Goal: Task Accomplishment & Management: Complete application form

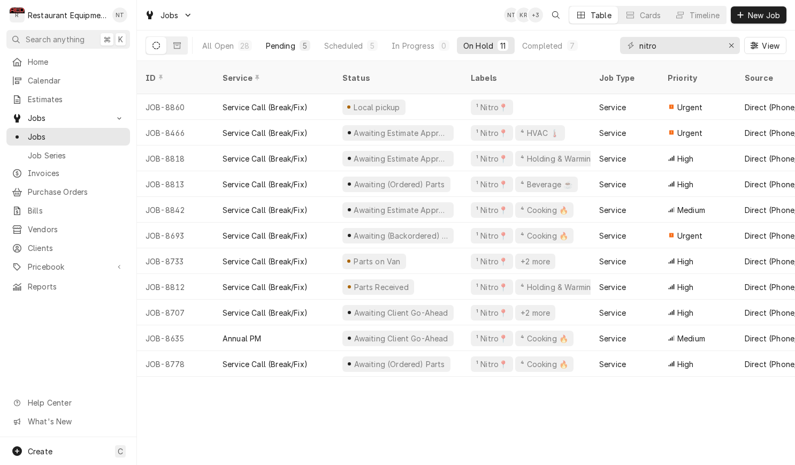
click at [277, 39] on button "Pending 5" at bounding box center [288, 45] width 57 height 17
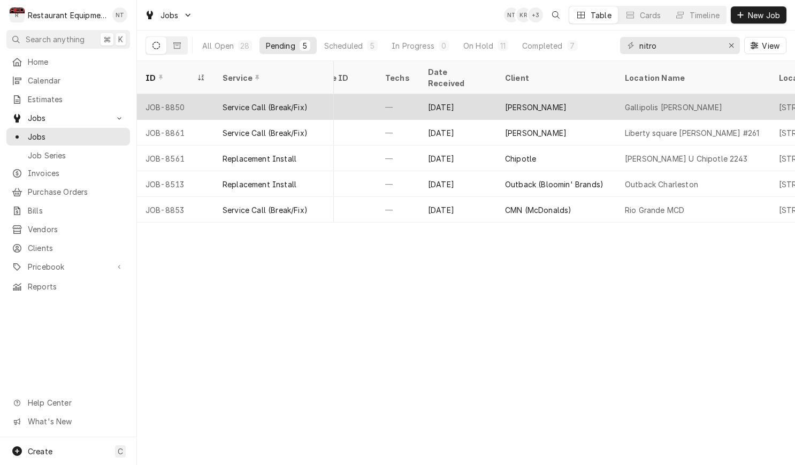
scroll to position [0, 540]
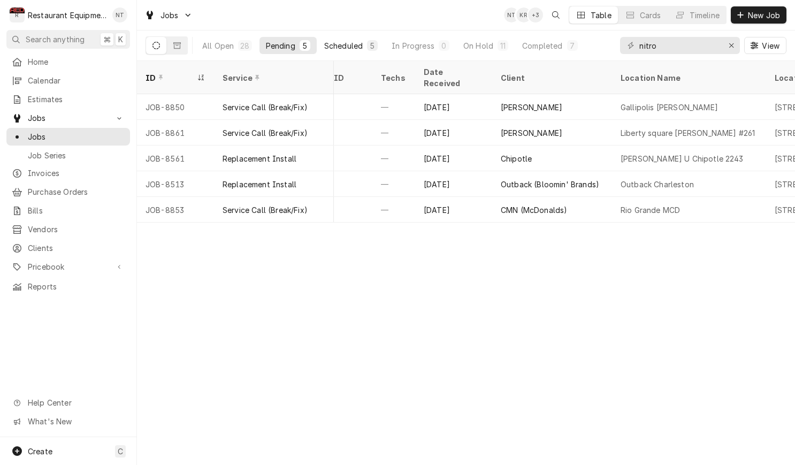
click at [350, 45] on div "Scheduled" at bounding box center [343, 45] width 39 height 11
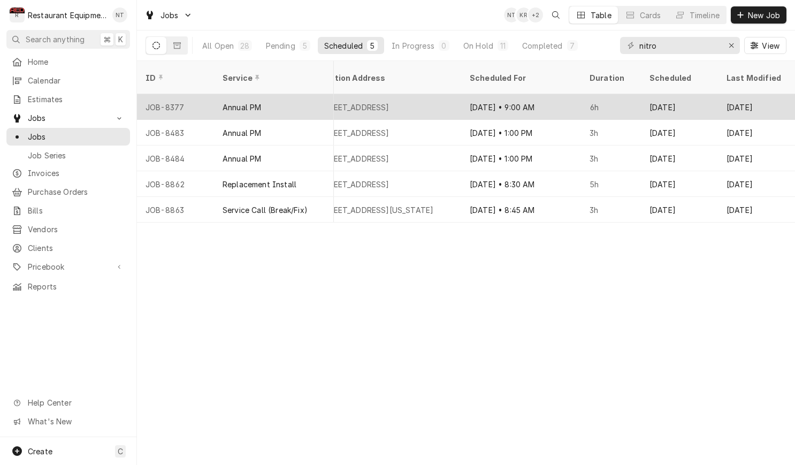
scroll to position [0, 999]
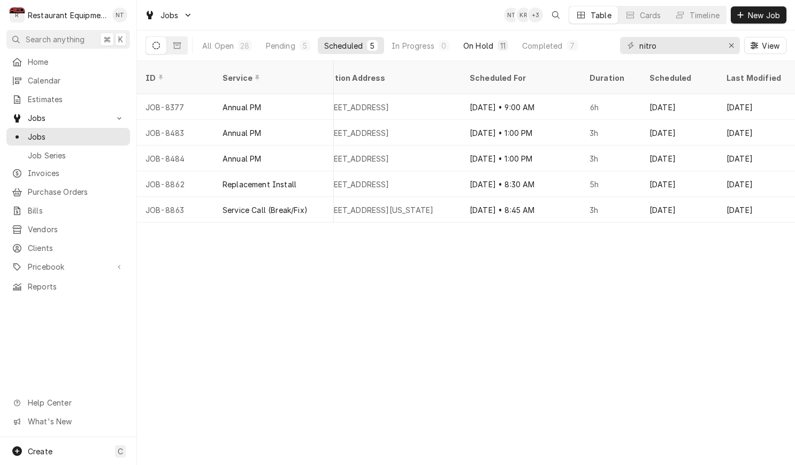
click at [486, 50] on div "On Hold" at bounding box center [479, 45] width 30 height 11
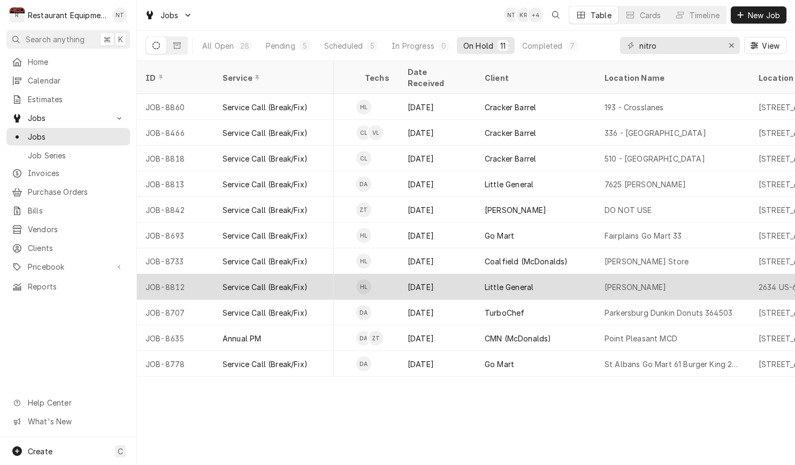
scroll to position [0, 559]
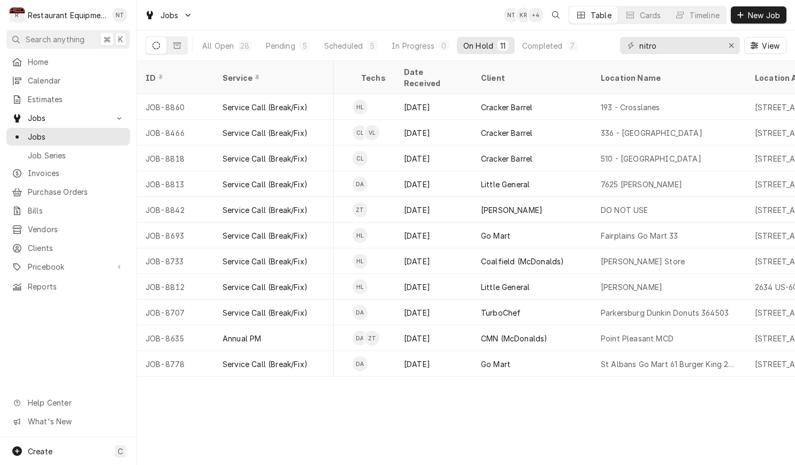
drag, startPoint x: 530, startPoint y: 43, endPoint x: 521, endPoint y: 59, distance: 17.7
click at [530, 43] on div "Completed" at bounding box center [542, 45] width 40 height 11
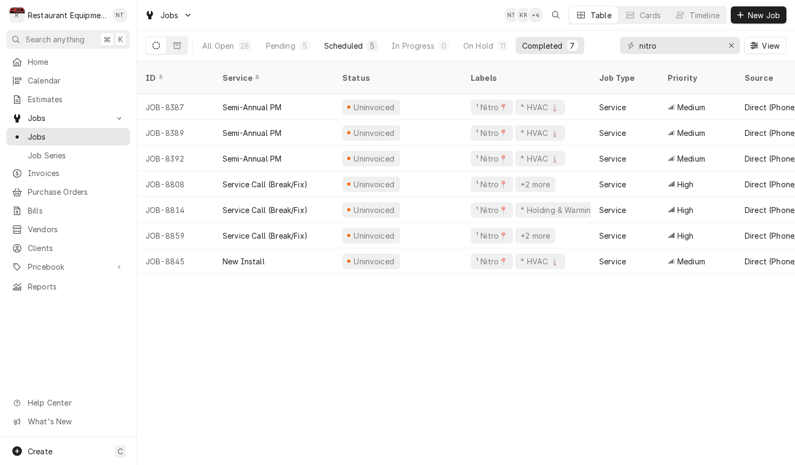
scroll to position [0, 0]
click at [271, 49] on div "Pending" at bounding box center [280, 45] width 29 height 11
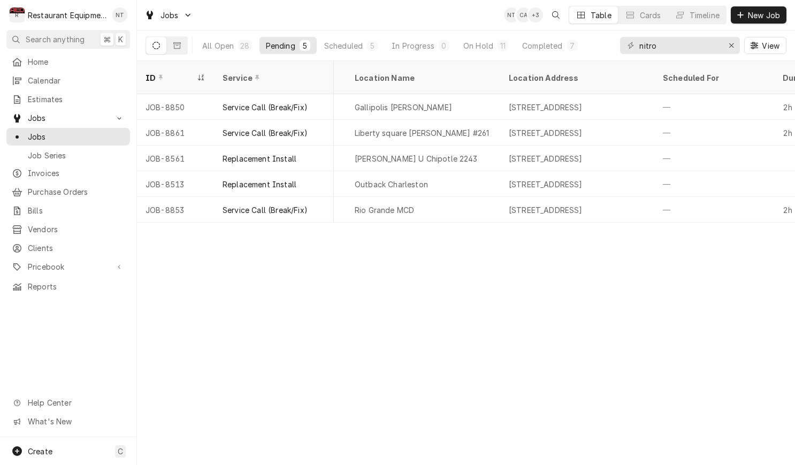
scroll to position [0, 809]
click at [480, 51] on button "On Hold 11" at bounding box center [486, 45] width 58 height 17
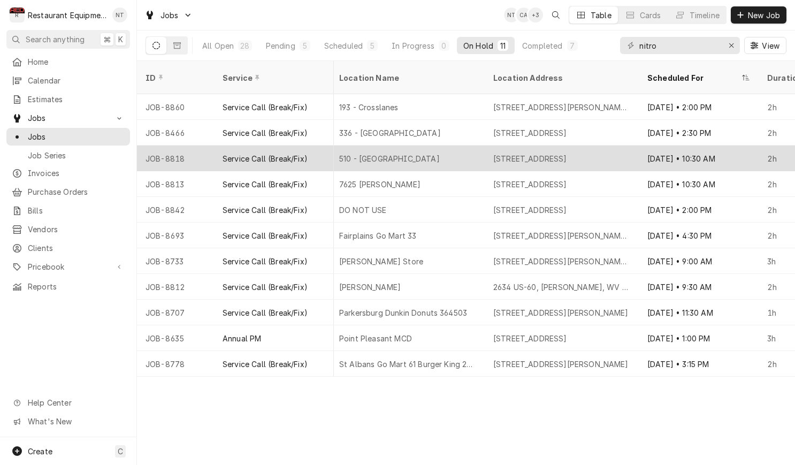
scroll to position [0, 820]
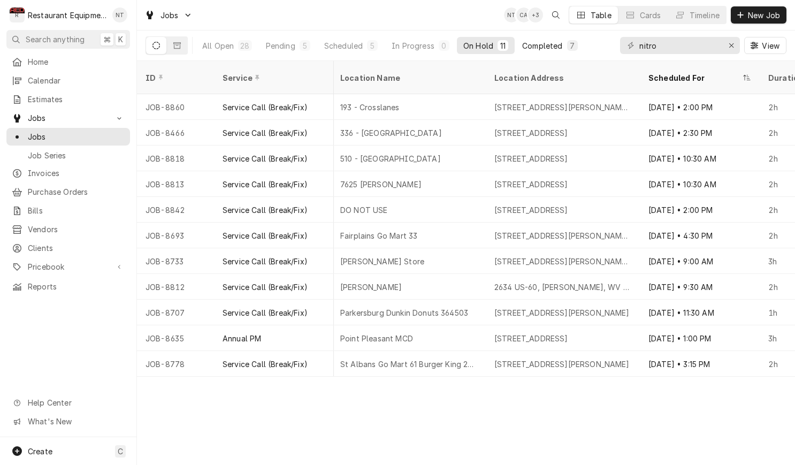
click at [534, 48] on div "Completed" at bounding box center [542, 45] width 40 height 11
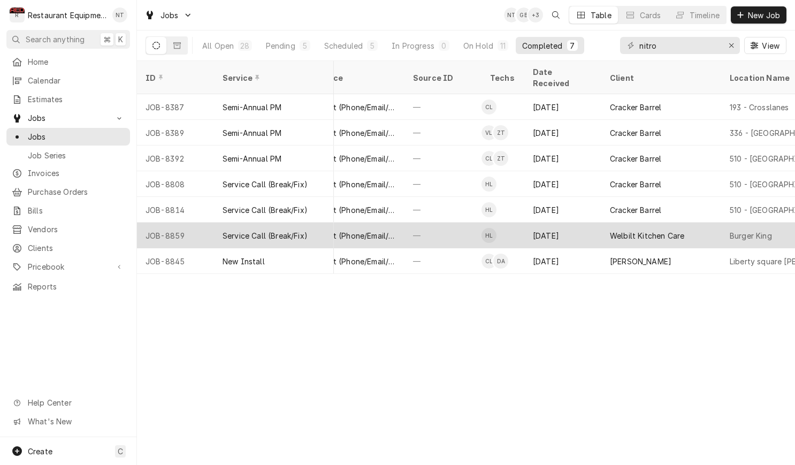
scroll to position [0, 427]
click at [429, 226] on div "—" at bounding box center [446, 236] width 77 height 26
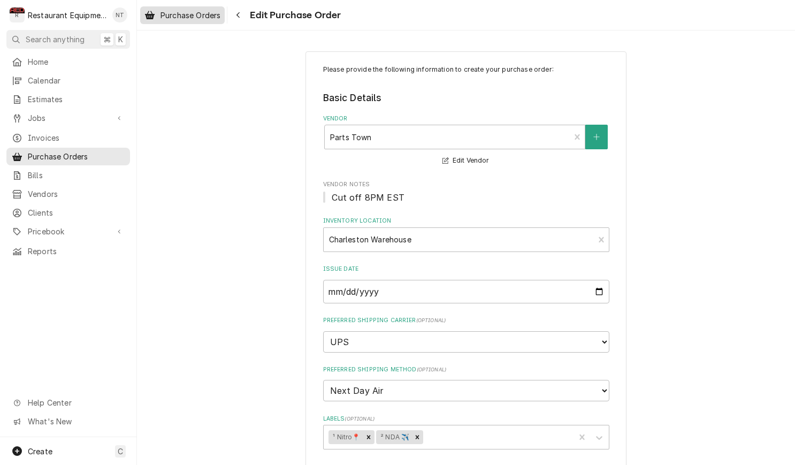
click at [165, 18] on span "Purchase Orders" at bounding box center [191, 15] width 60 height 11
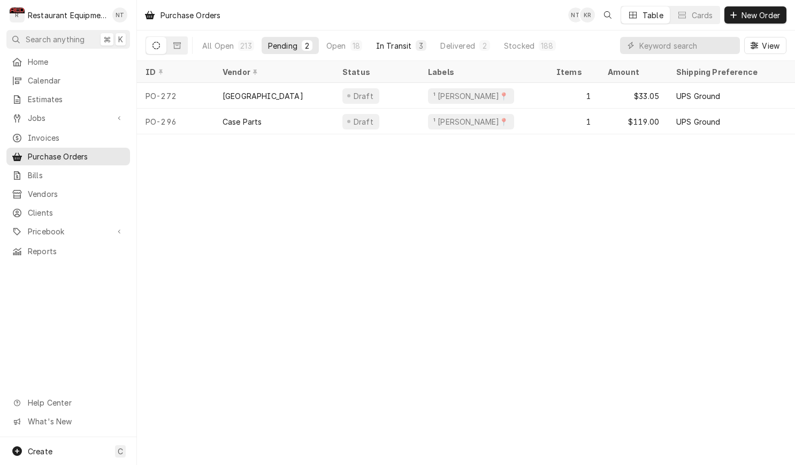
click at [382, 37] on button "In Transit 3" at bounding box center [402, 45] width 64 height 17
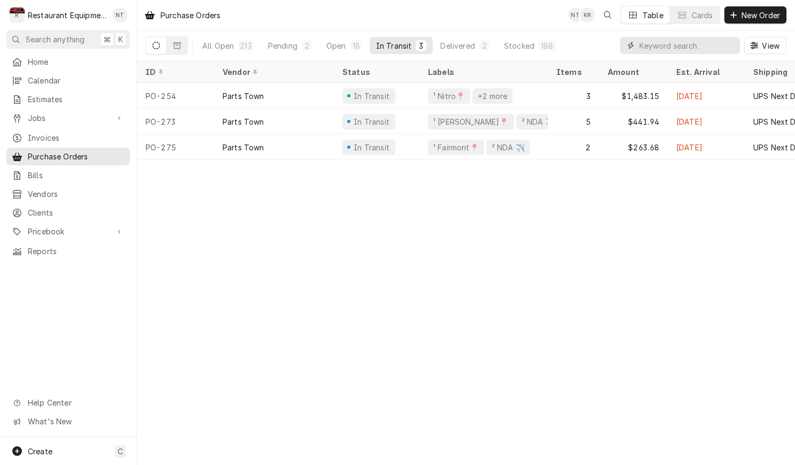
click at [654, 45] on input "Dynamic Content Wrapper" at bounding box center [687, 45] width 95 height 17
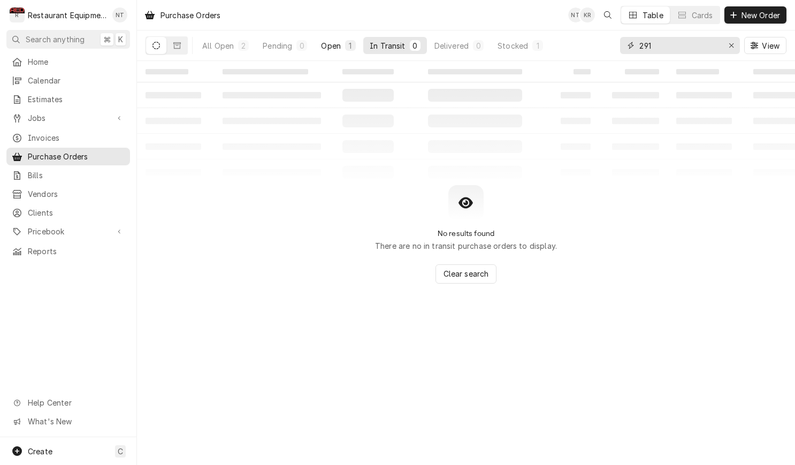
type input "291"
click at [343, 51] on button "Open 1" at bounding box center [339, 45] width 48 height 17
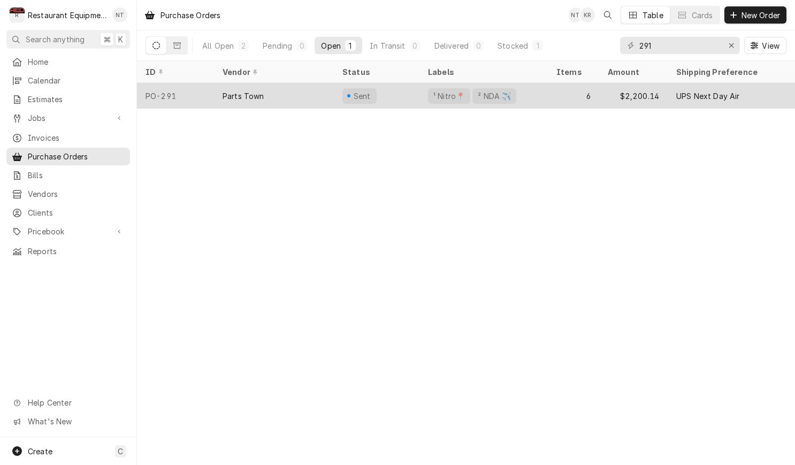
click at [310, 96] on div "Parts Town" at bounding box center [274, 96] width 120 height 26
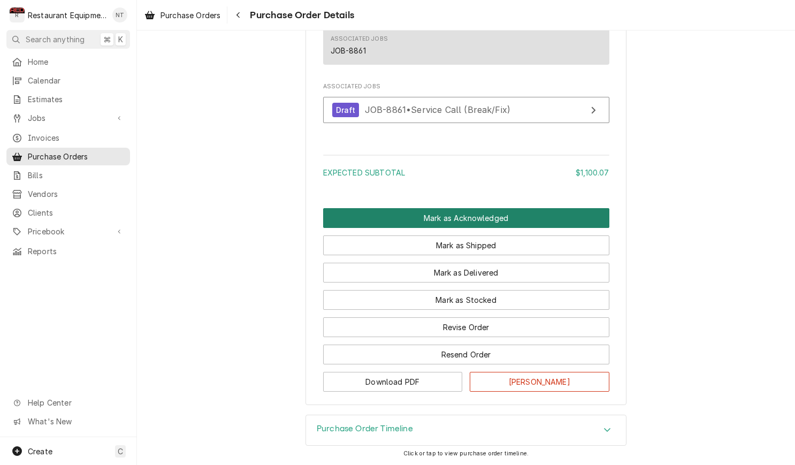
scroll to position [1128, 0]
click at [474, 209] on button "Mark as Acknowledged" at bounding box center [466, 218] width 286 height 20
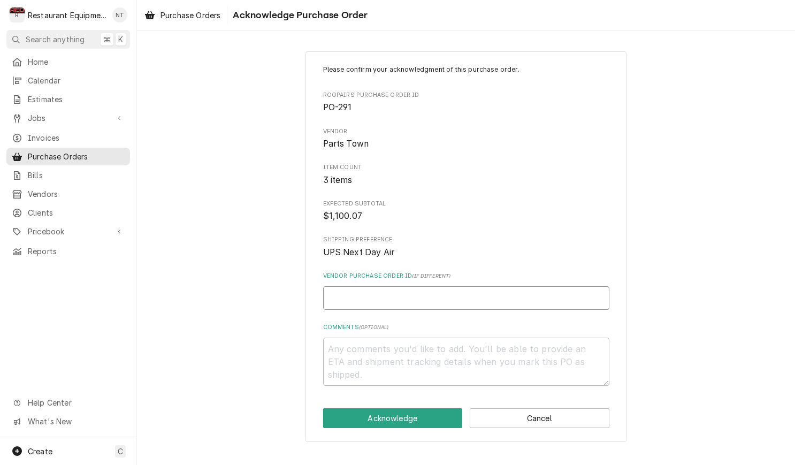
click at [486, 300] on input "Vendor Purchase Order ID ( if different )" at bounding box center [466, 298] width 286 height 24
paste input "0506540498"
type textarea "x"
type input "0506540498"
click at [435, 408] on button "Acknowledge" at bounding box center [393, 418] width 140 height 20
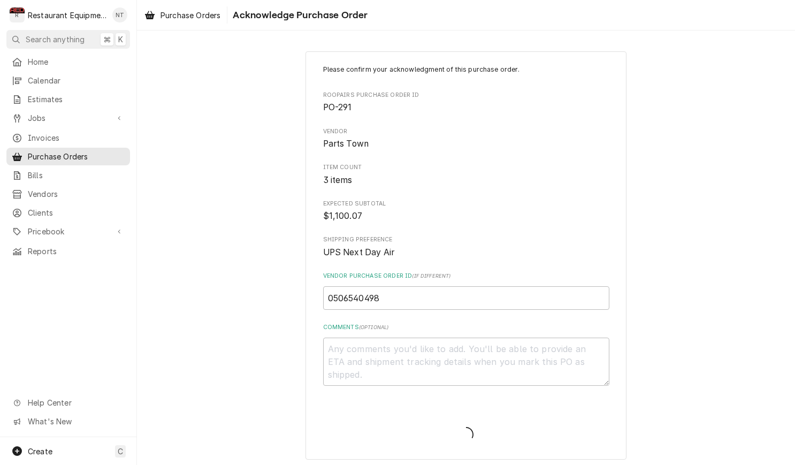
type textarea "x"
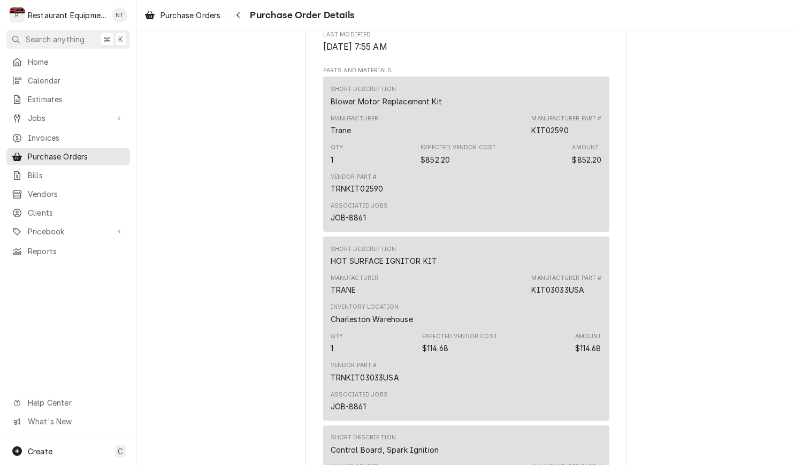
scroll to position [631, 0]
click at [196, 18] on span "Purchase Orders" at bounding box center [191, 15] width 60 height 11
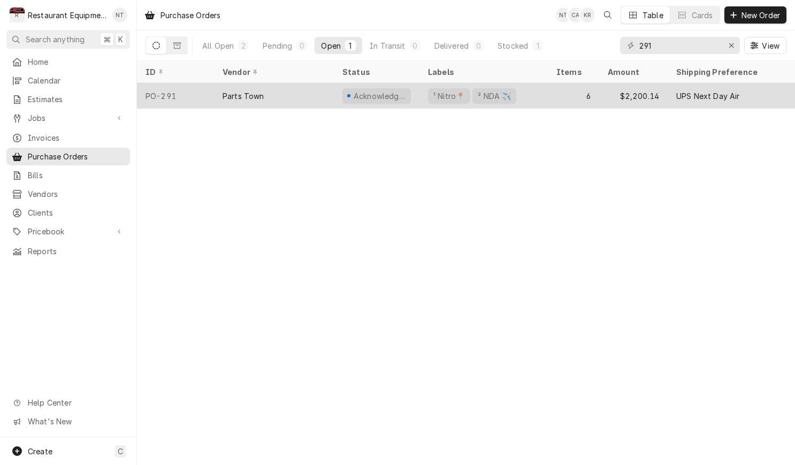
click at [322, 84] on div "Parts Town" at bounding box center [274, 96] width 120 height 26
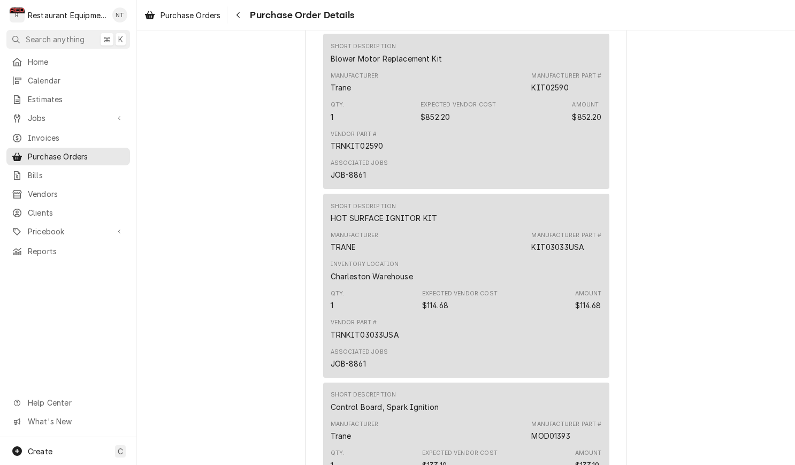
scroll to position [672, 0]
click at [206, 20] on div "Purchase Orders" at bounding box center [182, 15] width 80 height 13
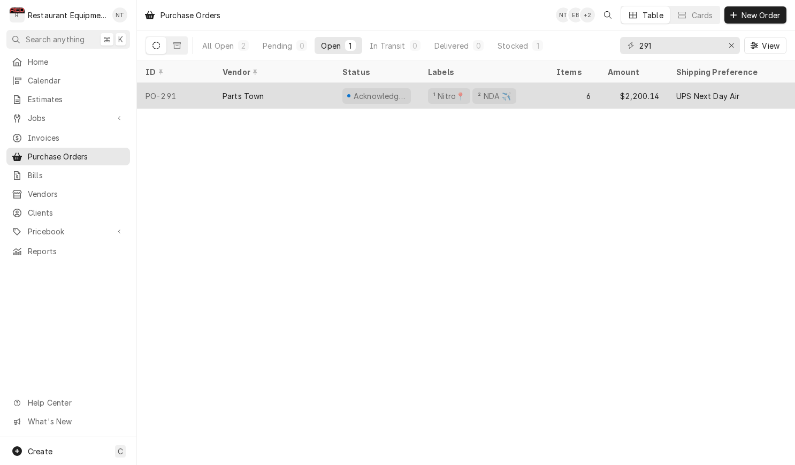
click at [563, 92] on div "6" at bounding box center [573, 96] width 51 height 26
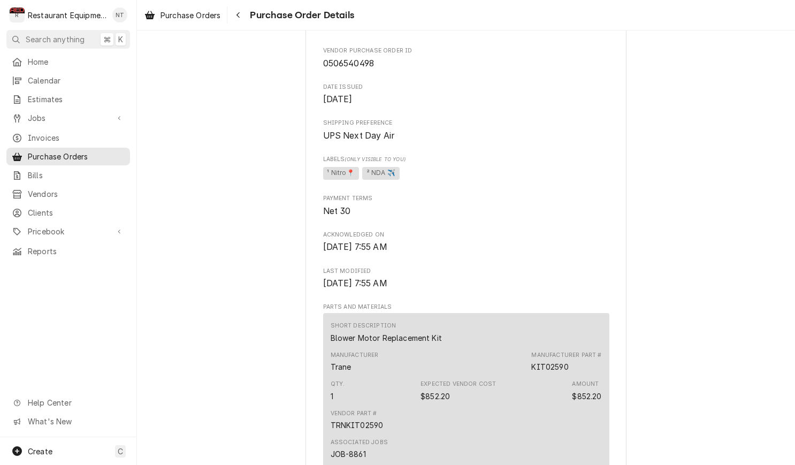
scroll to position [392, 0]
click at [194, 10] on span "Purchase Orders" at bounding box center [191, 15] width 60 height 11
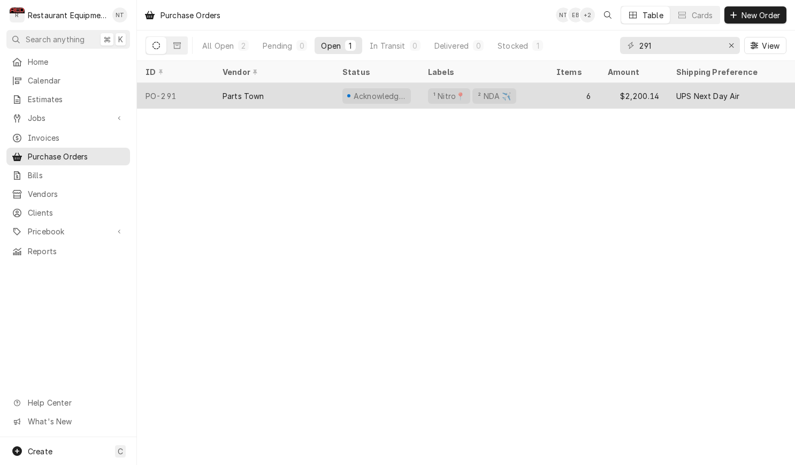
click at [577, 87] on div "6" at bounding box center [573, 96] width 51 height 26
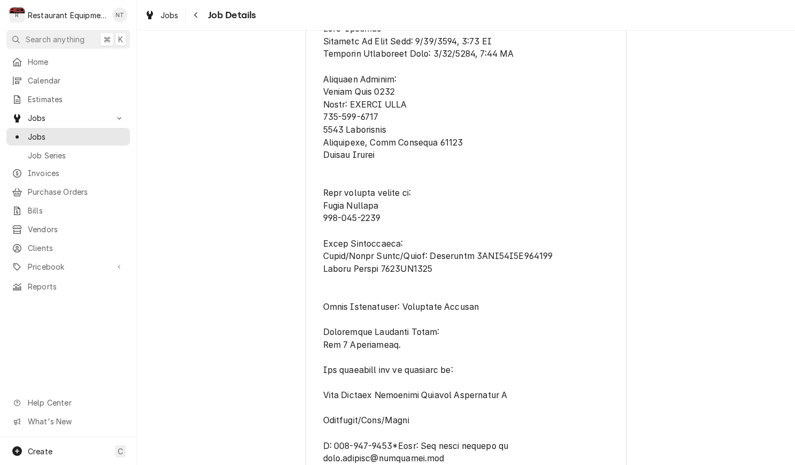
scroll to position [594, 0]
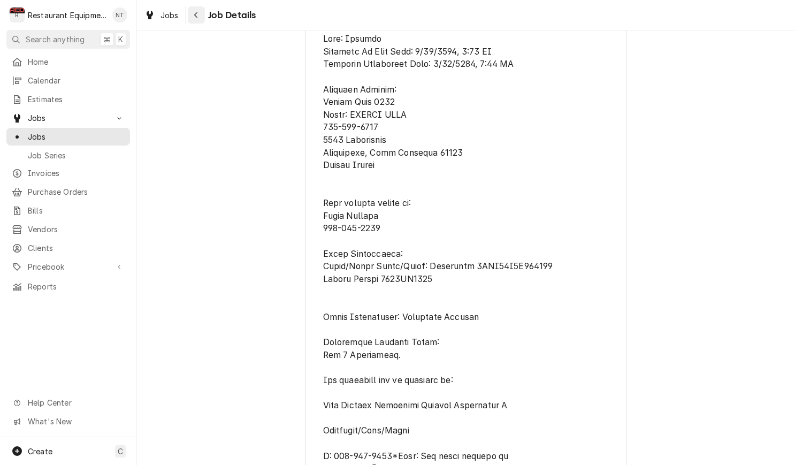
click at [195, 17] on icon "Navigate back" at bounding box center [196, 14] width 5 height 7
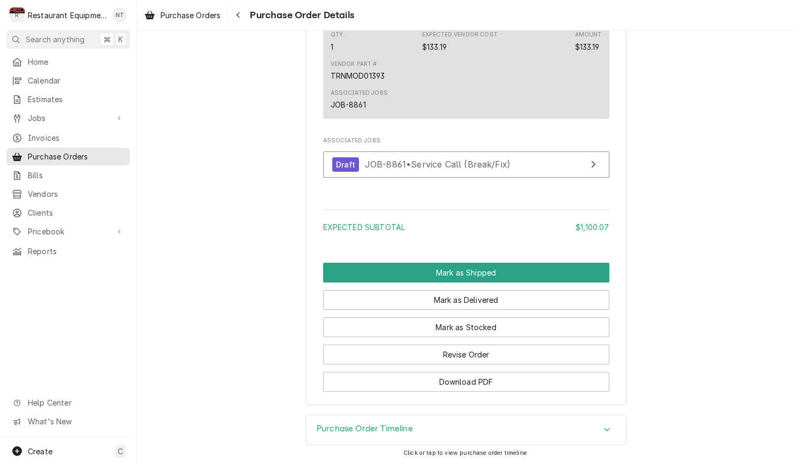
scroll to position [1109, 0]
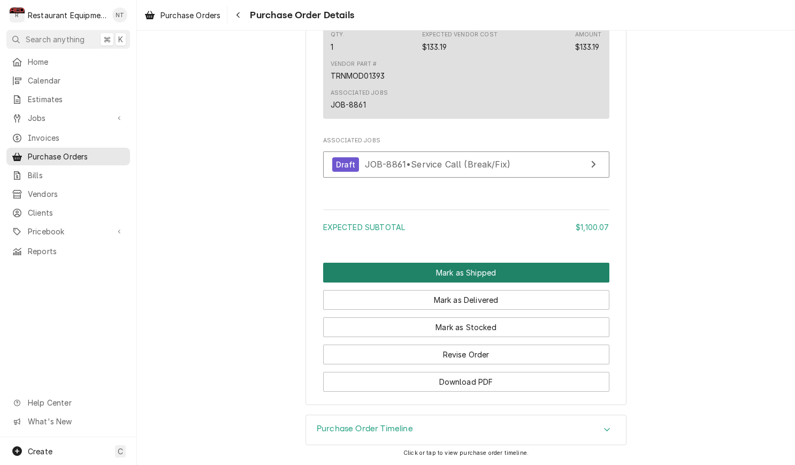
click at [481, 265] on button "Mark as Shipped" at bounding box center [466, 273] width 286 height 20
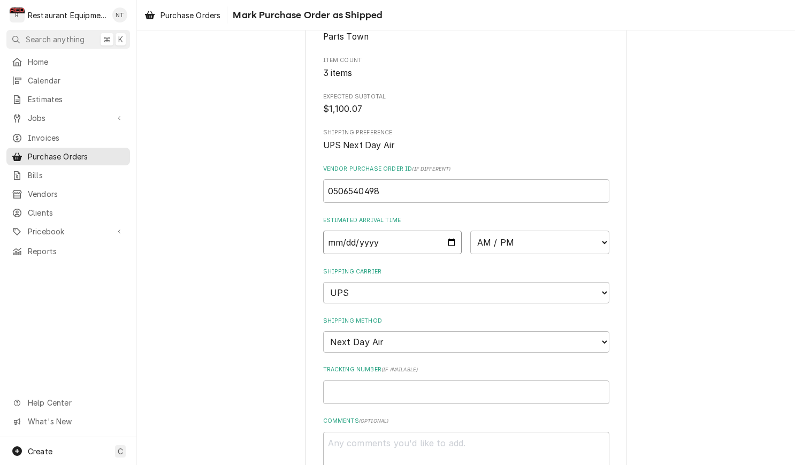
click at [443, 240] on input "Date" at bounding box center [392, 243] width 139 height 24
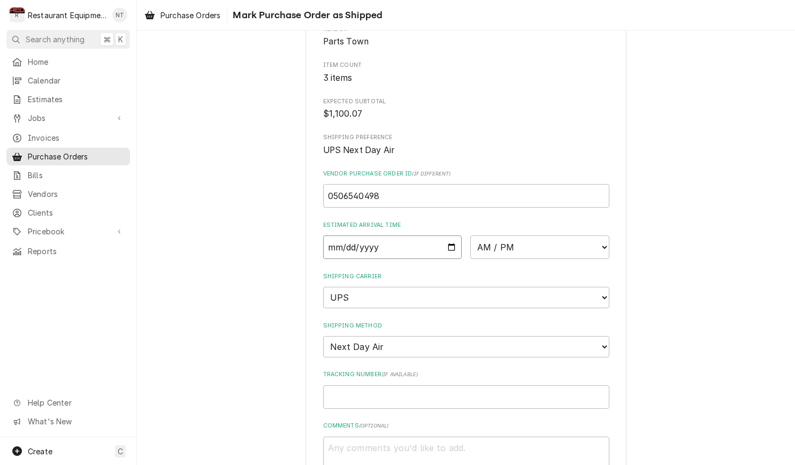
click at [436, 239] on input "Date" at bounding box center [392, 248] width 139 height 24
type input "2025-09-12"
type textarea "x"
select select "10:30:00"
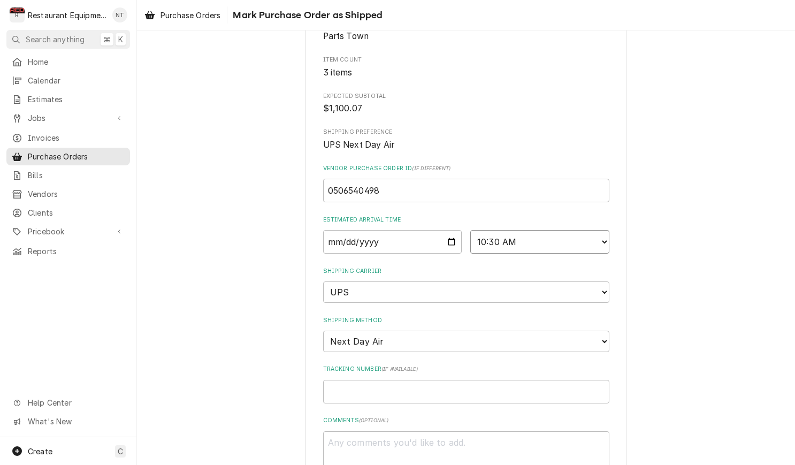
scroll to position [117, 0]
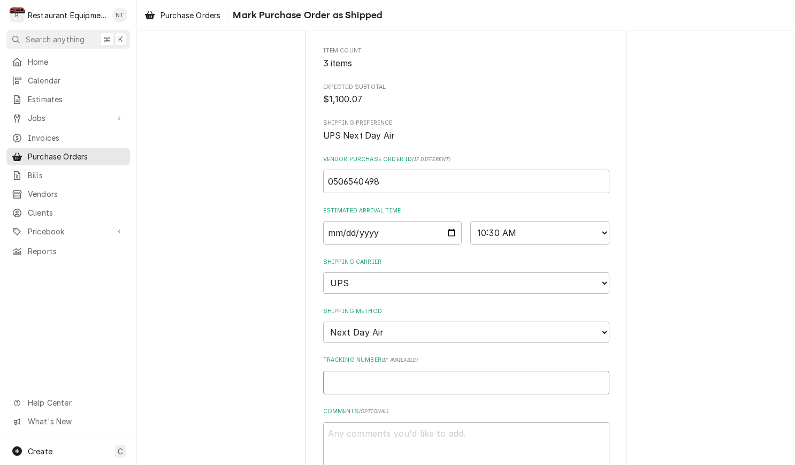
click at [560, 371] on input "Tracking Number ( if available )" at bounding box center [466, 383] width 286 height 24
type textarea "x"
type input "1"
type textarea "x"
type input "1Z"
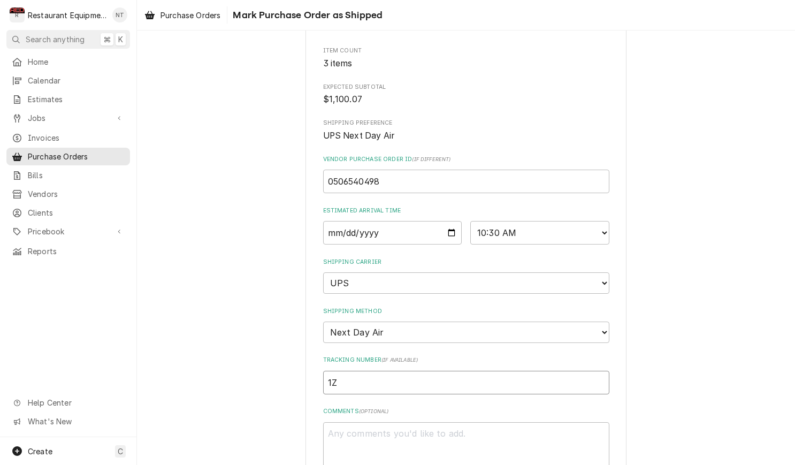
type textarea "x"
type input "1Z2"
type textarea "x"
type input "1Z23"
type textarea "x"
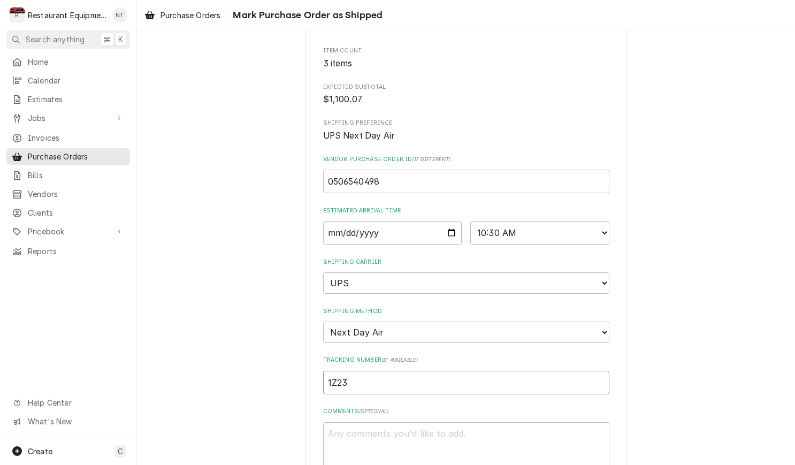
type input "1Z237"
type textarea "x"
type input "1Z2376"
type textarea "x"
type input "1Z2376E"
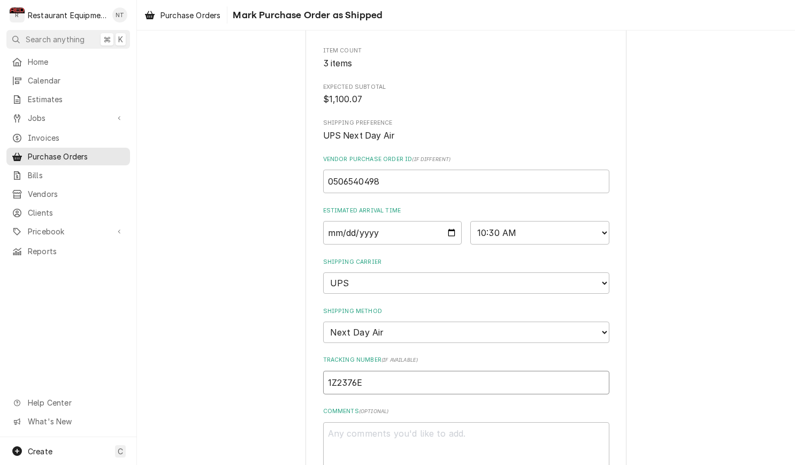
type textarea "x"
type input "1Z2376E8"
type textarea "x"
type input "1Z2376E80"
type textarea "x"
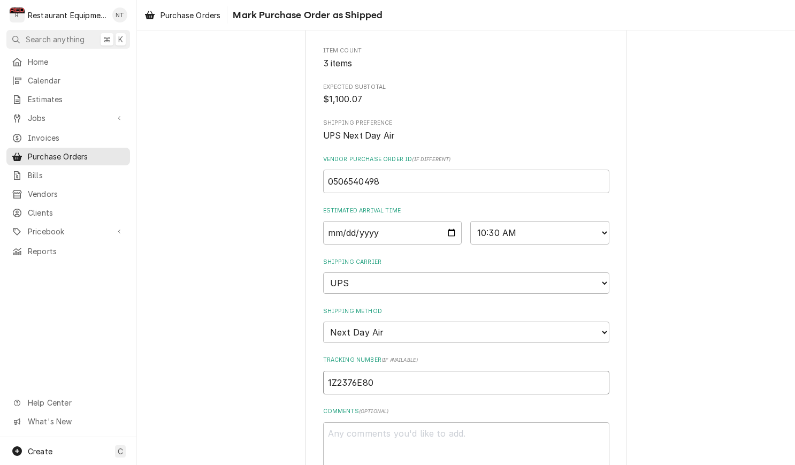
type input "1Z2376E801"
type textarea "x"
type input "1Z2376E8010"
type textarea "x"
type input "1Z2376E80102"
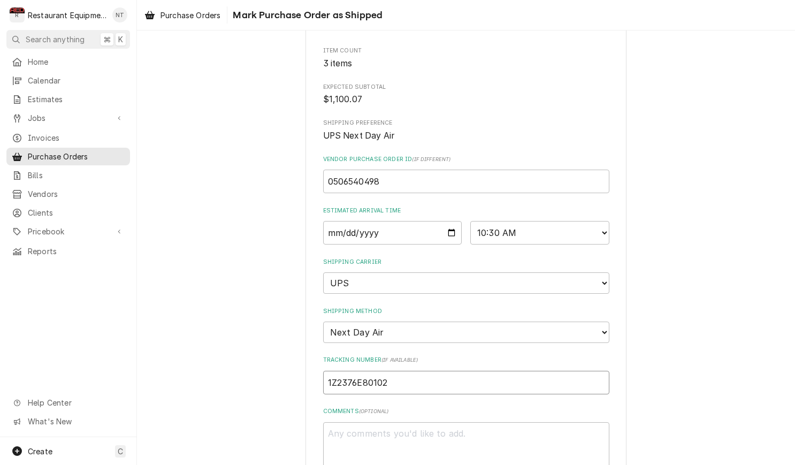
type textarea "x"
type input "1Z2376E801024"
type textarea "x"
type input "1Z2376E8010246"
type textarea "x"
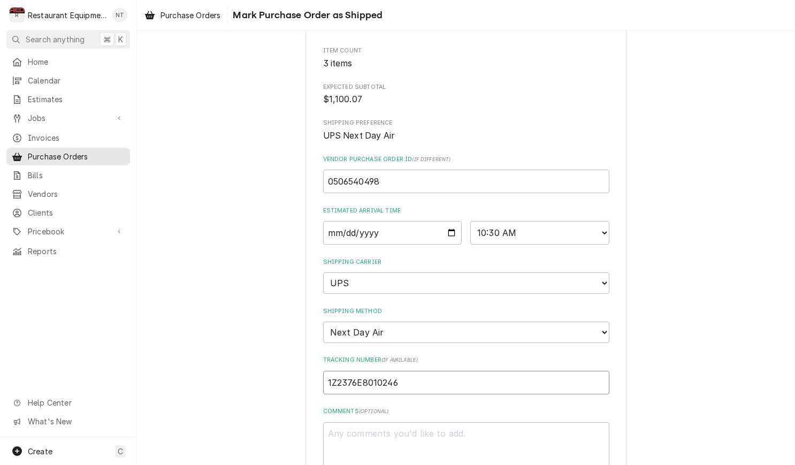
type input "1Z2376E80102465"
type textarea "x"
type input "1Z2376E801024652"
type textarea "x"
type input "1Z2376E8010246527"
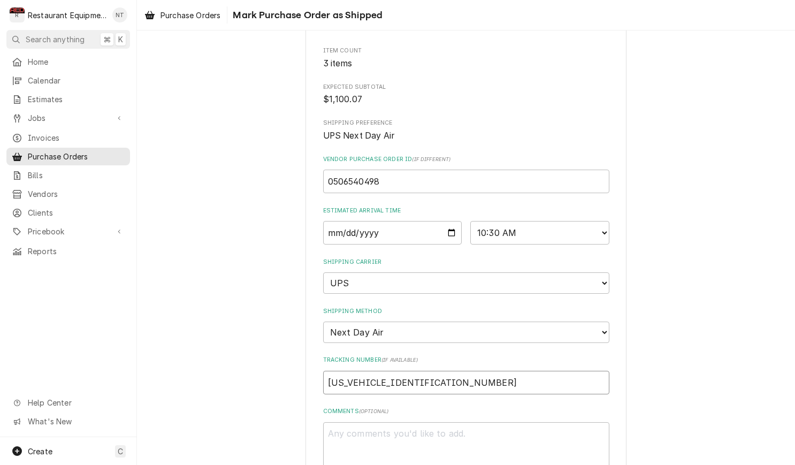
type textarea "x"
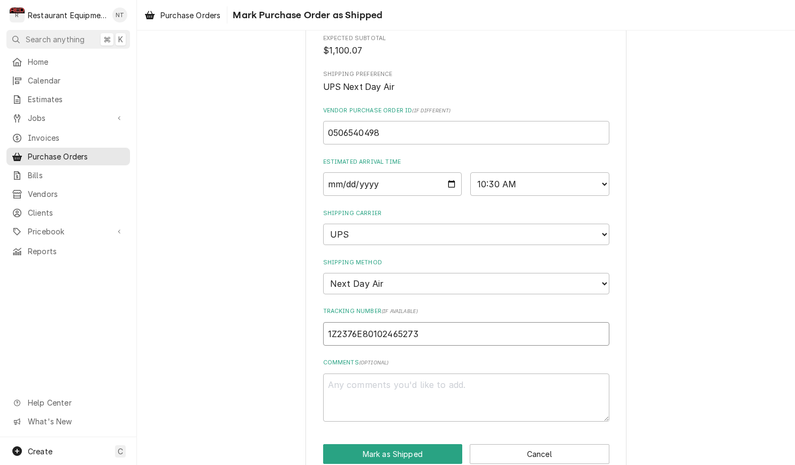
scroll to position [165, 0]
type input "1Z2376E80102465273"
click at [431, 445] on button "Mark as Shipped" at bounding box center [393, 455] width 140 height 20
type textarea "x"
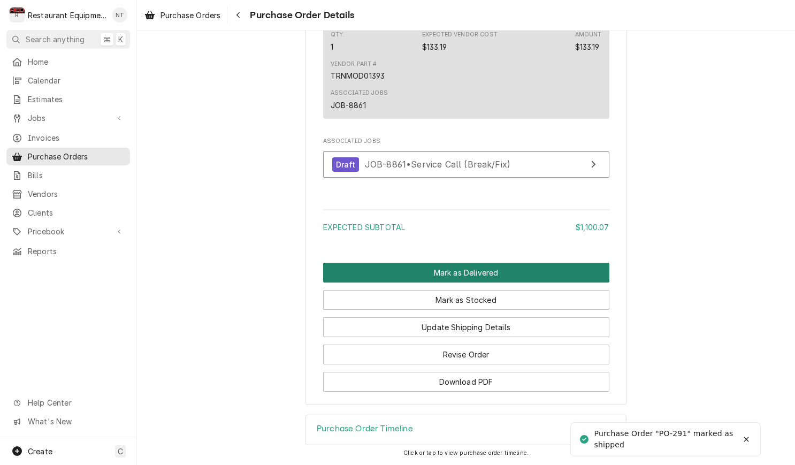
scroll to position [1179, 0]
click at [481, 268] on button "Mark as Delivered" at bounding box center [466, 273] width 286 height 20
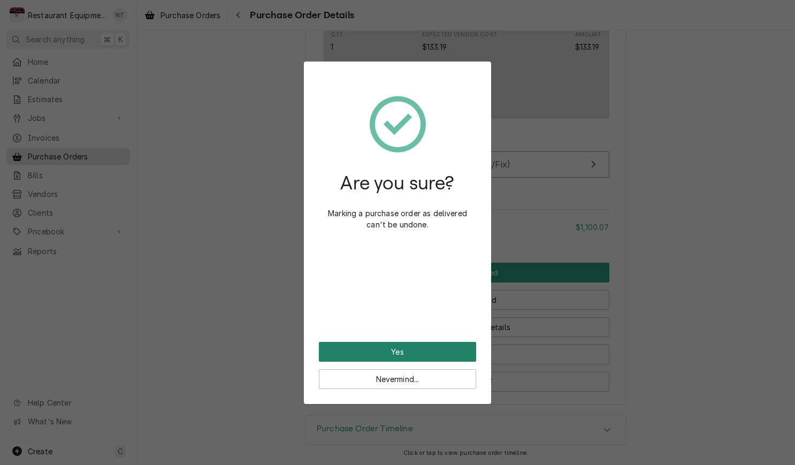
click at [458, 351] on button "Yes" at bounding box center [397, 352] width 157 height 20
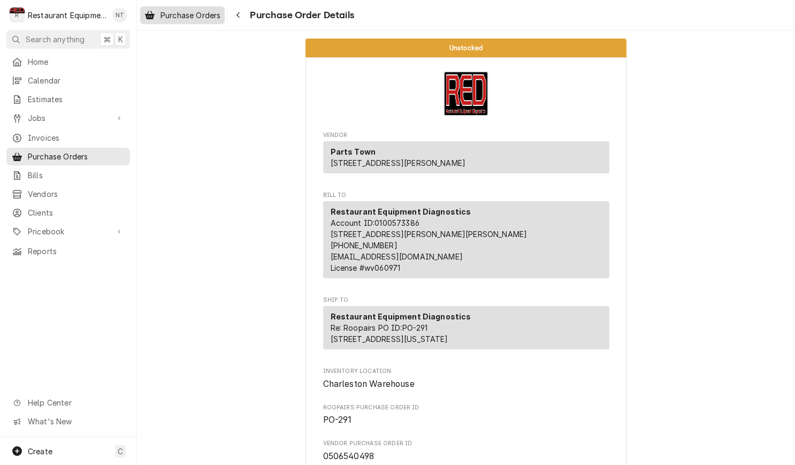
click at [186, 22] on link "Purchase Orders" at bounding box center [182, 15] width 85 height 18
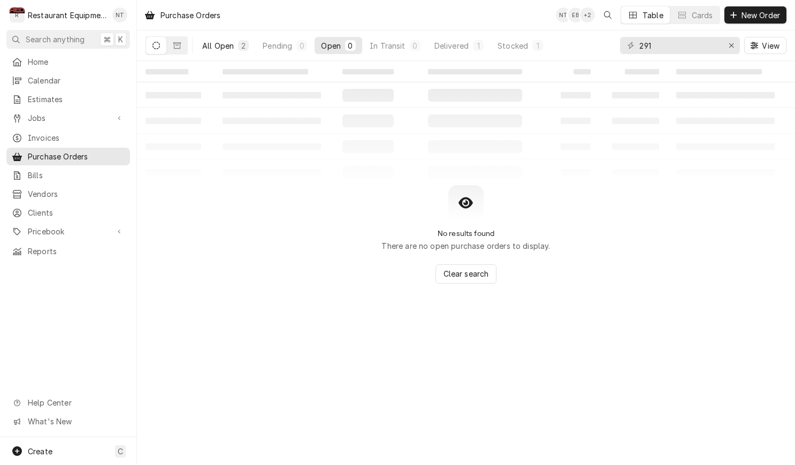
click at [238, 42] on button "All Open 2" at bounding box center [225, 45] width 59 height 17
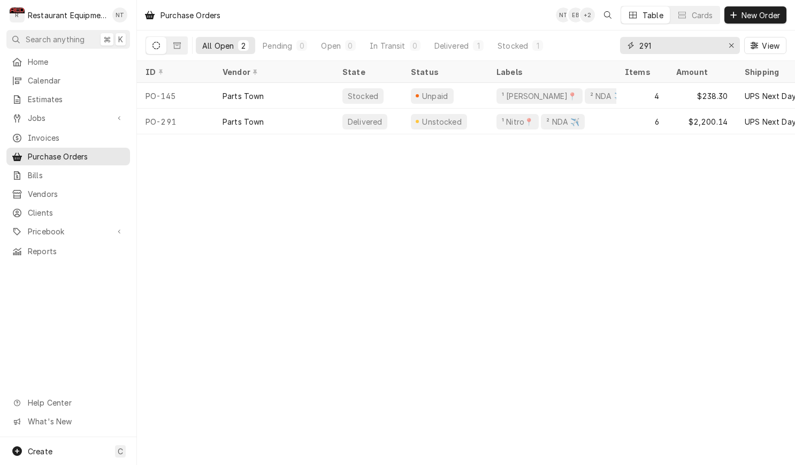
click at [668, 44] on input "291" at bounding box center [680, 45] width 80 height 17
type input "2"
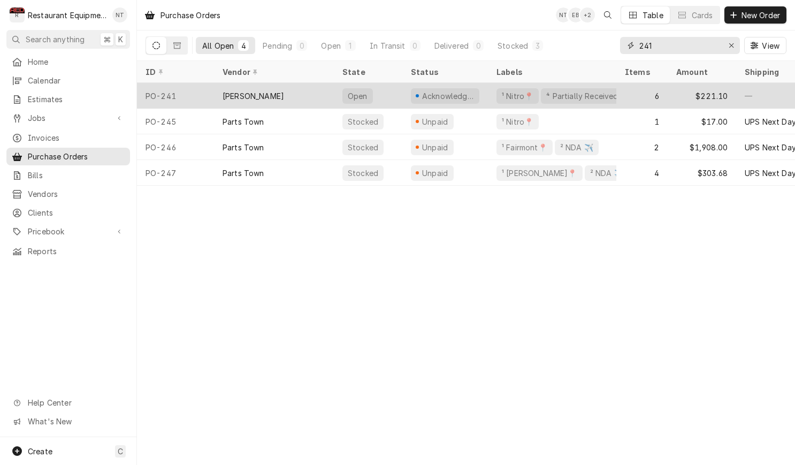
type input "241"
click at [639, 93] on div "6" at bounding box center [642, 96] width 51 height 26
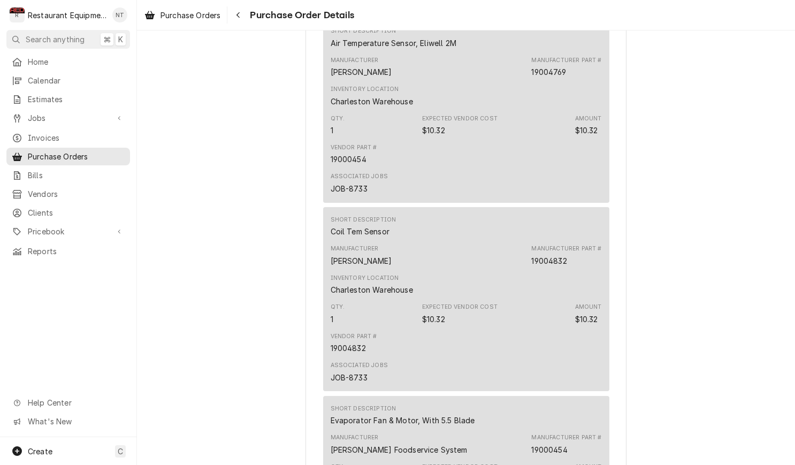
scroll to position [687, 0]
click at [304, 0] on div "Purchase Orders Purchase Order Details" at bounding box center [466, 15] width 658 height 30
click at [239, 12] on icon "Navigate back" at bounding box center [238, 14] width 5 height 7
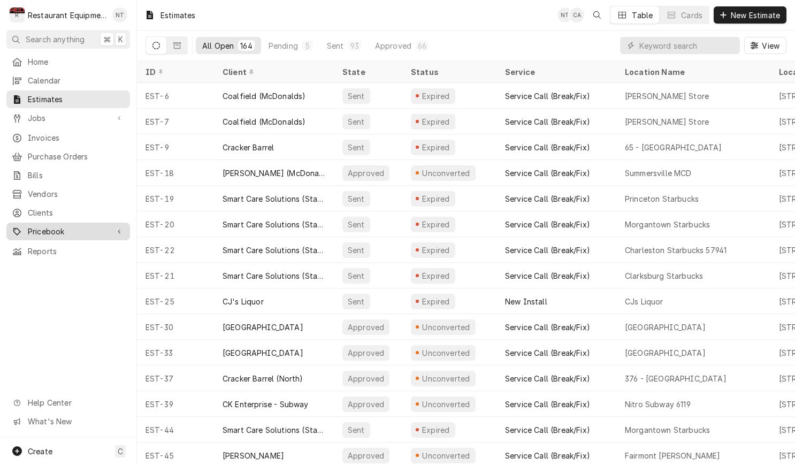
click at [99, 226] on span "Pricebook" at bounding box center [68, 231] width 81 height 11
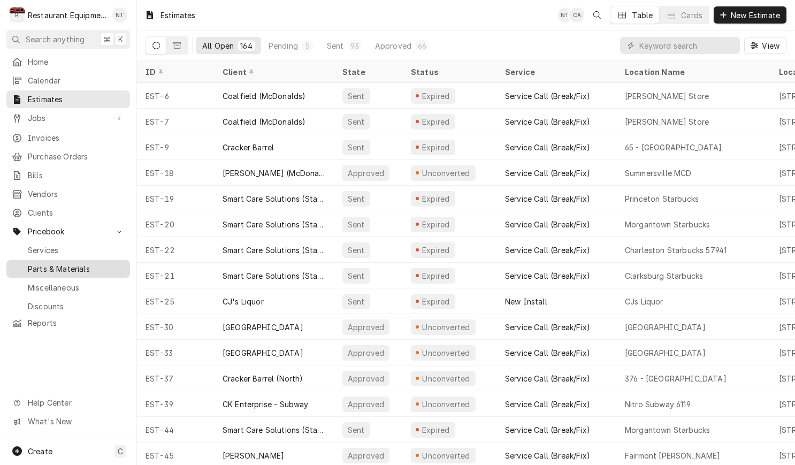
click at [111, 263] on span "Parts & Materials" at bounding box center [76, 268] width 97 height 11
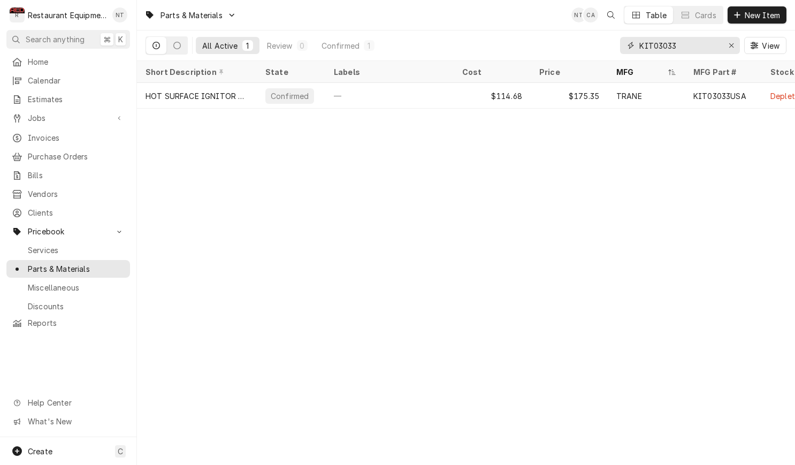
drag, startPoint x: 690, startPoint y: 47, endPoint x: 612, endPoint y: 40, distance: 77.9
click at [612, 40] on div "All Active 1 Review 0 Confirmed 1 KIT03033 View" at bounding box center [466, 46] width 641 height 30
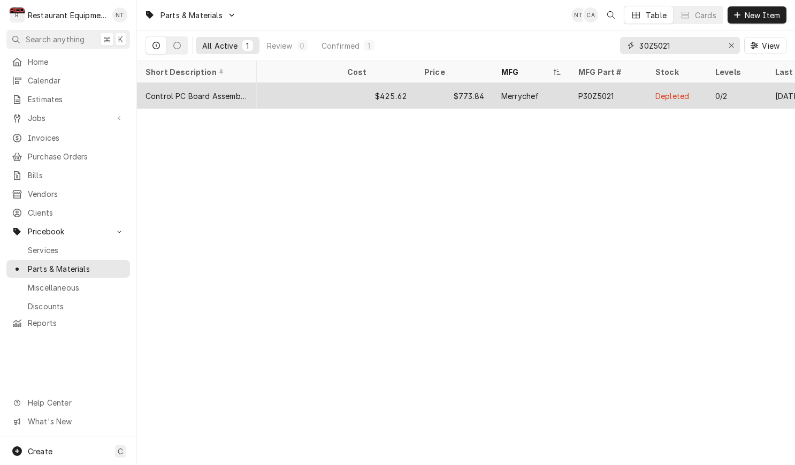
scroll to position [0, 118]
type input "30Z5021"
click at [624, 91] on div "P30Z5021" at bounding box center [605, 96] width 77 height 26
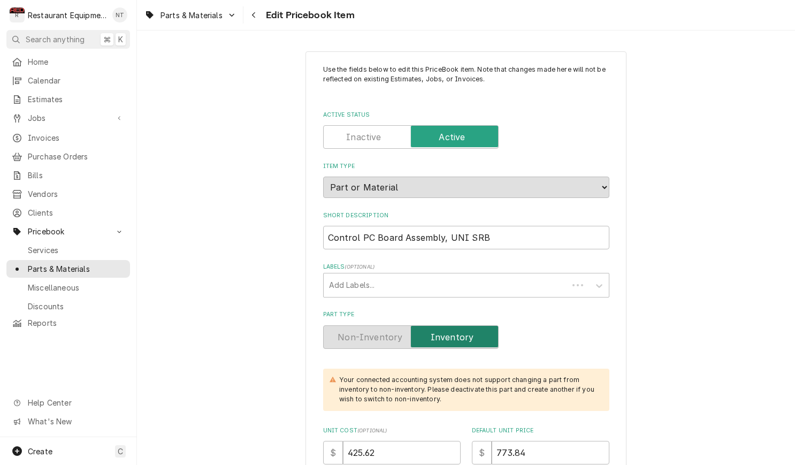
type textarea "x"
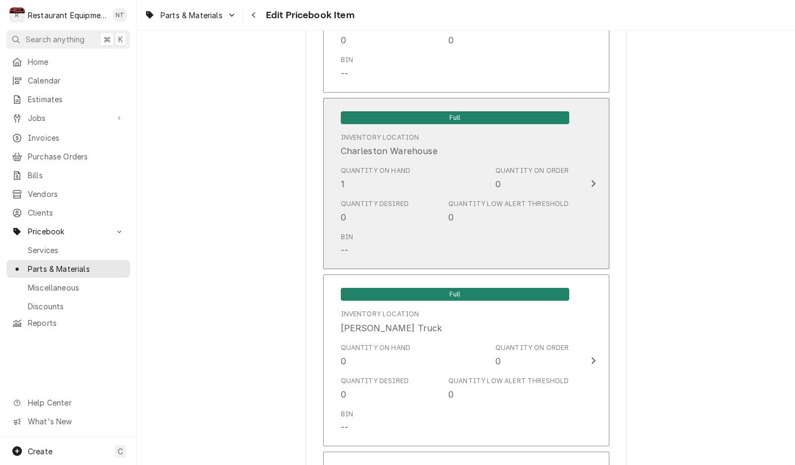
scroll to position [2292, 0]
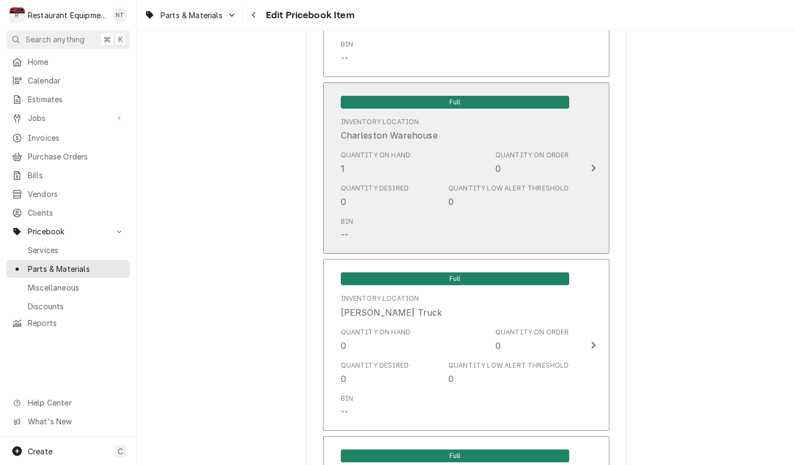
click at [550, 150] on div "Quantity on Order 0" at bounding box center [533, 162] width 74 height 25
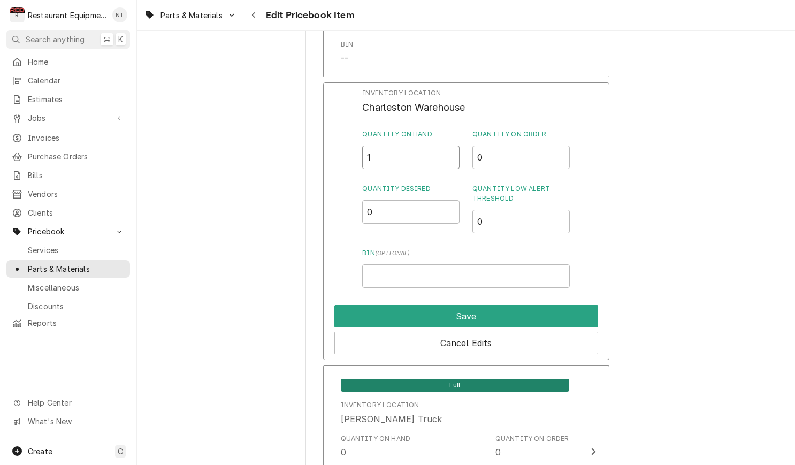
click at [422, 146] on input "1" at bounding box center [410, 158] width 97 height 24
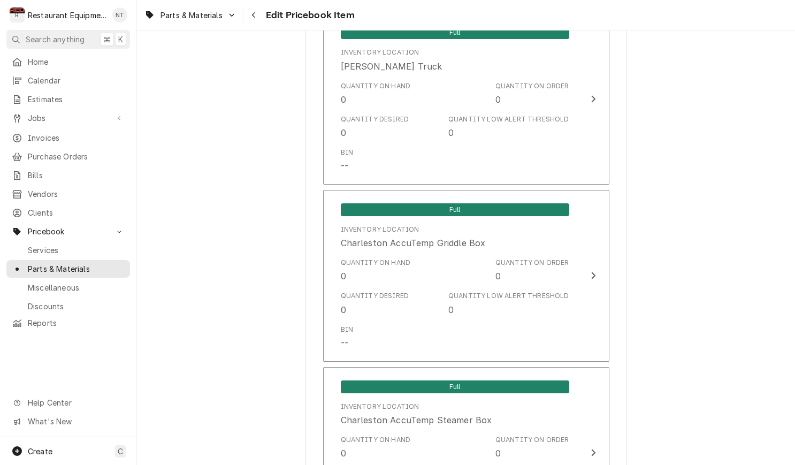
scroll to position [1815, 0]
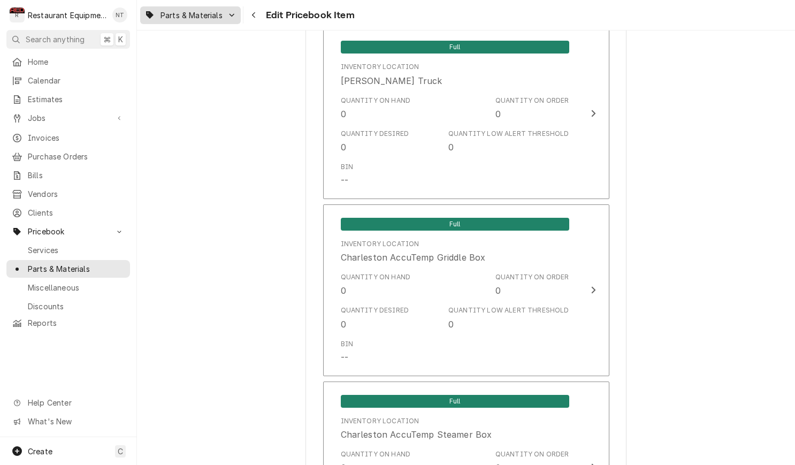
click at [193, 6] on link "Parts & Materials" at bounding box center [190, 15] width 101 height 18
click at [317, 105] on html "R Restaurant Equipment Diagnostics NT Search anything ⌘ K Home Calendar Estimat…" at bounding box center [397, 232] width 795 height 465
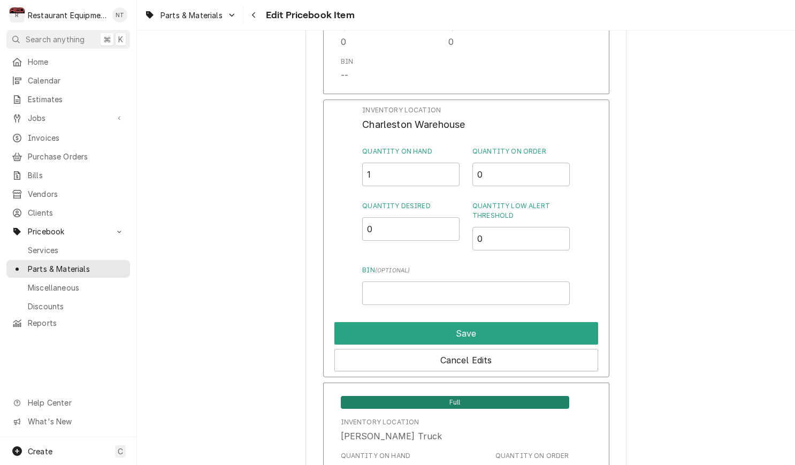
scroll to position [2275, 0]
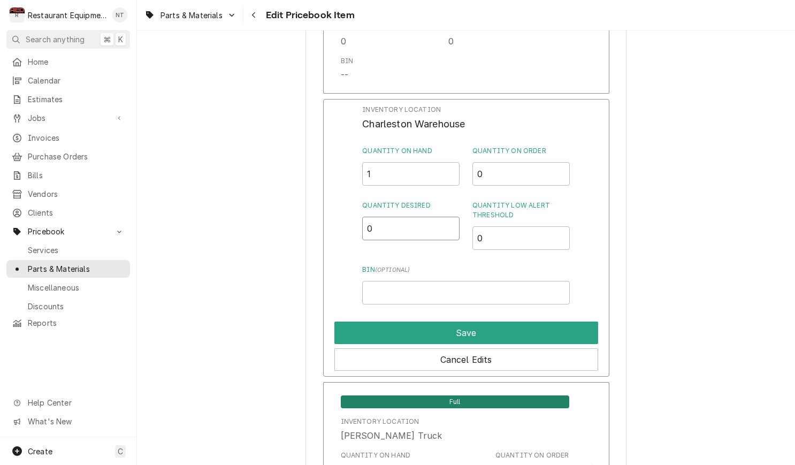
click at [426, 217] on input "0" at bounding box center [410, 229] width 97 height 24
click at [382, 217] on input "0" at bounding box center [410, 229] width 97 height 24
type input "1"
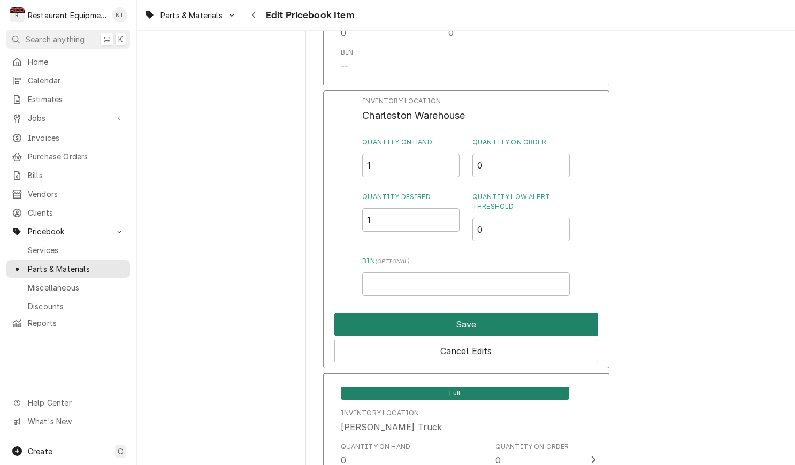
click at [488, 313] on button "Save" at bounding box center [467, 324] width 264 height 22
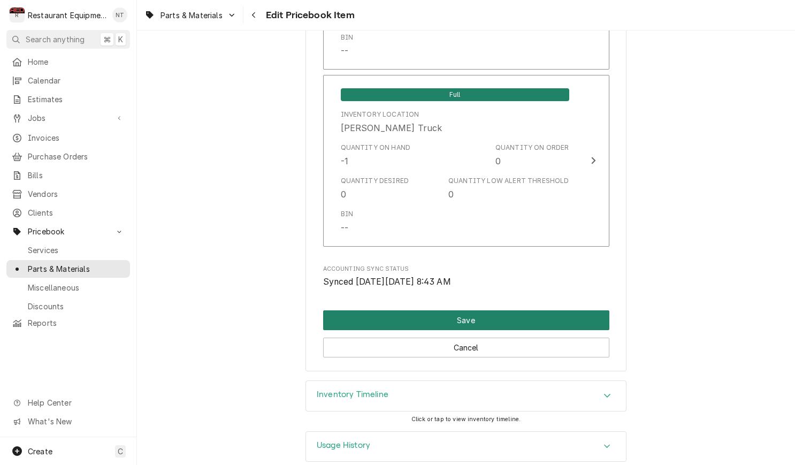
click at [473, 310] on button "Save" at bounding box center [466, 320] width 286 height 20
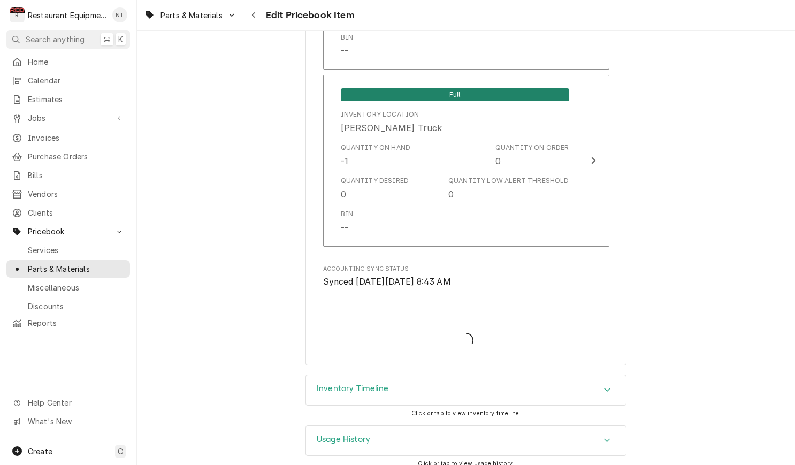
scroll to position [7074, 0]
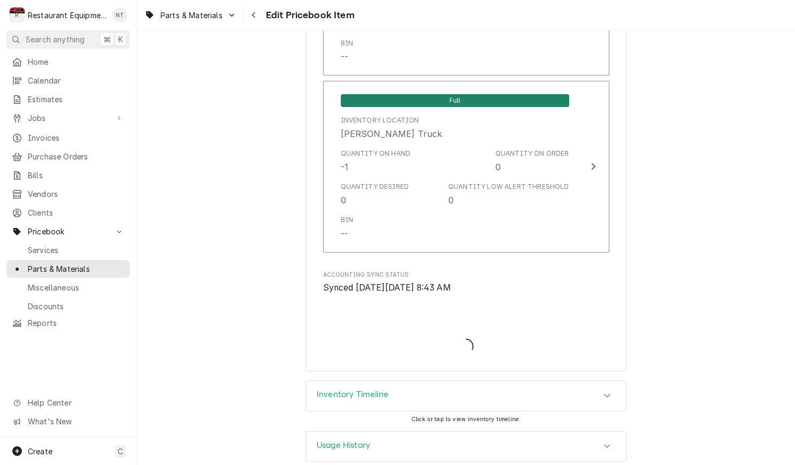
type textarea "x"
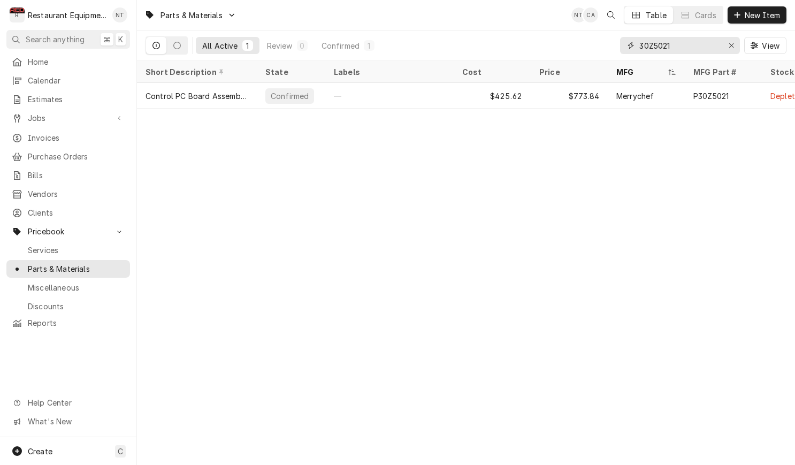
drag, startPoint x: 688, startPoint y: 41, endPoint x: 657, endPoint y: 37, distance: 31.7
click at [657, 37] on input "30Z5021" at bounding box center [680, 45] width 80 height 17
click at [730, 44] on icon "Erase input" at bounding box center [732, 45] width 4 height 4
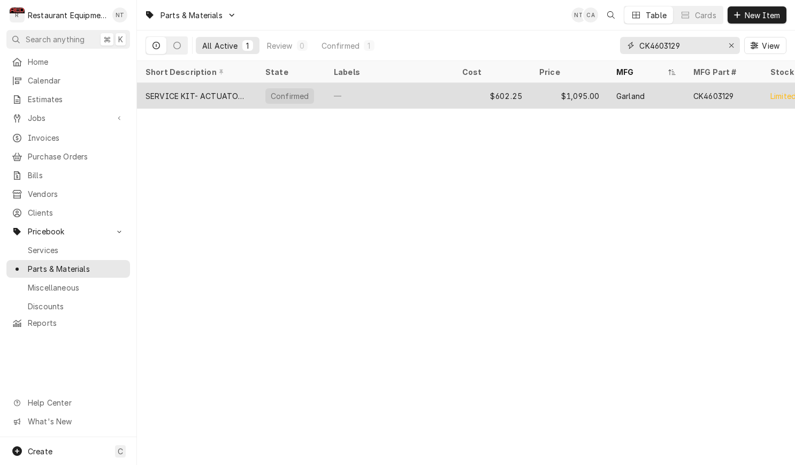
type input "CK4603129"
click at [672, 100] on div "Garland" at bounding box center [646, 96] width 77 height 26
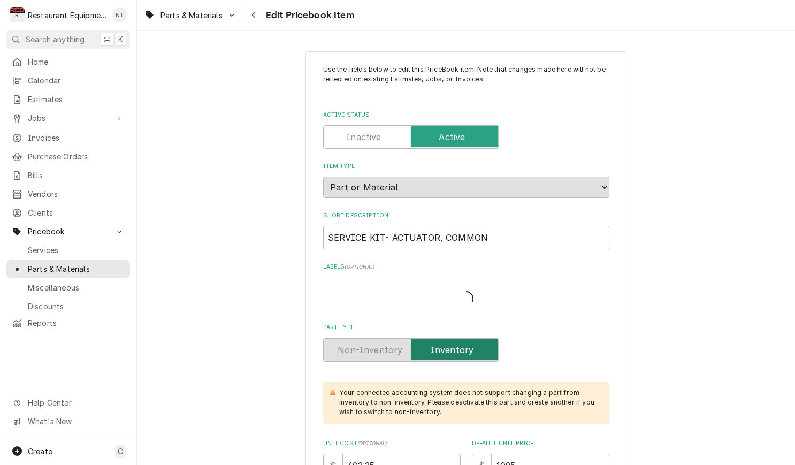
type textarea "x"
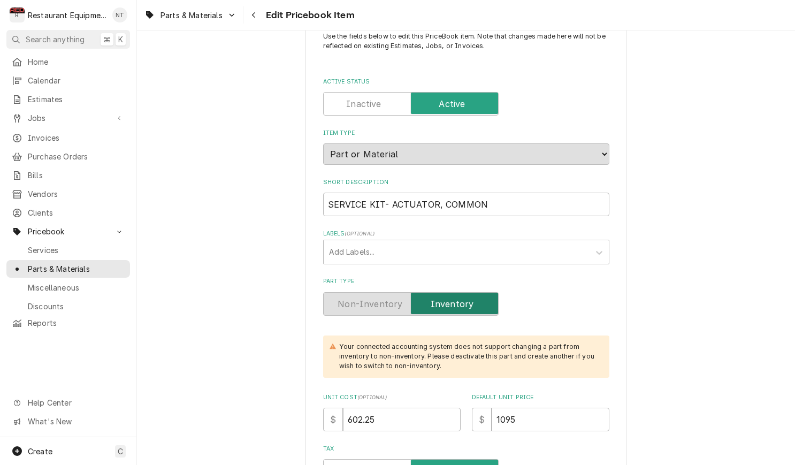
scroll to position [34, 0]
click at [183, 12] on span "Parts & Materials" at bounding box center [192, 15] width 62 height 11
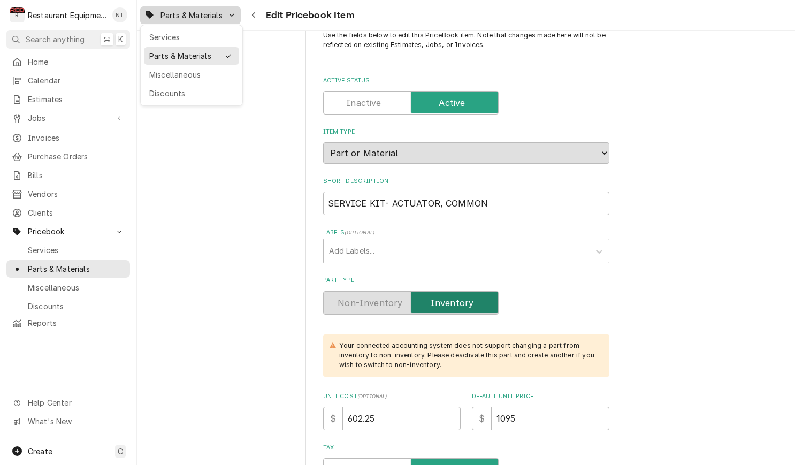
drag, startPoint x: 215, startPoint y: 54, endPoint x: 199, endPoint y: 50, distance: 16.5
click at [214, 53] on div "Parts & Materials" at bounding box center [184, 55] width 70 height 11
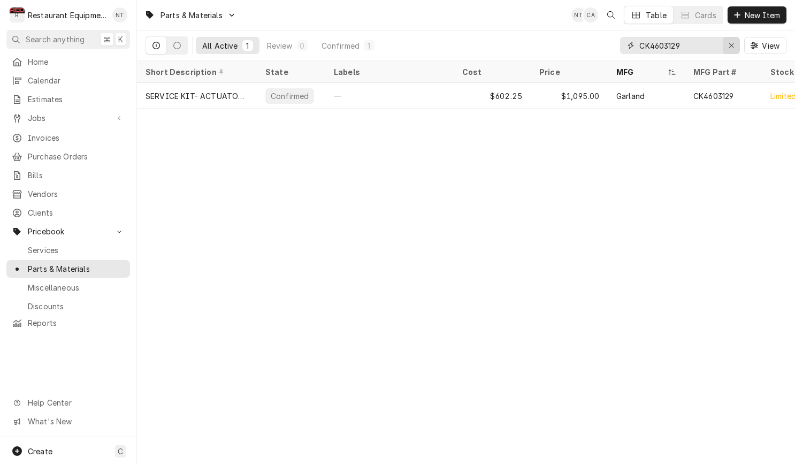
click at [730, 42] on div "Erase input" at bounding box center [731, 45] width 11 height 11
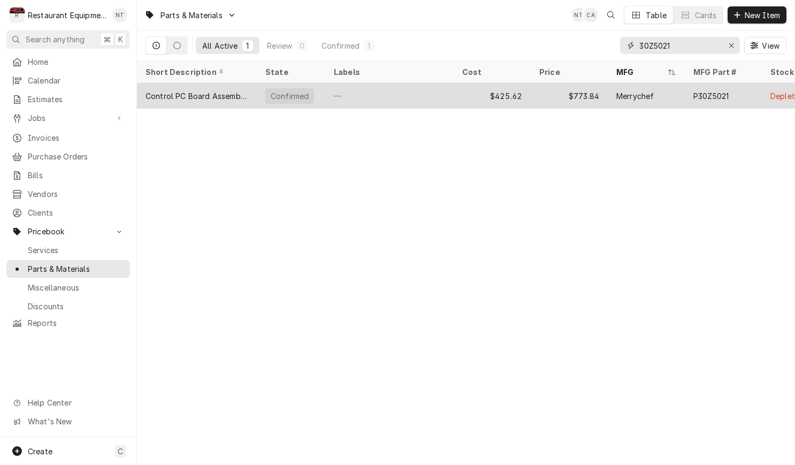
type input "30Z5021"
click at [721, 94] on div "P30Z5021" at bounding box center [711, 95] width 35 height 11
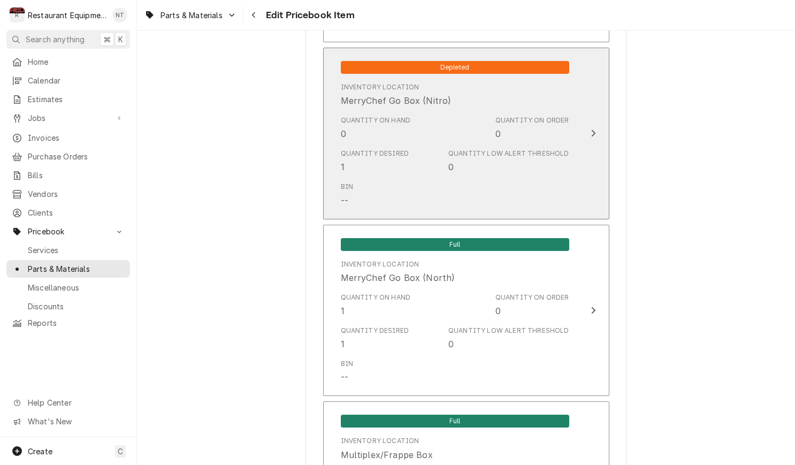
scroll to position [4306, 0]
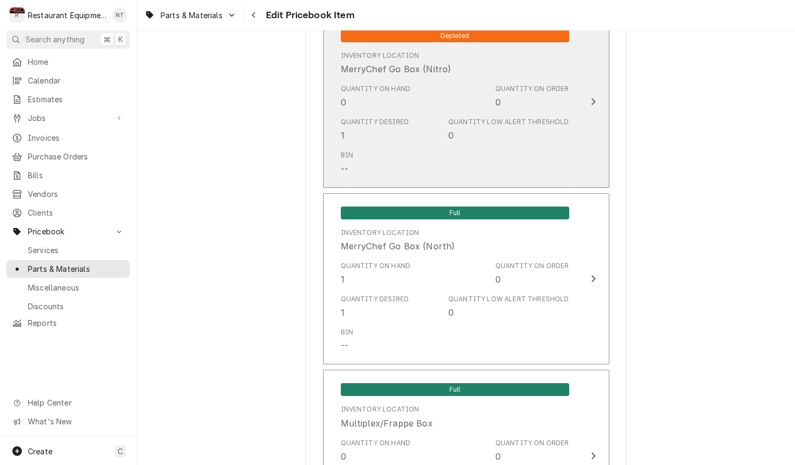
click at [574, 84] on div "Depleted Inventory Location MerryChef Go Box (Nitro) Quantity on Hand 0 Quantit…" at bounding box center [455, 102] width 246 height 160
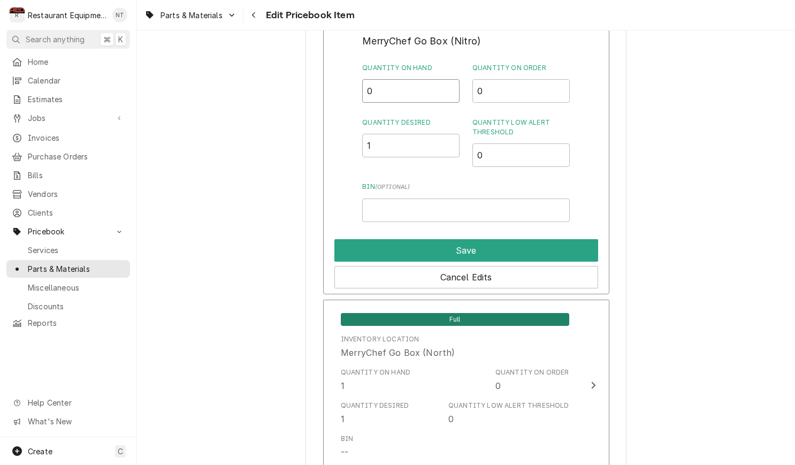
click at [396, 79] on input "0" at bounding box center [410, 91] width 97 height 24
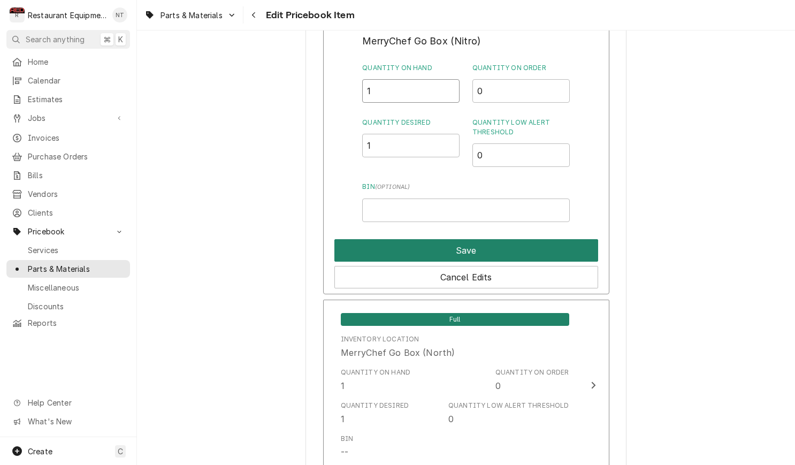
type input "1"
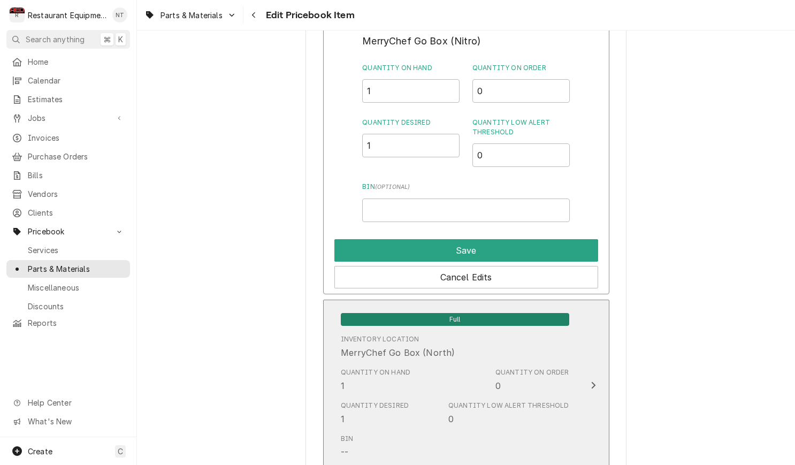
click at [550, 239] on button "Save" at bounding box center [467, 250] width 264 height 22
type textarea "x"
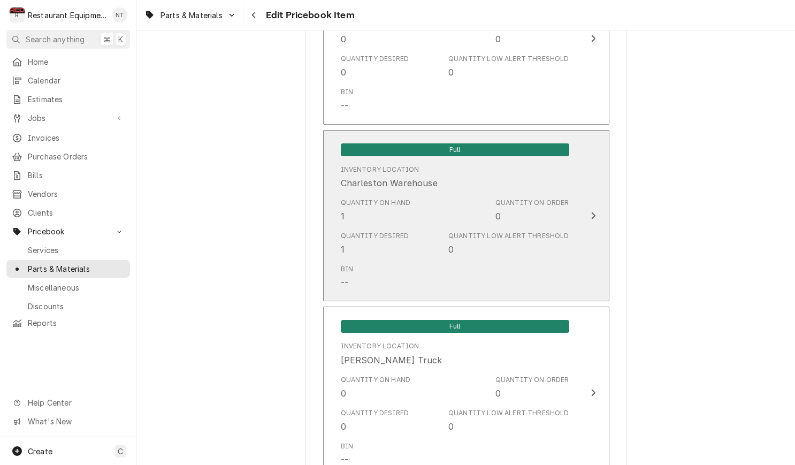
scroll to position [2247, 0]
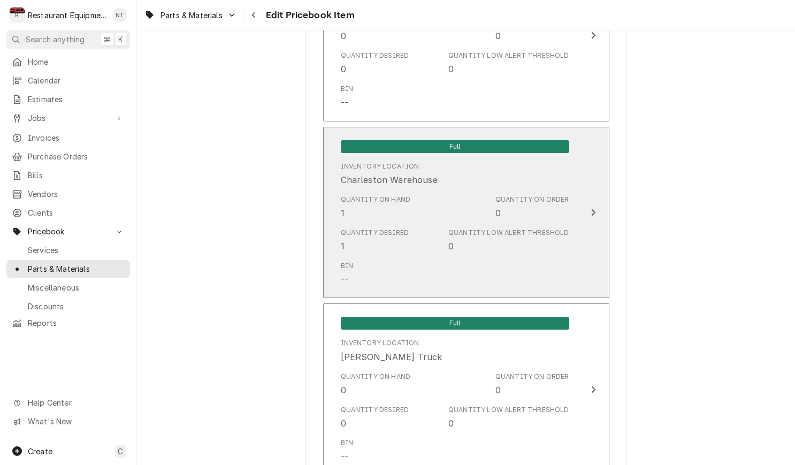
click at [571, 177] on div "Full Inventory Location Charleston Warehouse Quantity on Hand 1 Quantity on Ord…" at bounding box center [455, 213] width 246 height 160
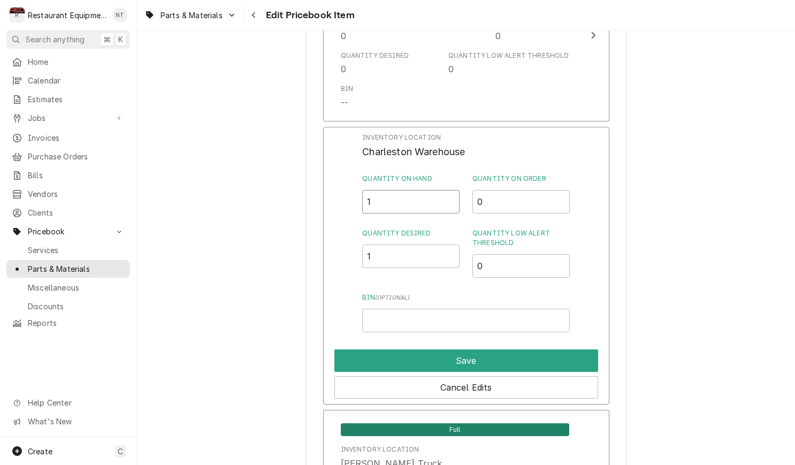
click at [421, 190] on input "1" at bounding box center [410, 202] width 97 height 24
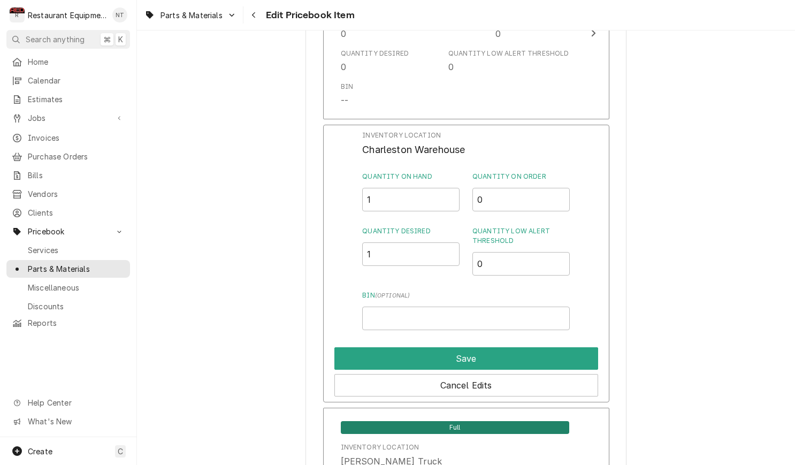
scroll to position [2250, 0]
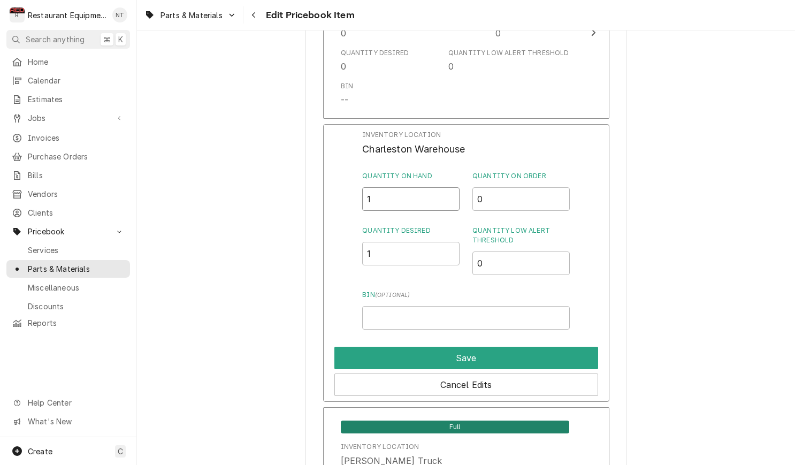
click at [422, 187] on input "1" at bounding box center [410, 199] width 97 height 24
click at [436, 242] on input "1" at bounding box center [410, 254] width 97 height 24
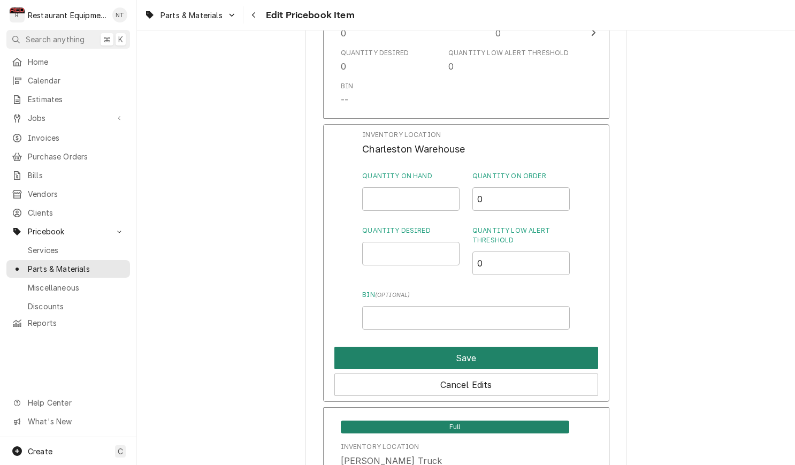
click at [588, 347] on button "Save" at bounding box center [467, 358] width 264 height 22
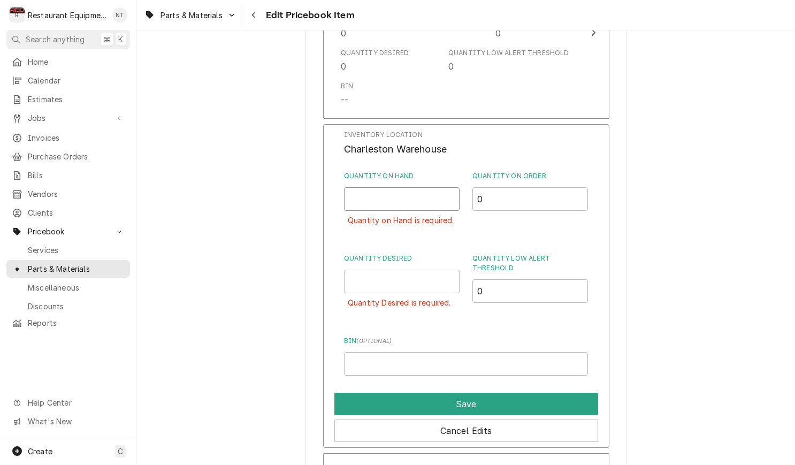
click at [401, 187] on input "Quantity on Hand" at bounding box center [402, 199] width 116 height 24
type input "0"
click at [444, 271] on input "Quantity Desired" at bounding box center [402, 282] width 116 height 24
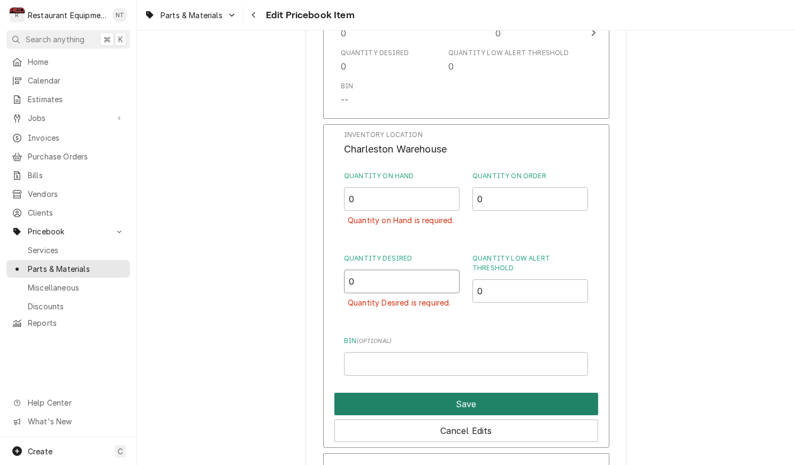
type input "0"
click at [571, 393] on button "Save" at bounding box center [467, 404] width 264 height 22
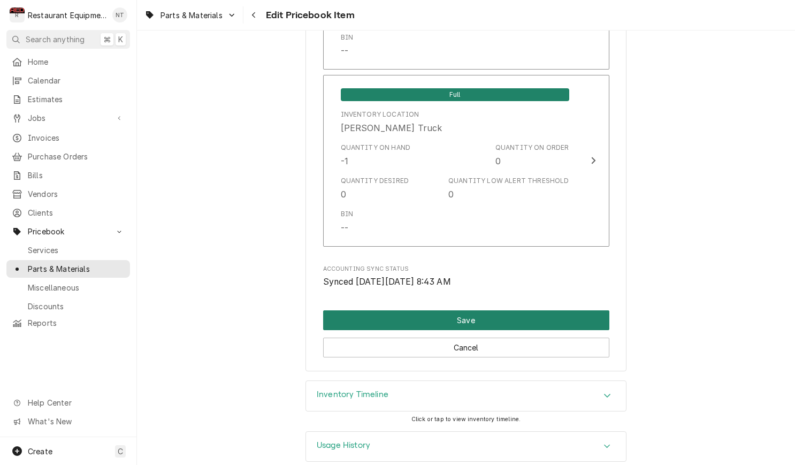
scroll to position [0, 0]
click at [533, 310] on button "Save" at bounding box center [466, 320] width 286 height 20
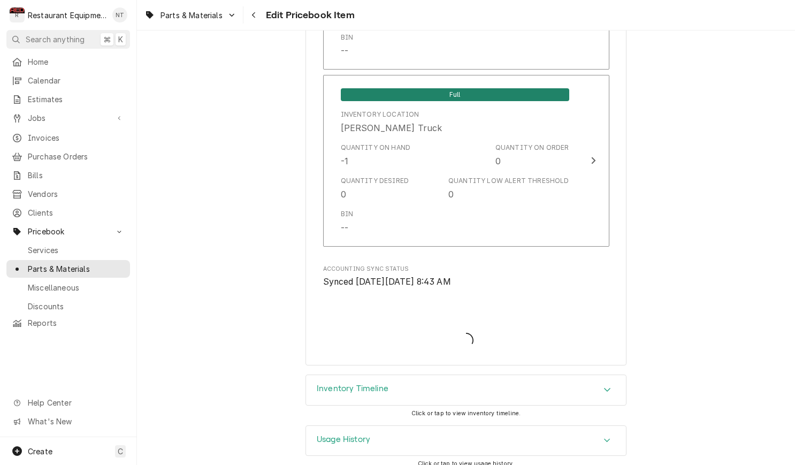
type textarea "x"
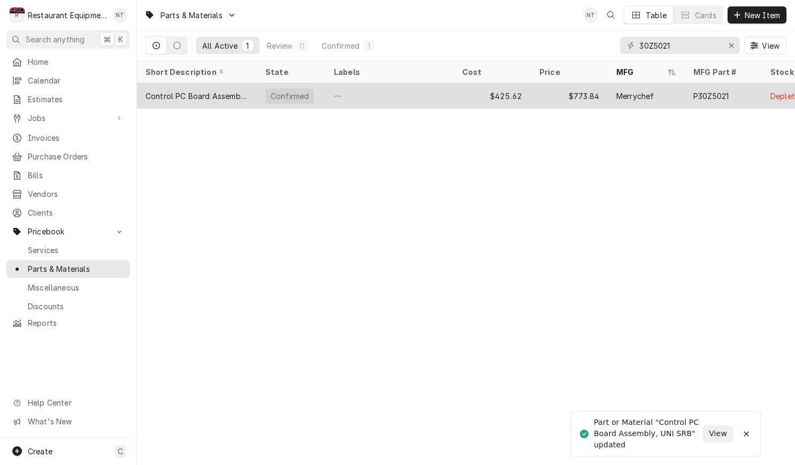
click at [716, 93] on div "P30Z5021" at bounding box center [711, 95] width 35 height 11
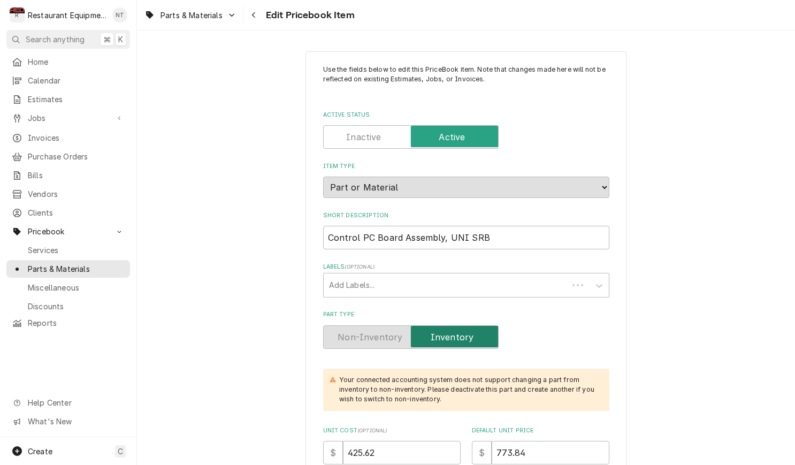
type textarea "x"
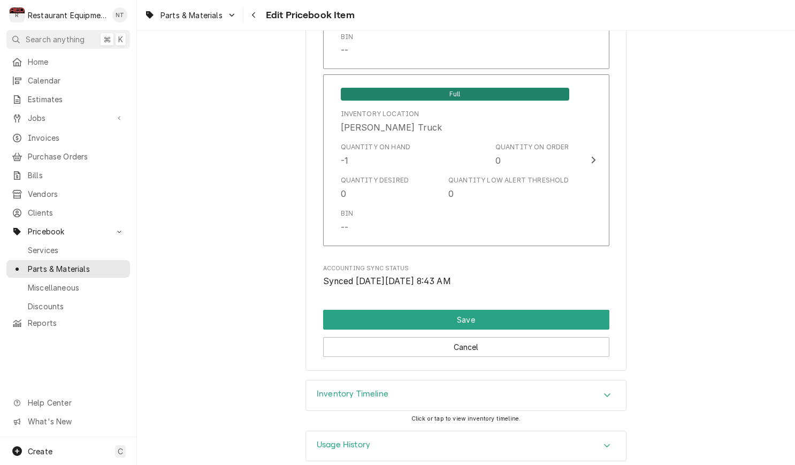
scroll to position [7080, 0]
click at [262, 18] on button "Navigate back" at bounding box center [254, 14] width 17 height 17
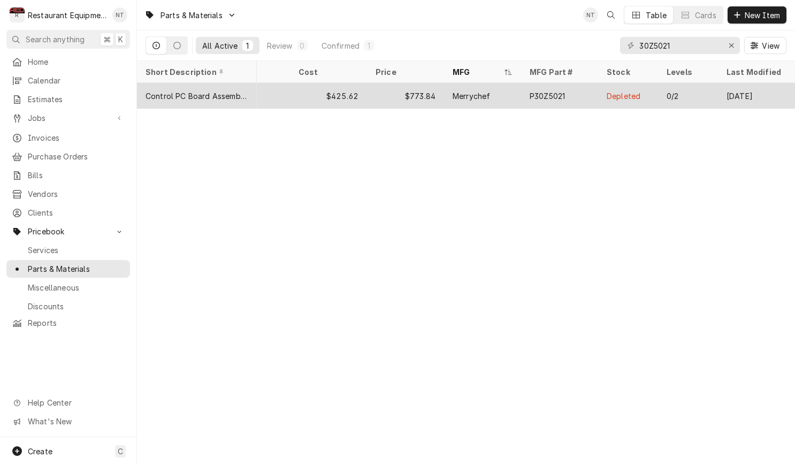
scroll to position [0, 164]
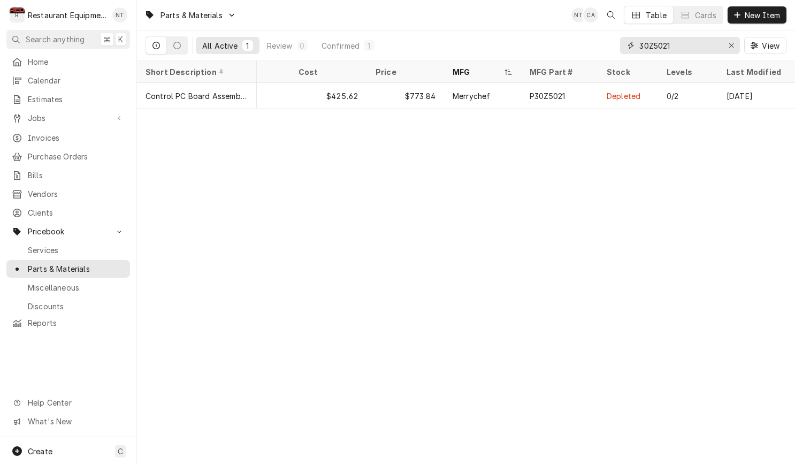
drag, startPoint x: 677, startPoint y: 49, endPoint x: 632, endPoint y: 48, distance: 45.5
click at [633, 48] on div "30Z5021" at bounding box center [680, 45] width 120 height 17
type input "C"
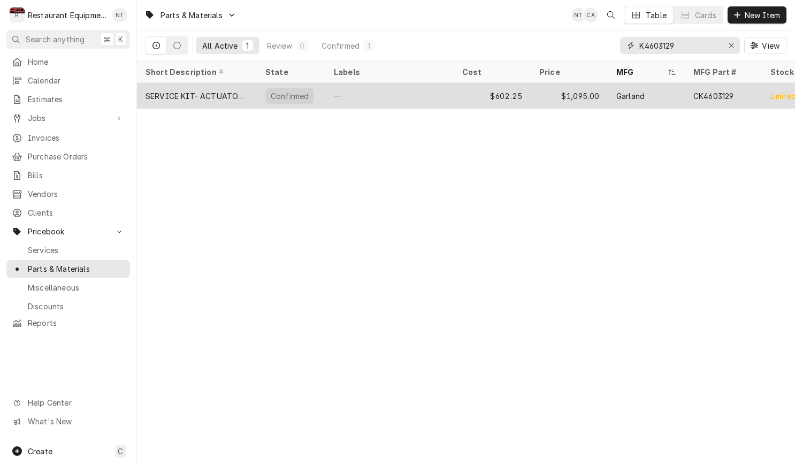
type input "K4603129"
click at [622, 97] on div "Garland" at bounding box center [631, 95] width 28 height 11
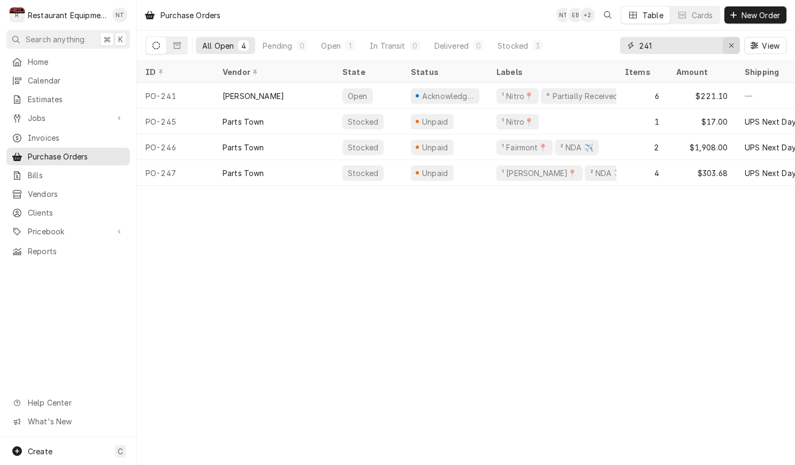
click at [725, 43] on button "Erase input" at bounding box center [731, 45] width 17 height 17
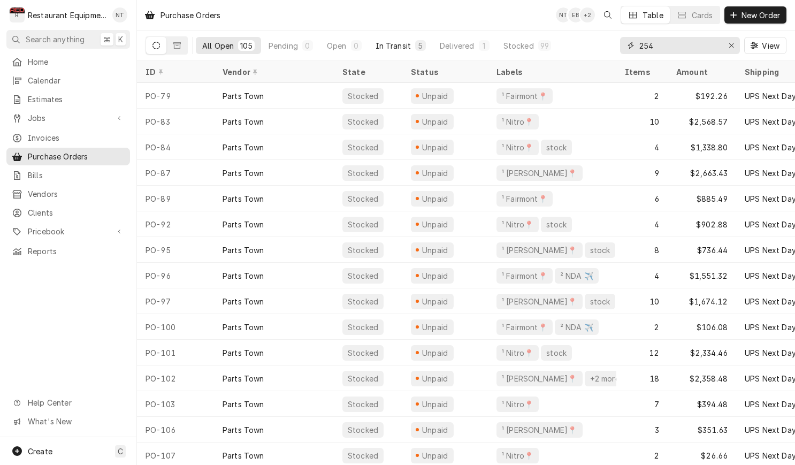
type input "254"
click at [399, 45] on div "In Transit" at bounding box center [394, 45] width 36 height 11
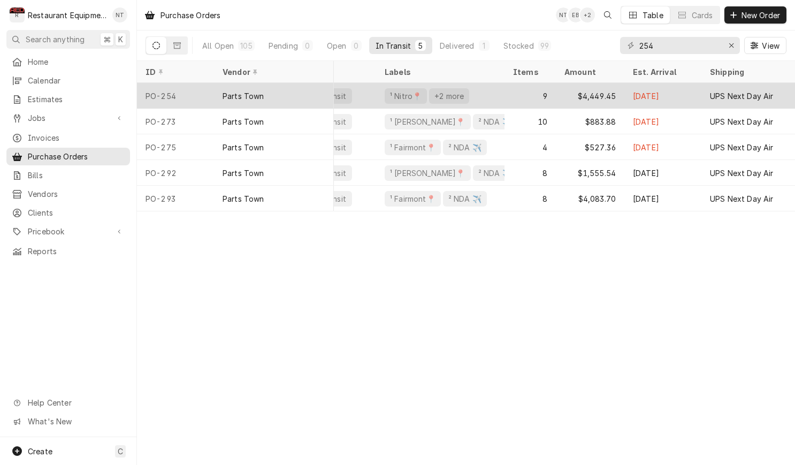
scroll to position [0, 46]
click at [627, 93] on div "Sep 3" at bounding box center [660, 96] width 77 height 26
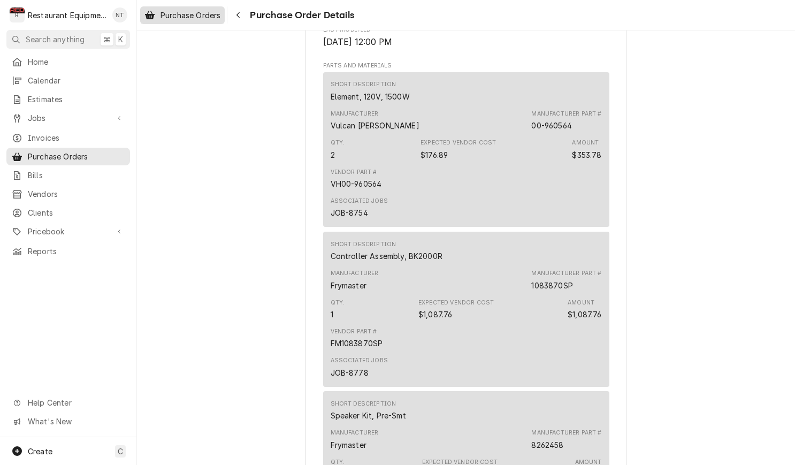
scroll to position [706, 0]
click at [215, 14] on span "Purchase Orders" at bounding box center [191, 15] width 60 height 11
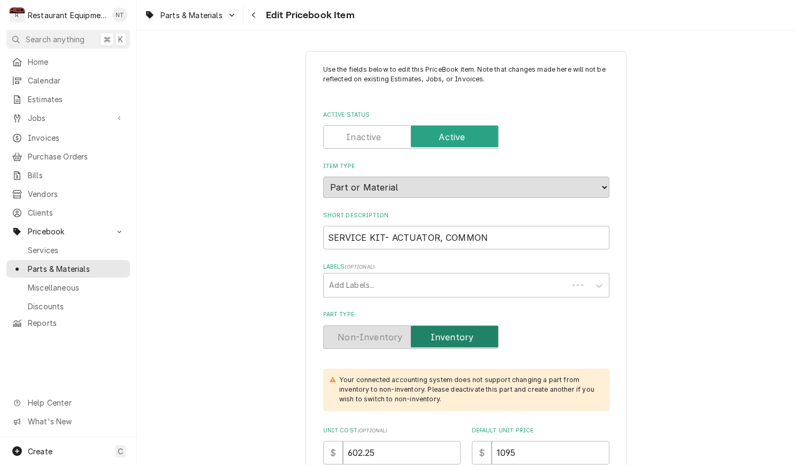
type textarea "x"
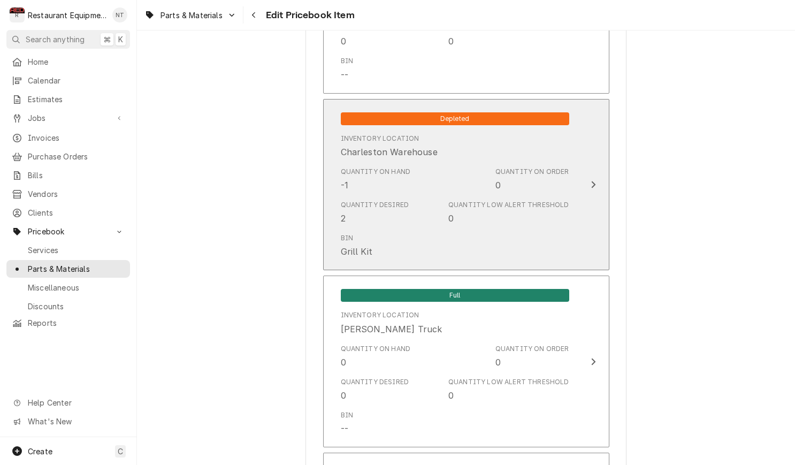
scroll to position [2269, 0]
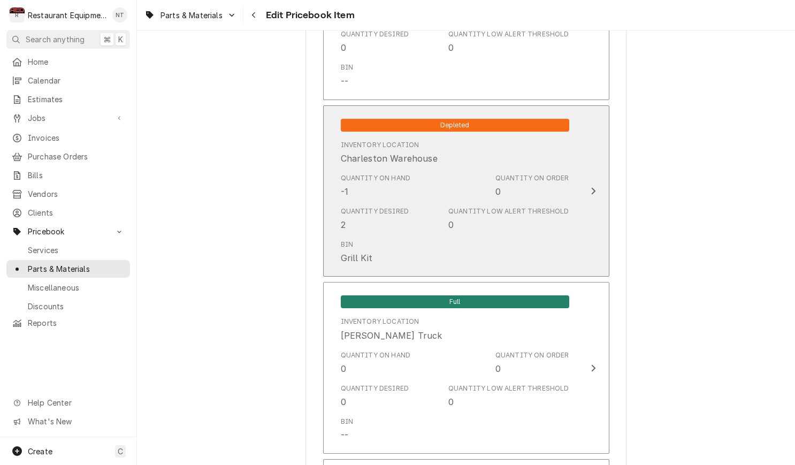
click at [597, 133] on button "Depleted Inventory Location [GEOGRAPHIC_DATA] Warehouse Quantity on Hand -1 Qua…" at bounding box center [466, 191] width 286 height 172
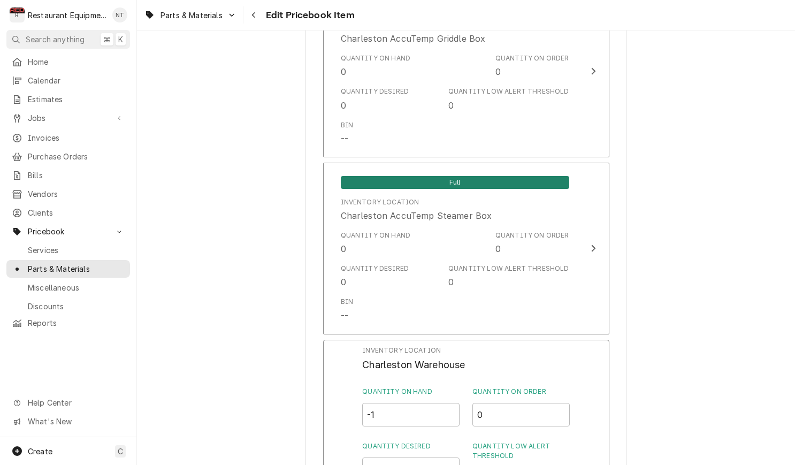
scroll to position [2032, 0]
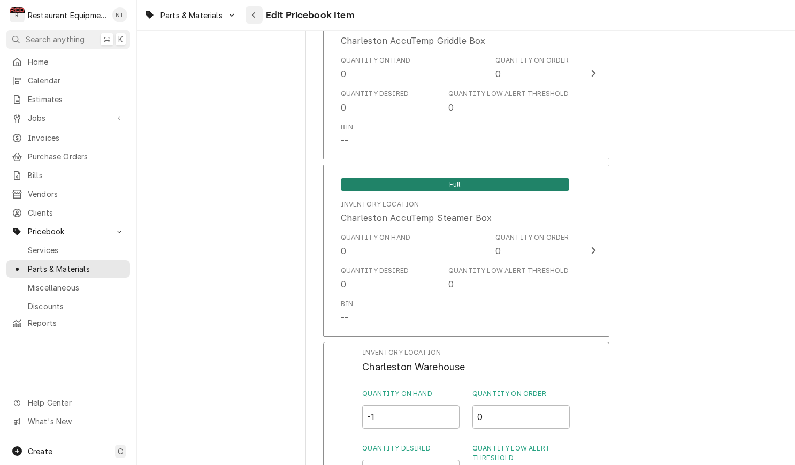
click at [253, 19] on div "Navigate back" at bounding box center [254, 15] width 11 height 11
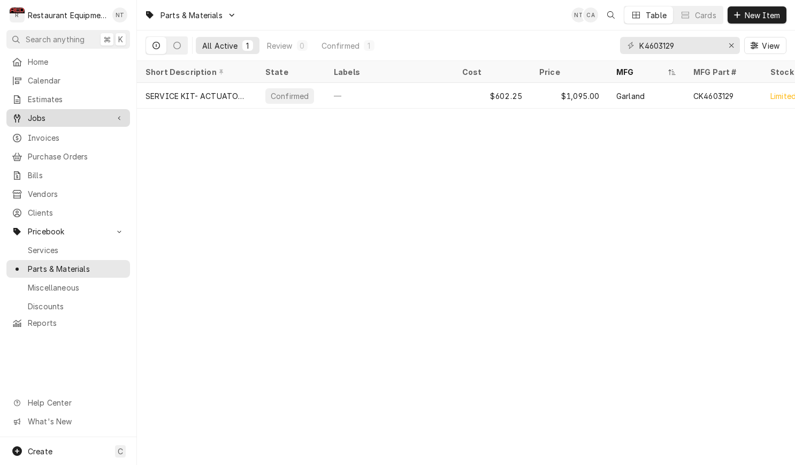
click at [88, 115] on span "Jobs" at bounding box center [68, 117] width 81 height 11
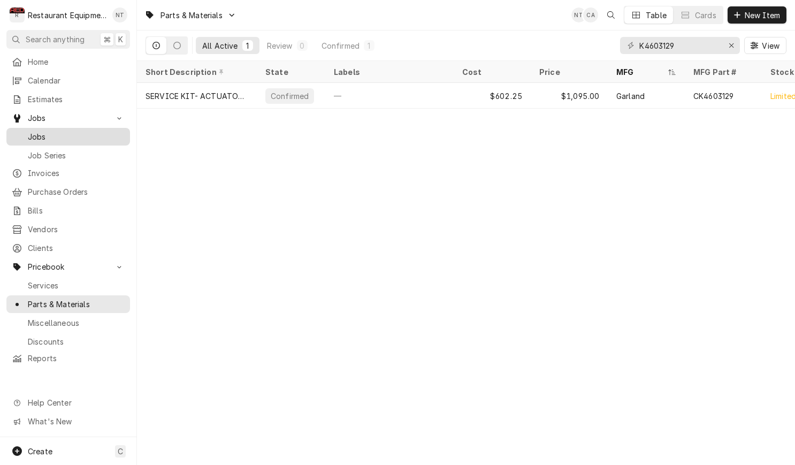
click at [92, 133] on span "Jobs" at bounding box center [76, 136] width 97 height 11
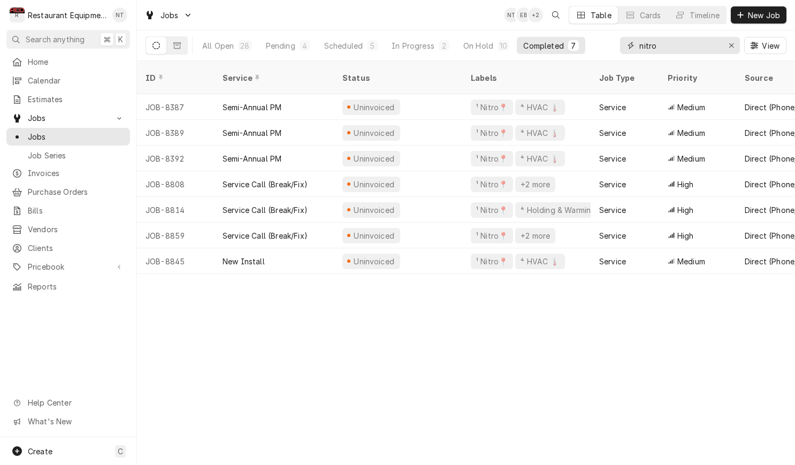
drag, startPoint x: 630, startPoint y: 55, endPoint x: 623, endPoint y: 55, distance: 7.5
click at [623, 55] on div "nitro View" at bounding box center [703, 46] width 166 height 30
drag, startPoint x: 657, startPoint y: 46, endPoint x: 635, endPoint y: 44, distance: 22.1
click at [636, 44] on div "nitro" at bounding box center [680, 45] width 120 height 17
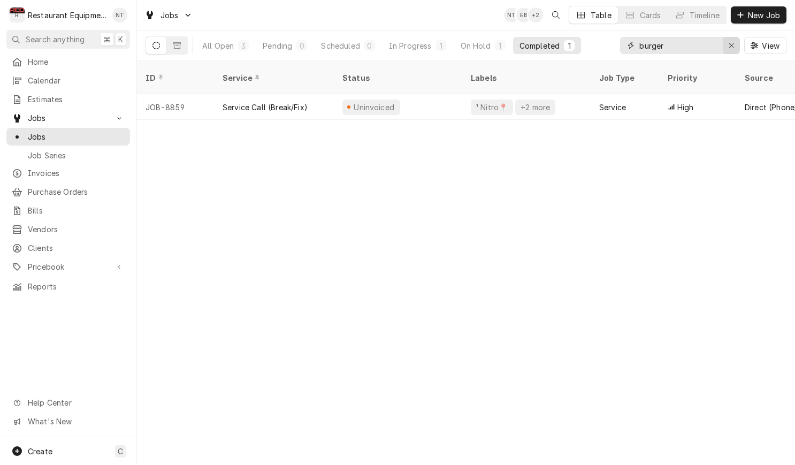
type input "burger"
click at [736, 49] on div "Erase input" at bounding box center [731, 45] width 11 height 11
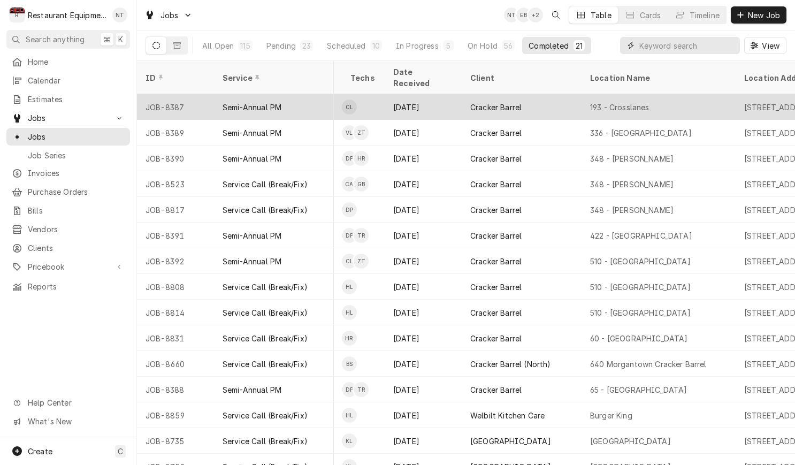
scroll to position [0, 580]
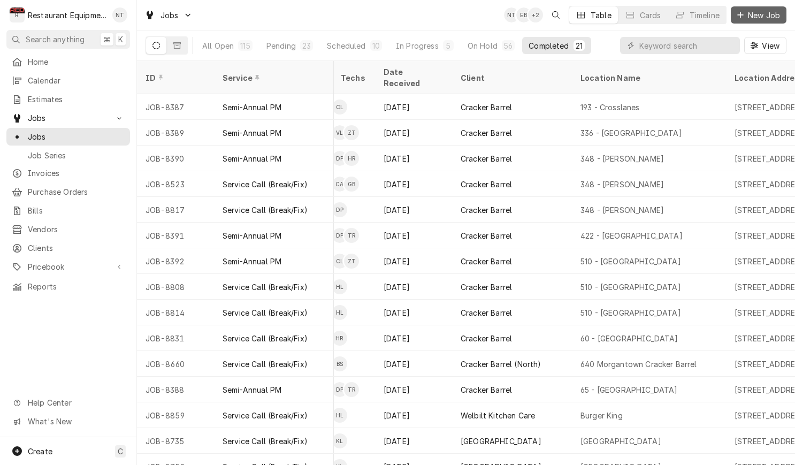
click at [768, 16] on span "New Job" at bounding box center [764, 15] width 36 height 11
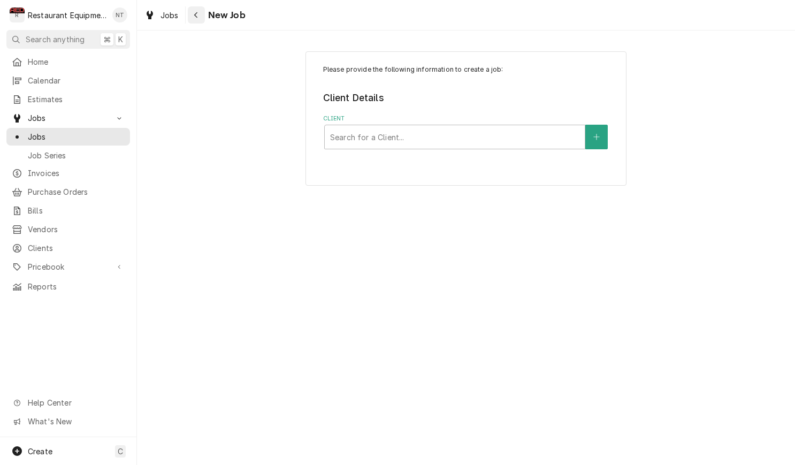
click at [194, 12] on icon "Navigate back" at bounding box center [196, 14] width 5 height 7
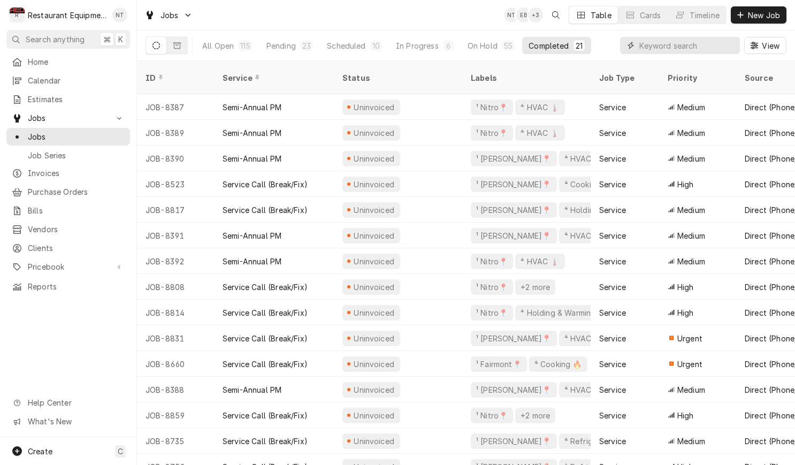
click at [675, 44] on input "Dynamic Content Wrapper" at bounding box center [687, 45] width 95 height 17
click at [674, 56] on div "View" at bounding box center [703, 46] width 166 height 30
click at [792, 20] on div "Jobs NT EB + 3 Table Cards Timeline New Job" at bounding box center [466, 15] width 658 height 30
click at [769, 19] on span "New Job" at bounding box center [764, 15] width 36 height 11
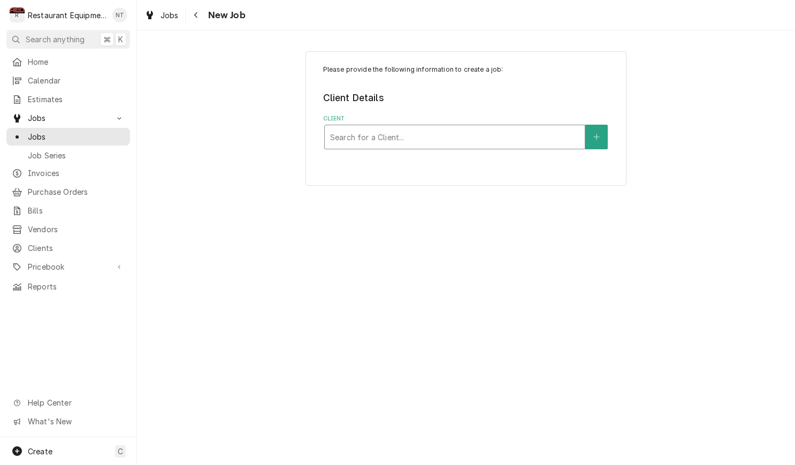
click at [522, 126] on div "Search for a Client..." at bounding box center [455, 137] width 260 height 24
type input "welb"
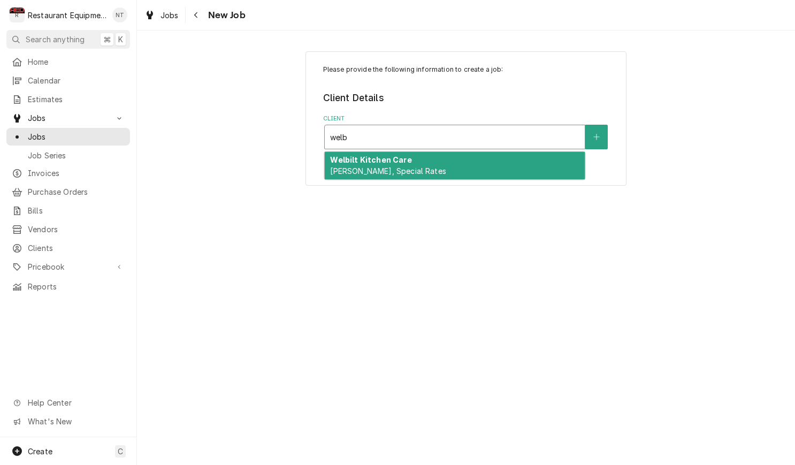
click at [466, 169] on div "Welbilt Kitchen Care [PERSON_NAME], Special Rates" at bounding box center [455, 166] width 260 height 28
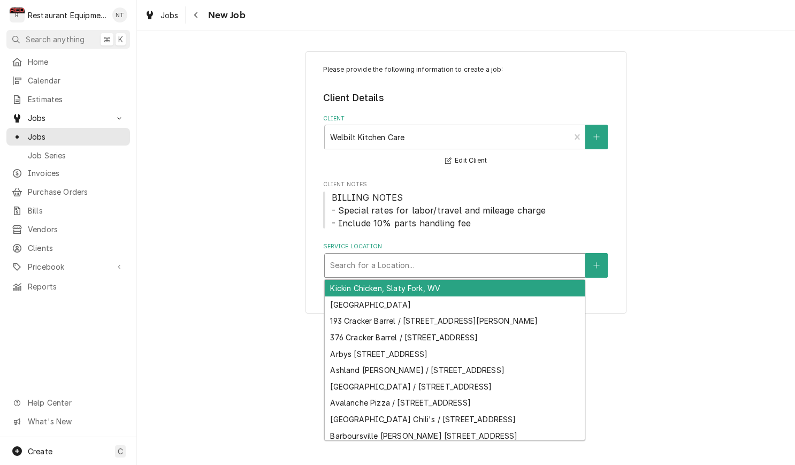
click at [457, 260] on div "Service Location" at bounding box center [454, 265] width 249 height 19
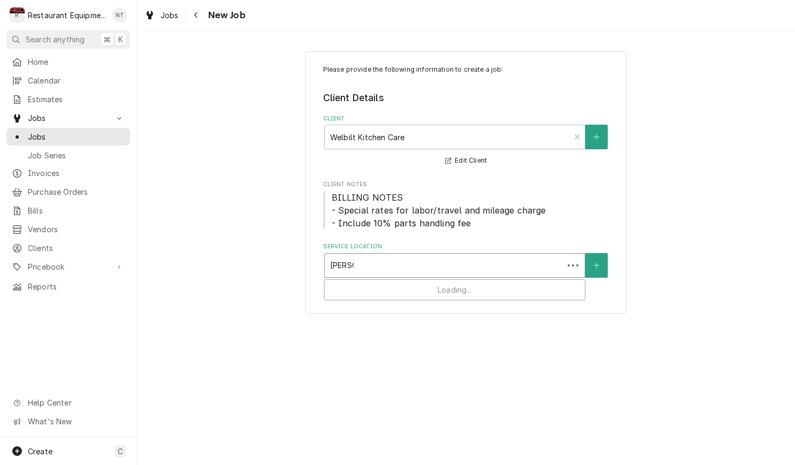
type input "burger"
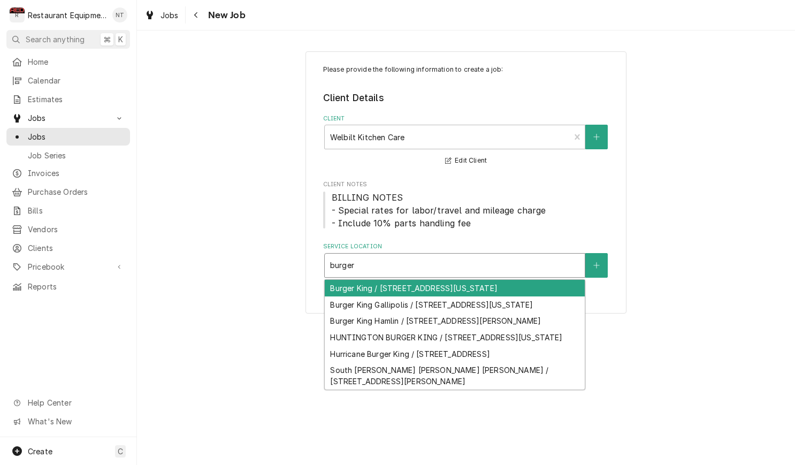
click at [506, 287] on div "Burger King / [STREET_ADDRESS][US_STATE]" at bounding box center [455, 288] width 260 height 17
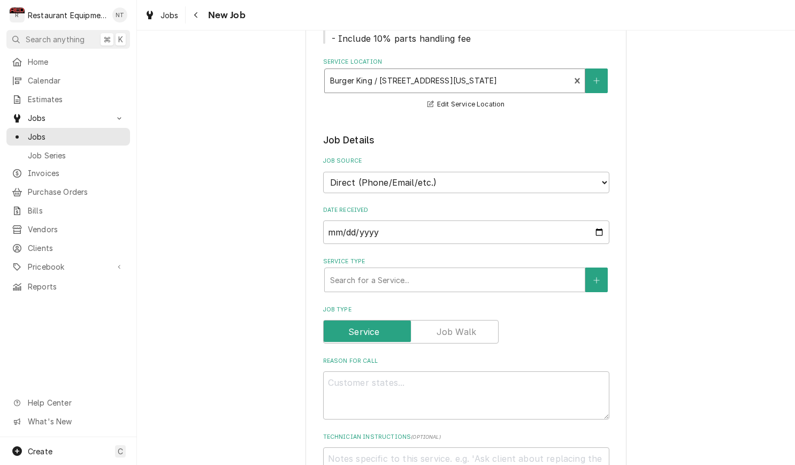
scroll to position [185, 0]
click at [486, 268] on div "Search for a Service..." at bounding box center [455, 280] width 260 height 24
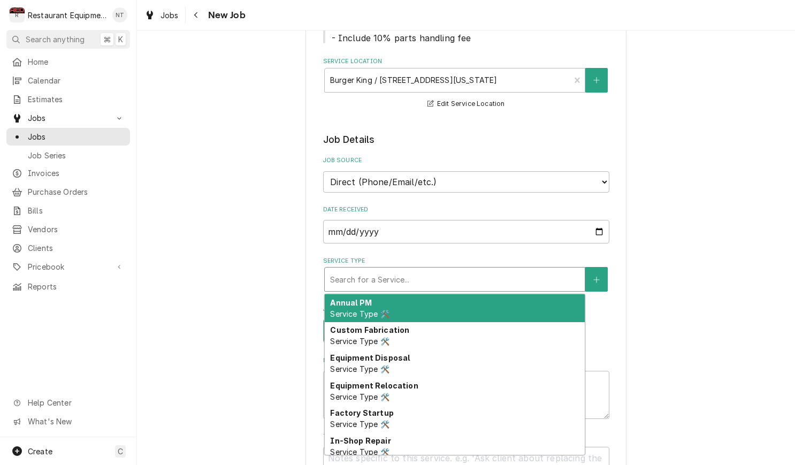
type textarea "x"
type input "b"
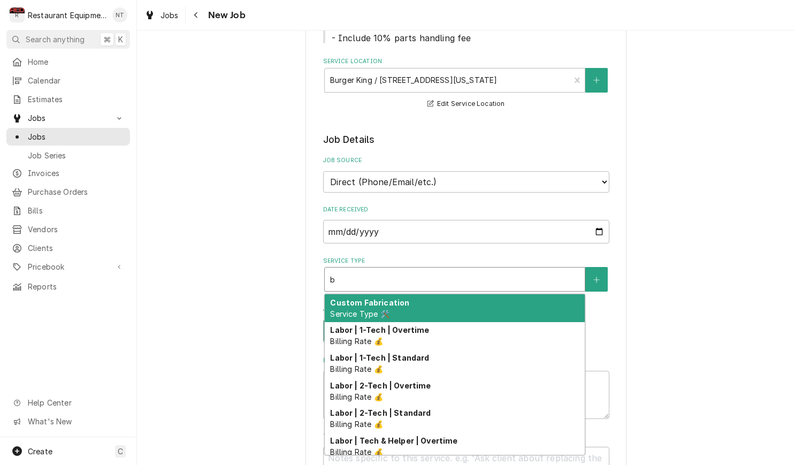
type textarea "x"
type input "br"
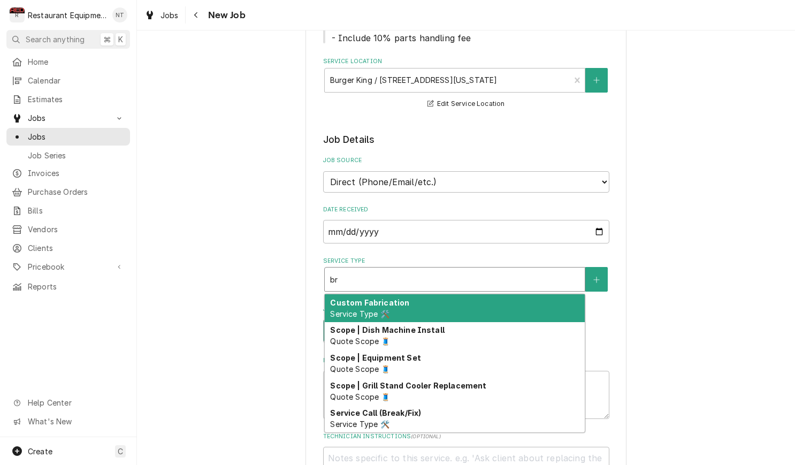
type textarea "x"
type input "bre"
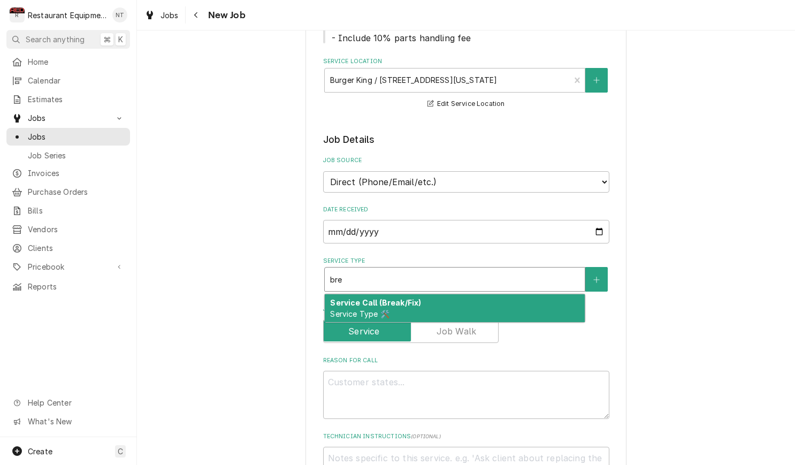
click at [489, 297] on div "Service Call (Break/Fix) Service Type 🛠️" at bounding box center [455, 308] width 260 height 28
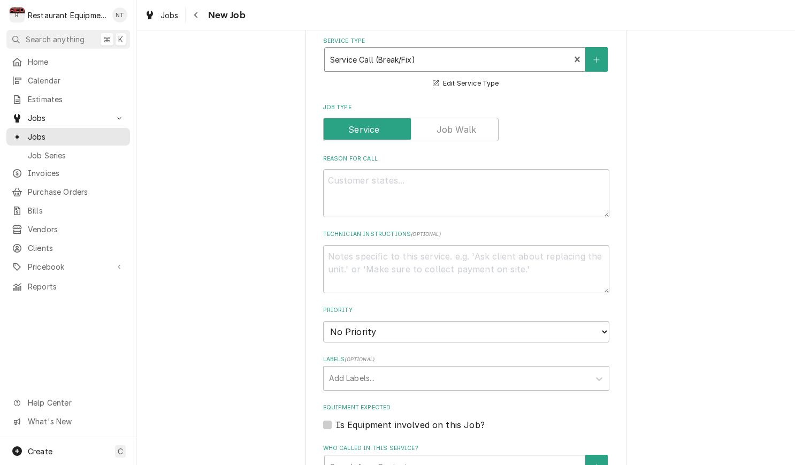
scroll to position [406, 0]
click at [385, 195] on textarea "Reason For Call" at bounding box center [466, 193] width 286 height 48
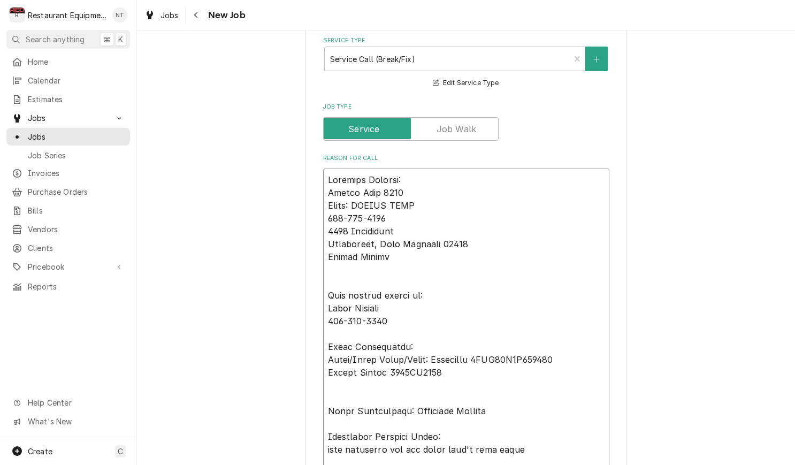
type textarea "x"
type textarea "Loremips Dolorsi: Ametco Adip 1149 Elits: DOEIUS TEMP 912-368-0844 2017 Incidid…"
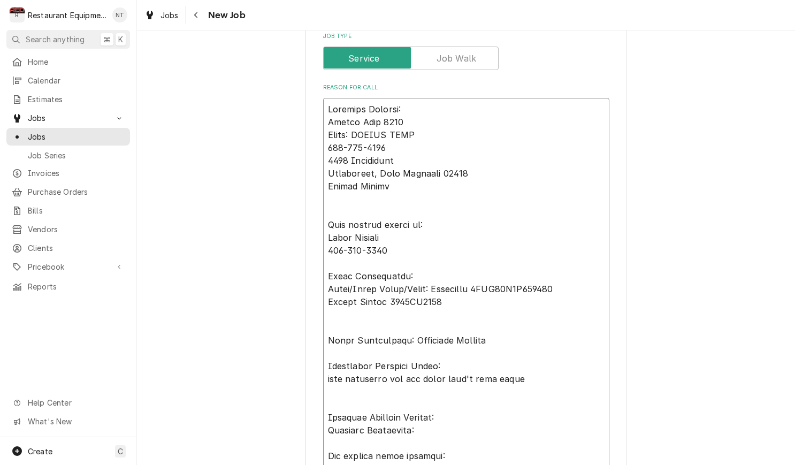
scroll to position [475, 0]
click at [438, 99] on textarea "Reason For Call" at bounding box center [466, 386] width 286 height 575
type textarea "x"
type textarea "Loremips Dolorsi: Ametco Adip 7047 Elits: DOEIUS TEMP 708-146-6073 1715 Incidid…"
type textarea "x"
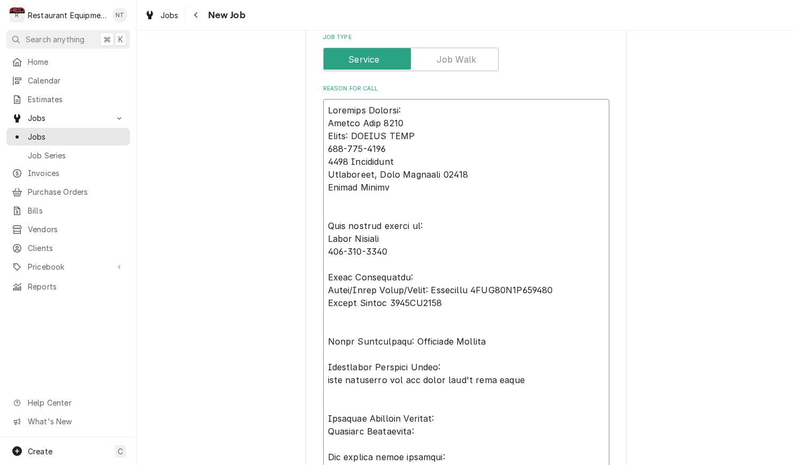
type textarea "Location Details: Burger King 2435 Chain: BURGER KING [PHONE_NUMBER] [STREET_AD…"
type textarea "x"
type textarea "9 Loremips Dolorsi: Ametco Adip 7566 Elits: DOEIUS TEMP 494-256-5998 8927 Incid…"
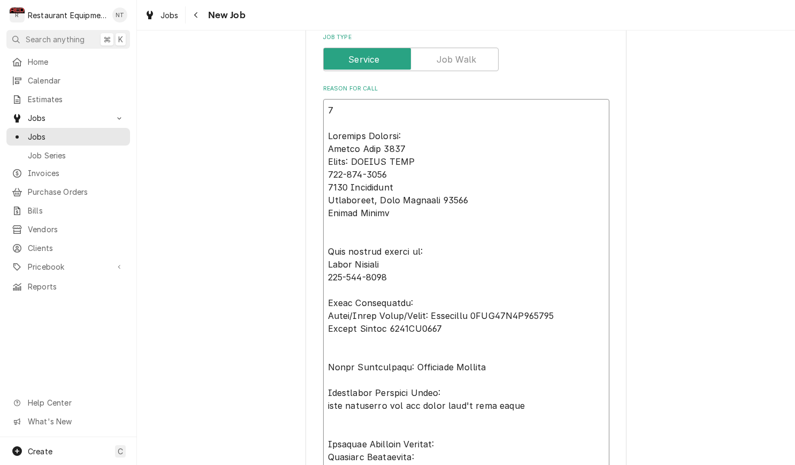
type textarea "x"
type textarea "74 Loremips Dolorsi: Ametco Adip 9664 Elits: DOEIUS TEMP 075-100-0589 6117 Inci…"
type textarea "x"
type textarea "198 Loremips Dolorsi: Ametco Adip 7626 Elits: DOEIUS TEMP 370-060-1696 6387 Inc…"
type textarea "x"
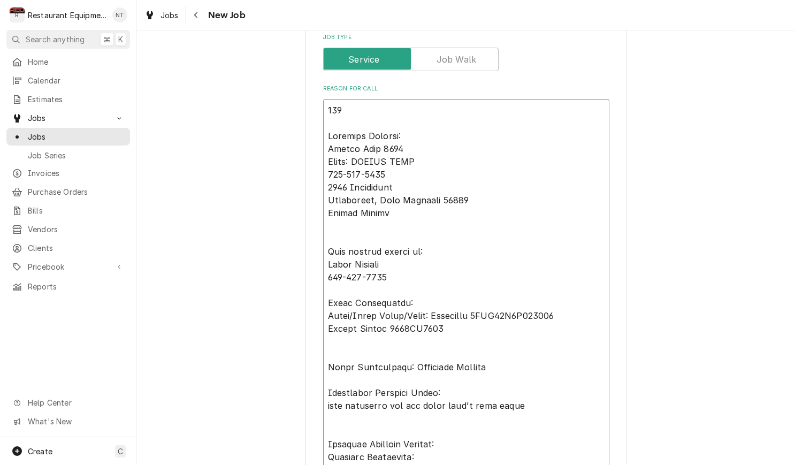
type textarea "7083 Loremips Dolorsi: Ametco Adip 5228 Elits: DOEIUS TEMP 797-860-4448 5690 In…"
type textarea "x"
type textarea "40493 Loremips Dolorsi: Ametco Adip 6027 Elits: DOEIUS TEMP 500-153-7492 3034 I…"
type textarea "x"
type textarea "888149 Loremips Dolorsi: Ametco Adip 5052 Elits: DOEIUS TEMP 705-007-8325 7753 …"
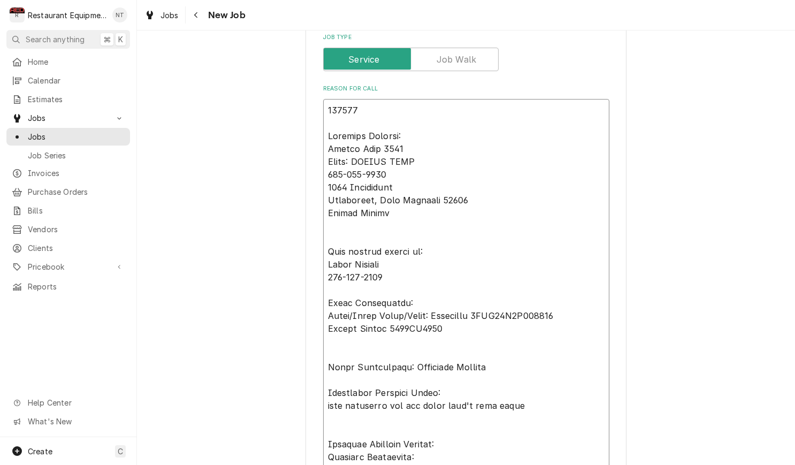
type textarea "x"
type textarea "8679422 Loremips Dolorsi: Ametco Adip 1458 Elits: DOEIUS TEMP 975-350-9160 7814…"
type textarea "x"
type textarea "95495780 Loremips Dolorsi: Ametco Adip 2724 Elits: DOEIUS TEMP 650-691-0451 705…"
type textarea "x"
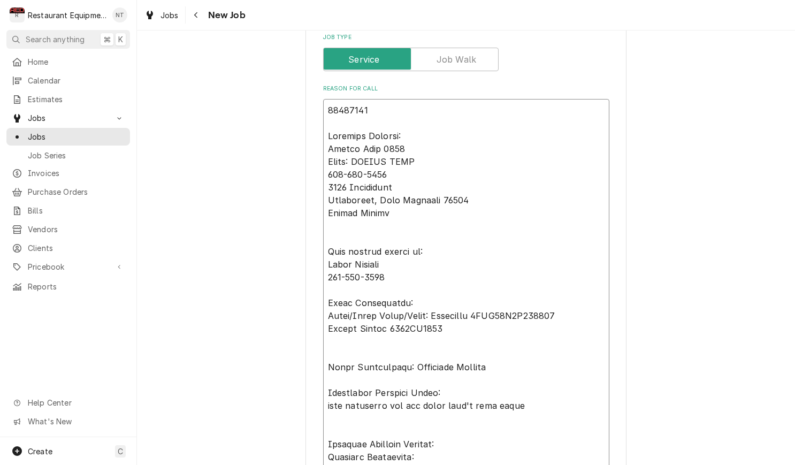
type textarea "44220287- Loremips Dolorsi: Ametco Adip 2245 Elits: DOEIUS TEMP 112-085-1764 40…"
type textarea "x"
type textarea "74193030-2 Loremips Dolorsi: Ametco Adip 1358 Elits: DOEIUS TEMP 031-040-9989 0…"
type textarea "x"
type textarea "91192476-5 Loremips Dolorsi: Ametco Adip 5250 Elits: DOEIUS TEMP 260-431-4388 8…"
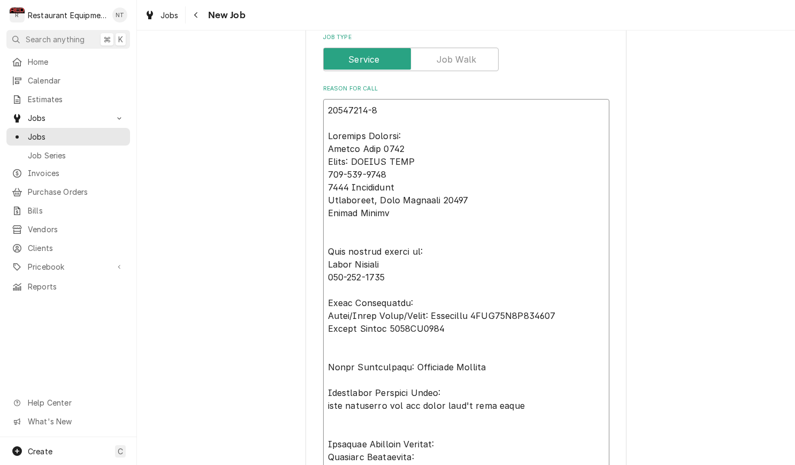
type textarea "x"
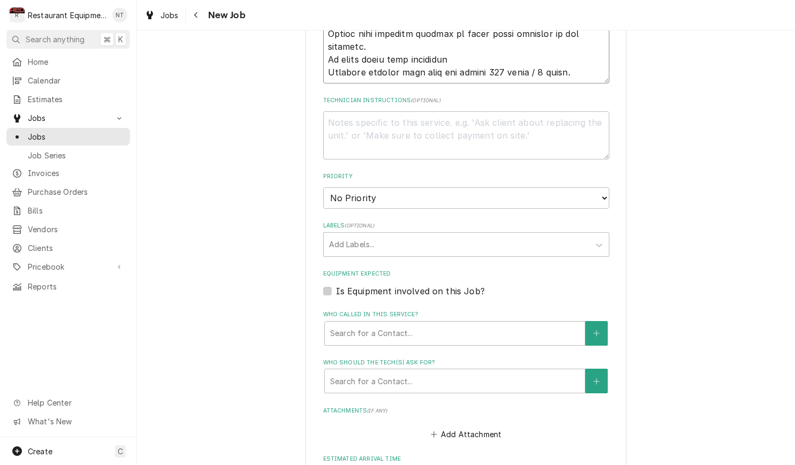
scroll to position [1127, 0]
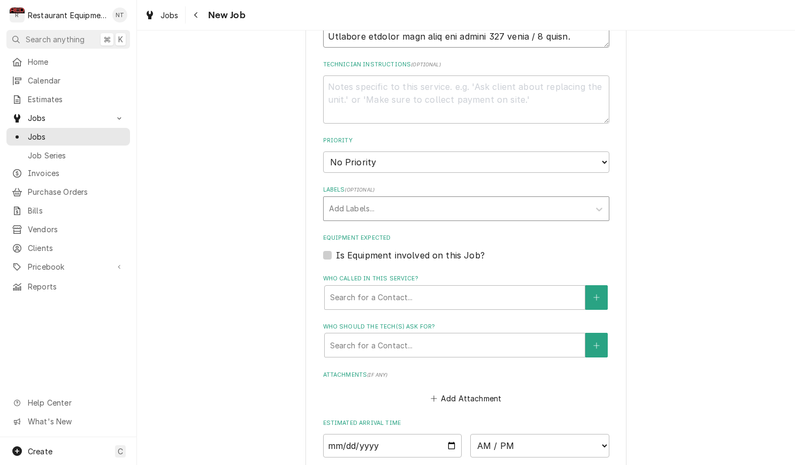
type textarea "91192476-5 Loremips Dolorsi: Ametco Adip 5250 Elits: DOEIUS TEMP 260-431-4388 8…"
click at [388, 199] on div "Labels" at bounding box center [456, 208] width 255 height 19
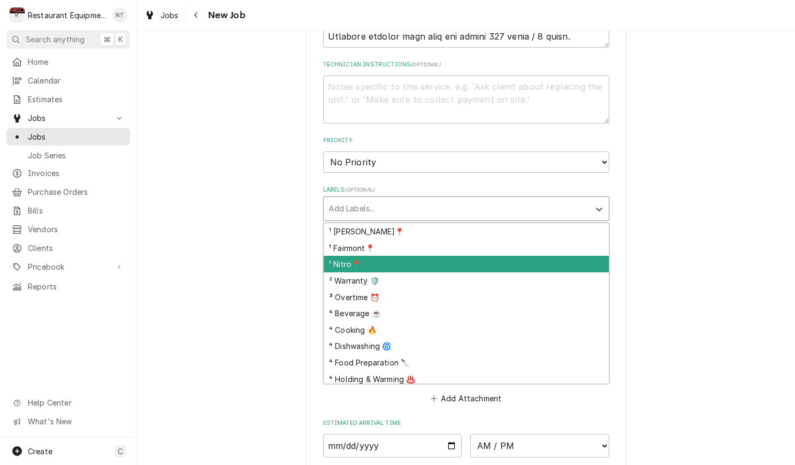
click at [392, 256] on div "¹ Nitro📍" at bounding box center [466, 264] width 285 height 17
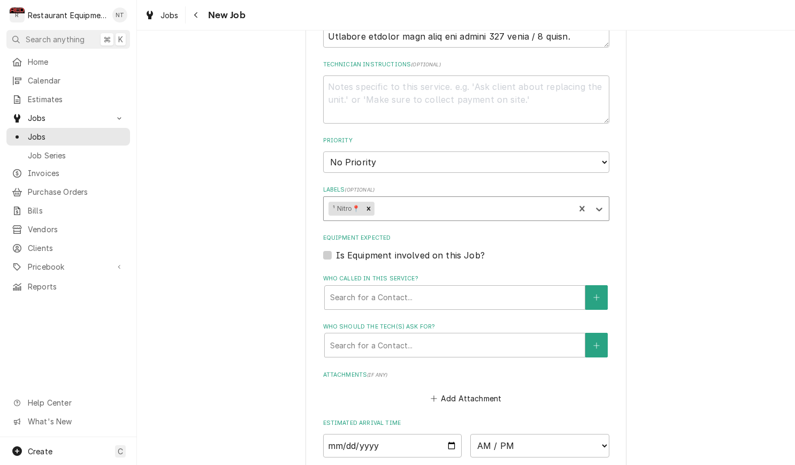
click at [412, 199] on div "Labels" at bounding box center [472, 208] width 193 height 19
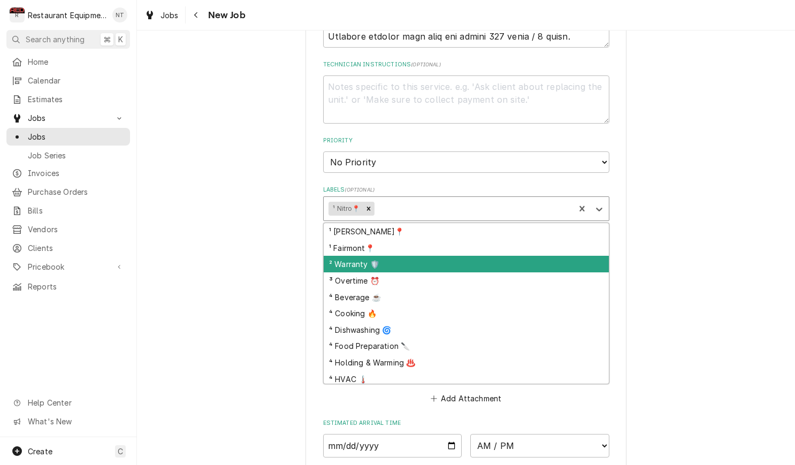
click at [415, 256] on div "² Warranty 🛡️" at bounding box center [466, 264] width 285 height 17
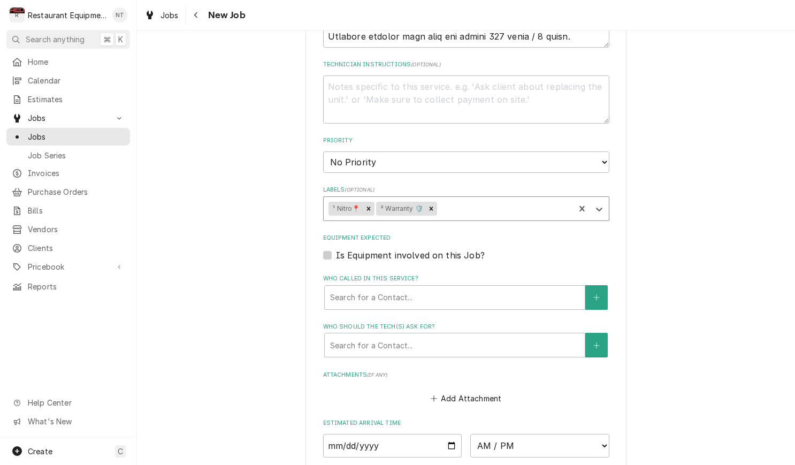
click at [540, 199] on div "Labels" at bounding box center [505, 208] width 131 height 19
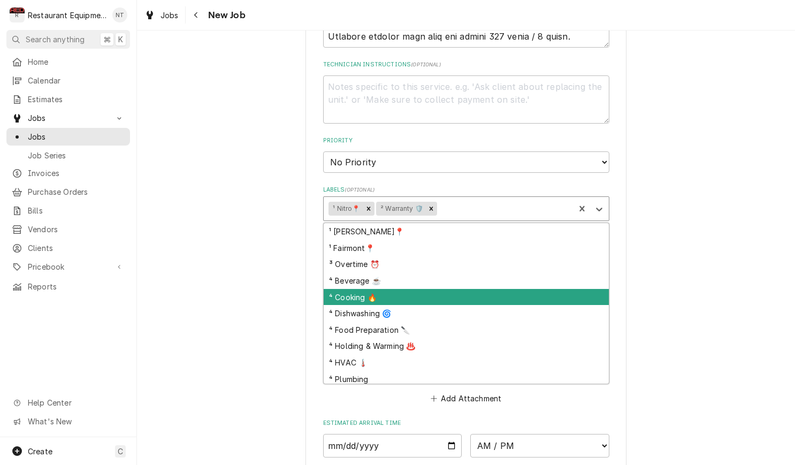
click at [475, 289] on div "⁴ Cooking 🔥" at bounding box center [466, 297] width 285 height 17
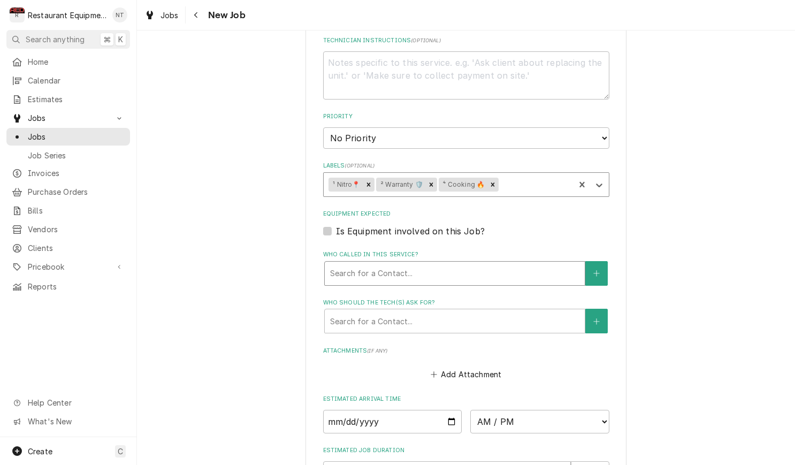
scroll to position [1152, 0]
click at [442, 263] on div "Who called in this service?" at bounding box center [454, 272] width 249 height 19
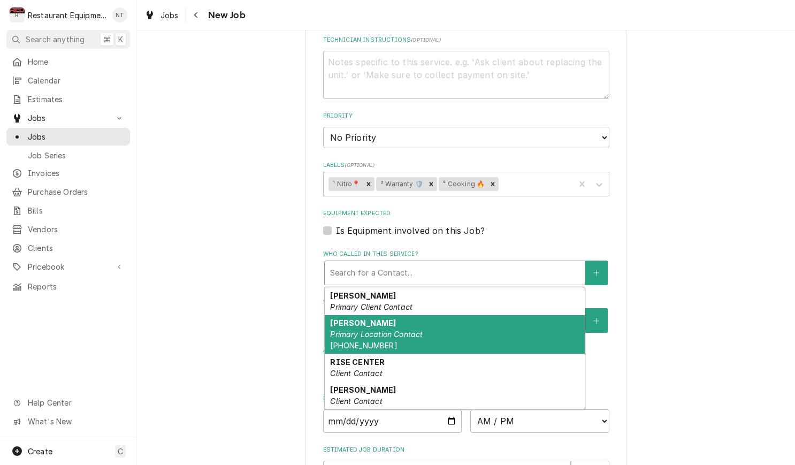
click at [454, 315] on div "Heath Freeman Primary Location Contact (304) 360-6317" at bounding box center [455, 334] width 260 height 39
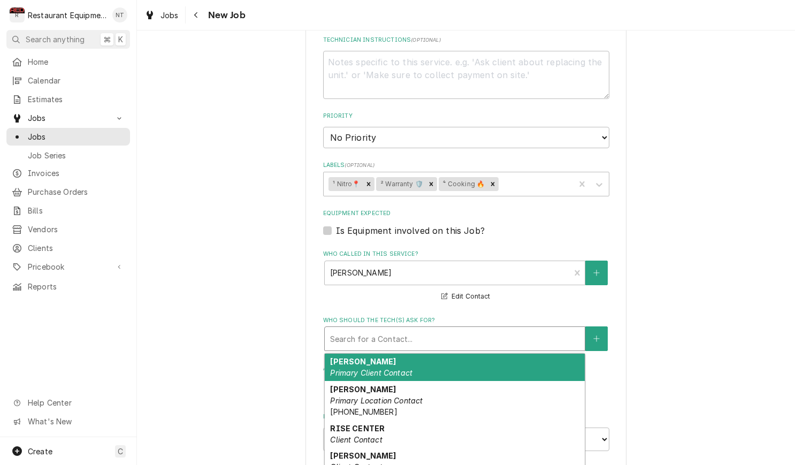
click at [459, 329] on div "Who should the tech(s) ask for?" at bounding box center [454, 338] width 249 height 19
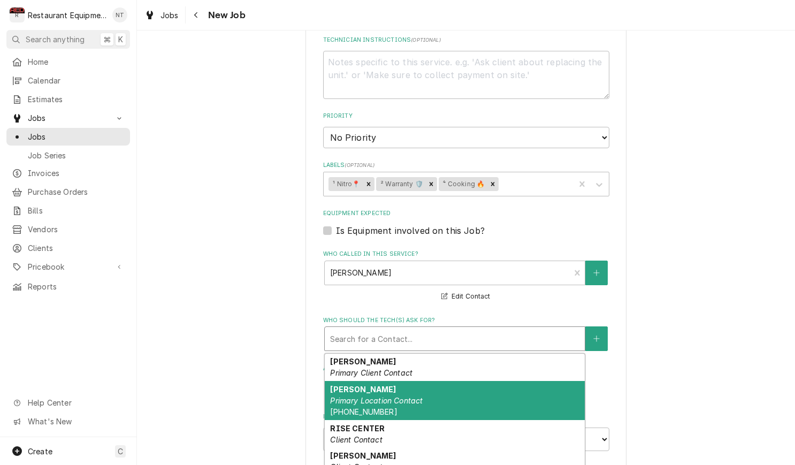
click at [483, 381] on div "Heath Freeman Primary Location Contact (304) 360-6317" at bounding box center [455, 400] width 260 height 39
type textarea "x"
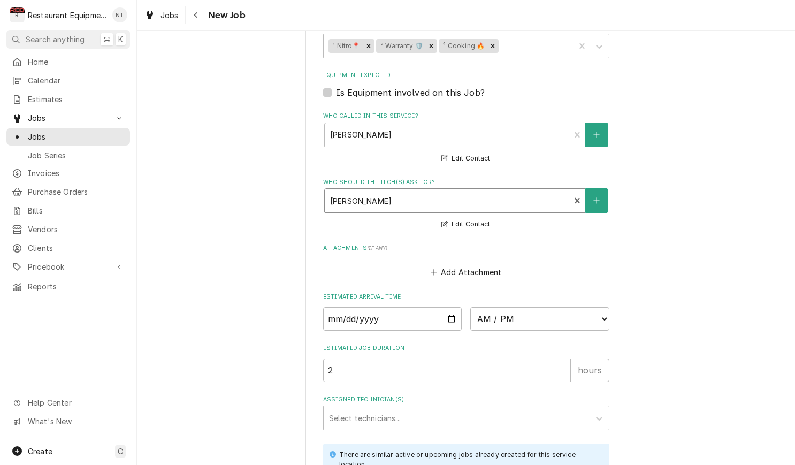
scroll to position [1292, 0]
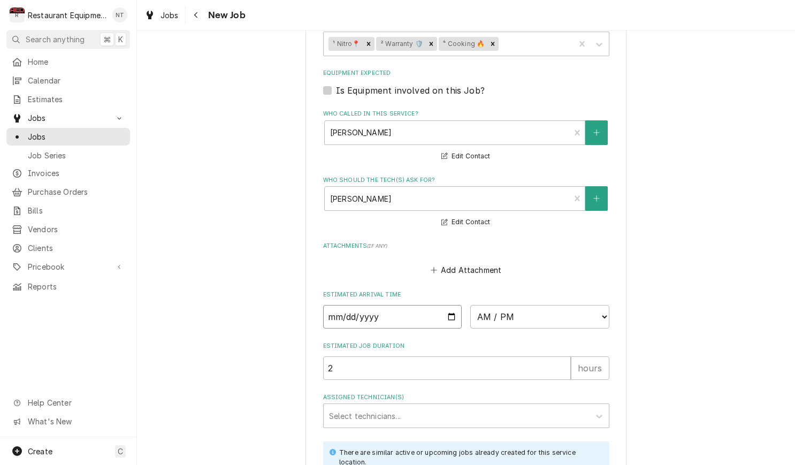
click at [436, 305] on input "Date" at bounding box center [392, 317] width 139 height 24
type input "2025-09-12"
type textarea "x"
select select "10:00:00"
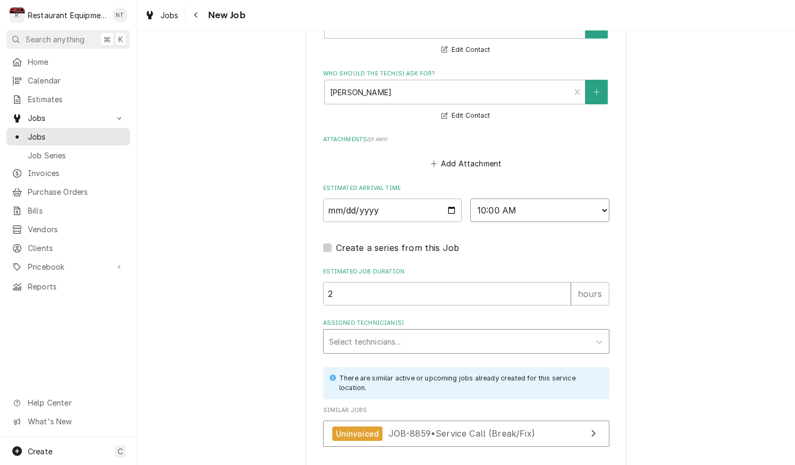
scroll to position [1402, 0]
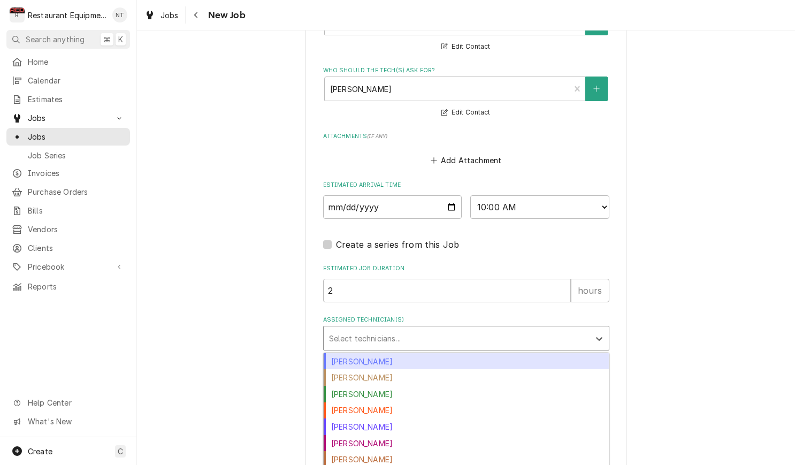
click at [495, 329] on div "Assigned Technician(s)" at bounding box center [456, 338] width 255 height 19
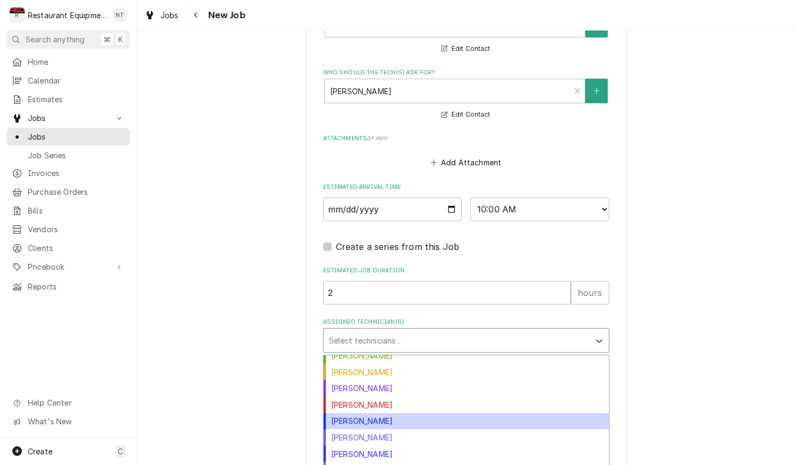
scroll to position [125, 0]
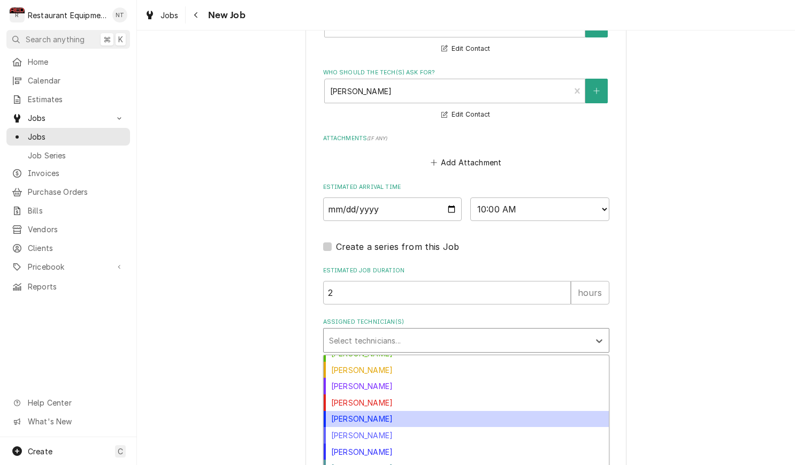
click at [506, 411] on div "Nick Tussey" at bounding box center [466, 419] width 285 height 17
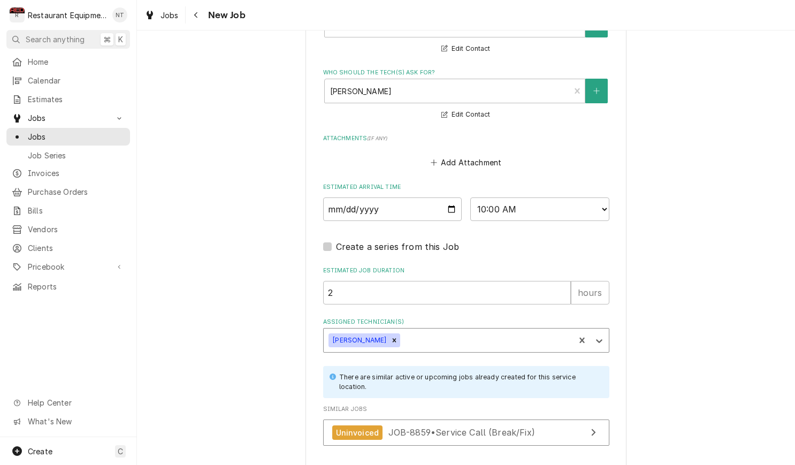
type textarea "x"
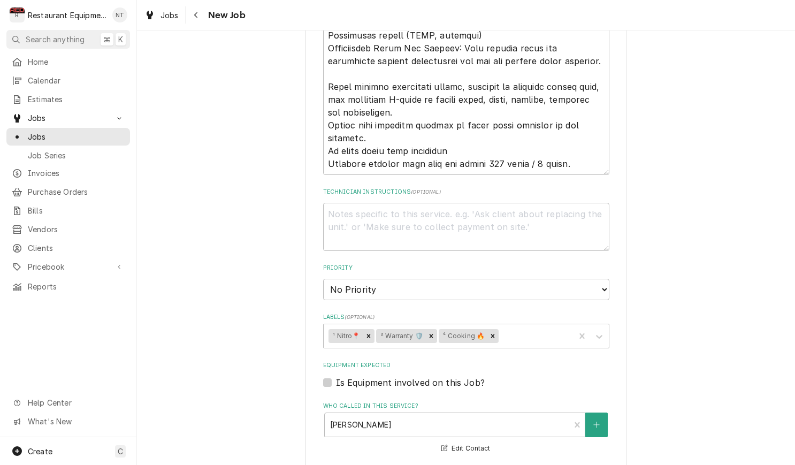
scroll to position [999, 0]
select select "2"
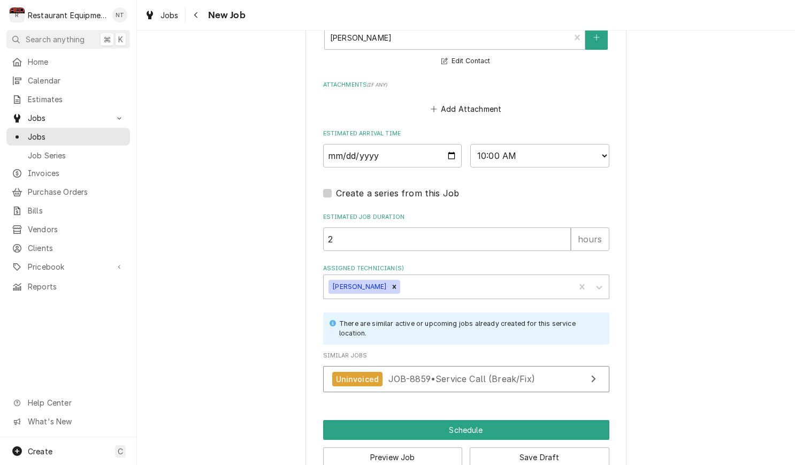
scroll to position [1453, 0]
click at [580, 421] on button "Schedule" at bounding box center [466, 431] width 286 height 20
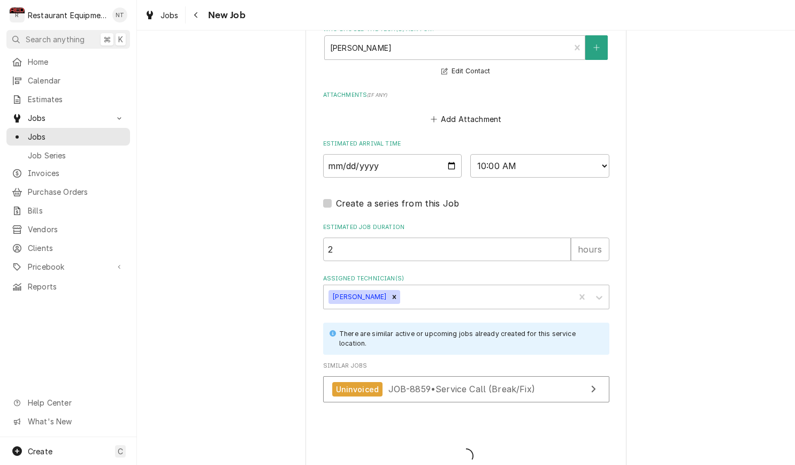
type textarea "x"
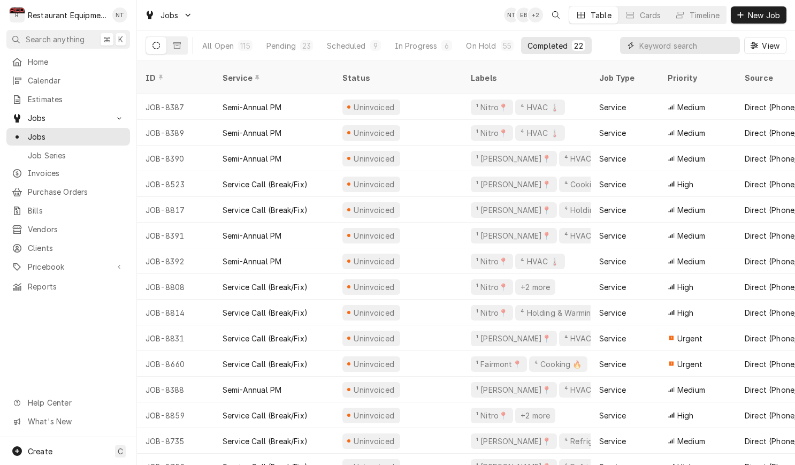
click at [661, 45] on input "Dynamic Content Wrapper" at bounding box center [687, 45] width 95 height 17
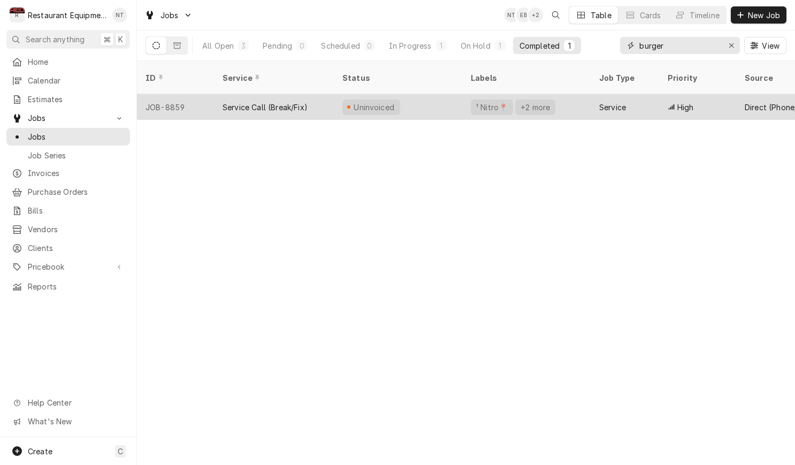
type input "burger"
click at [606, 102] on div "Service" at bounding box center [613, 107] width 27 height 11
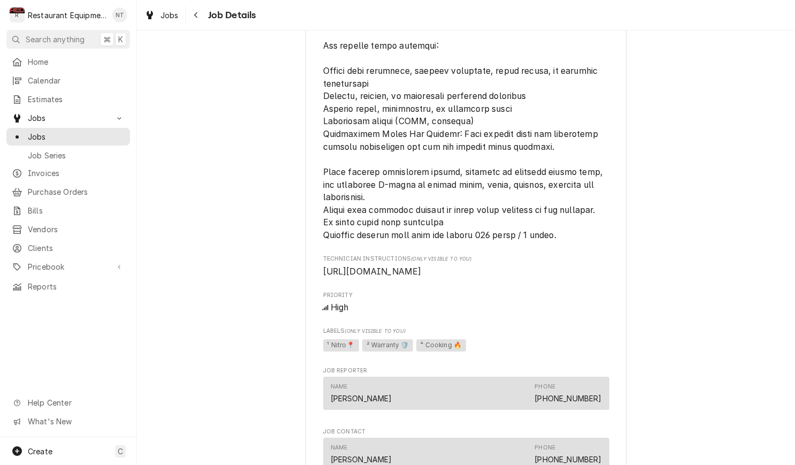
scroll to position [1101, 0]
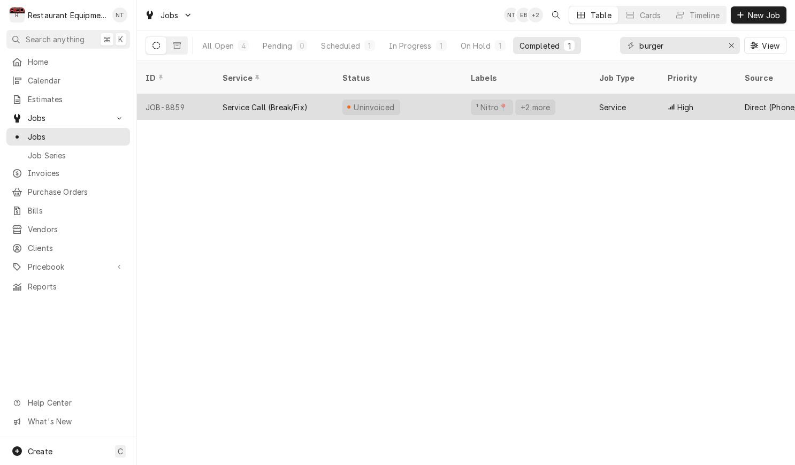
click at [423, 94] on div "Uninvoiced" at bounding box center [398, 107] width 128 height 26
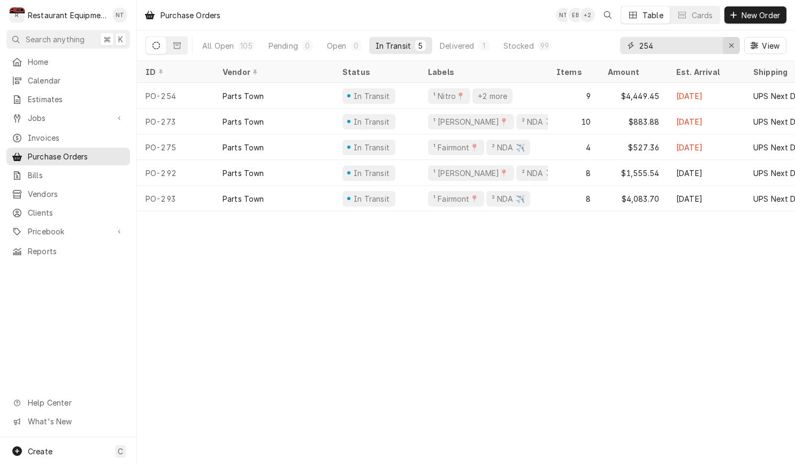
click at [736, 46] on div "Erase input" at bounding box center [731, 45] width 11 height 11
click at [289, 49] on div "Pending" at bounding box center [283, 45] width 29 height 11
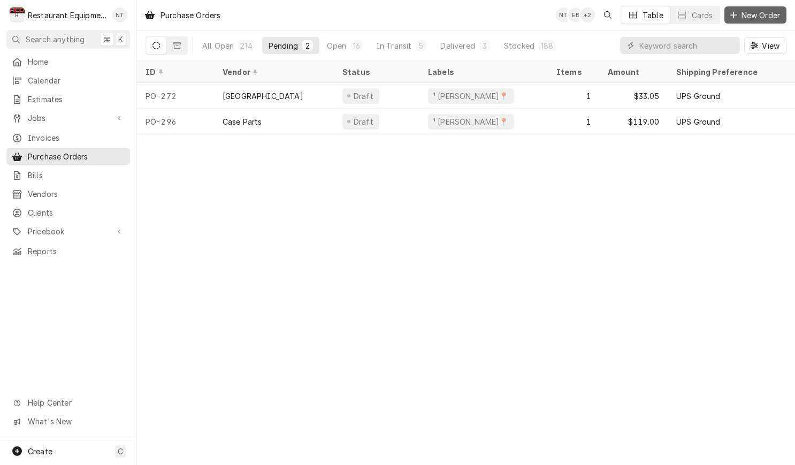
click at [761, 15] on span "New Order" at bounding box center [761, 15] width 43 height 11
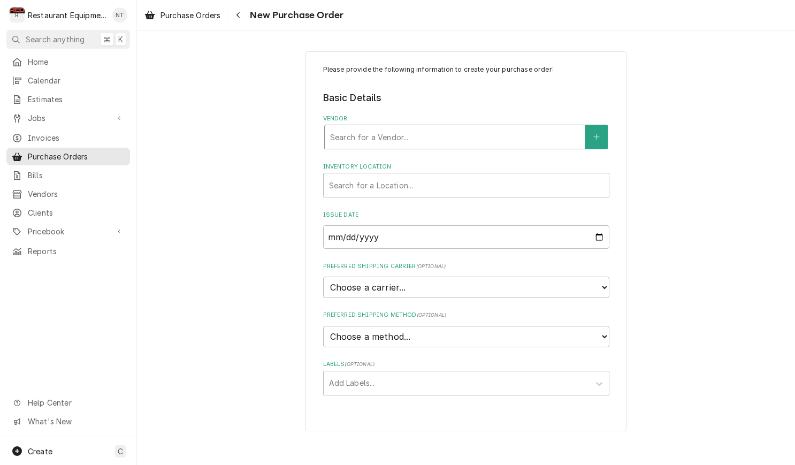
click at [506, 140] on div "Vendor" at bounding box center [454, 136] width 249 height 19
type input "parts to"
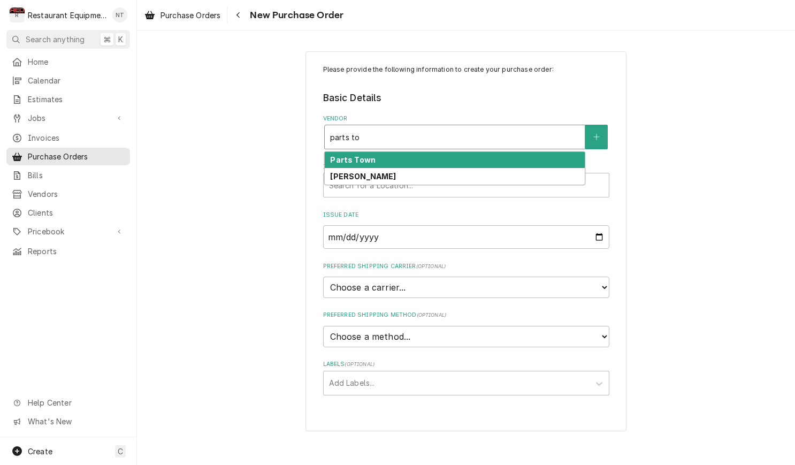
click at [513, 159] on div "Parts Town" at bounding box center [455, 160] width 260 height 17
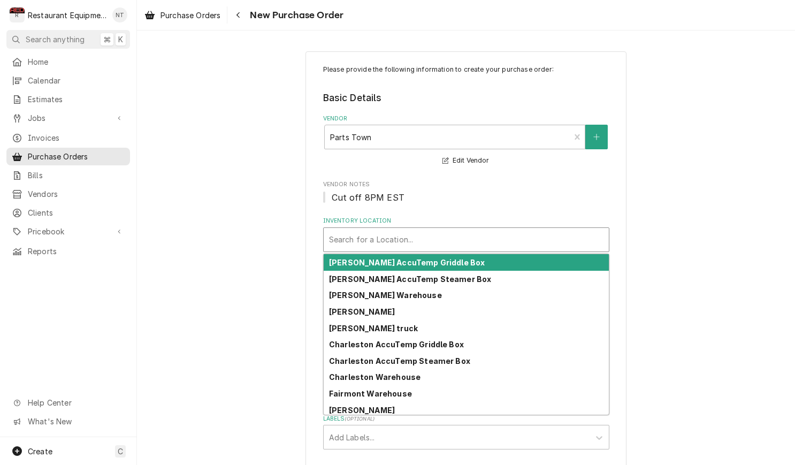
click at [521, 231] on div "Inventory Location" at bounding box center [466, 239] width 275 height 19
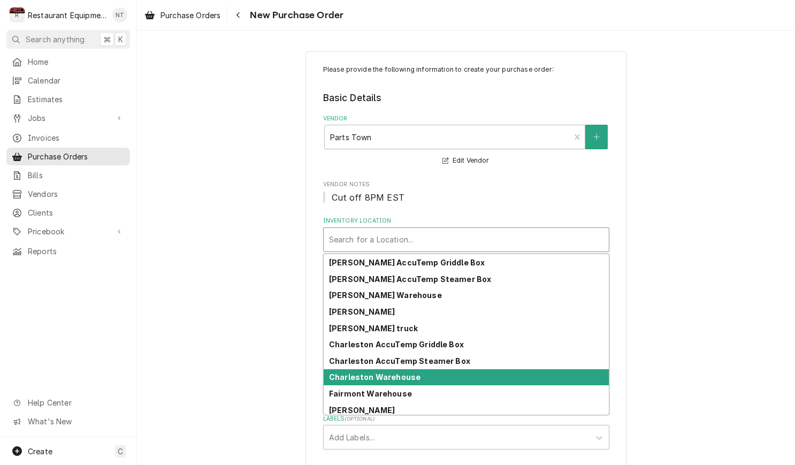
click at [514, 377] on div "Charleston Warehouse" at bounding box center [466, 377] width 285 height 17
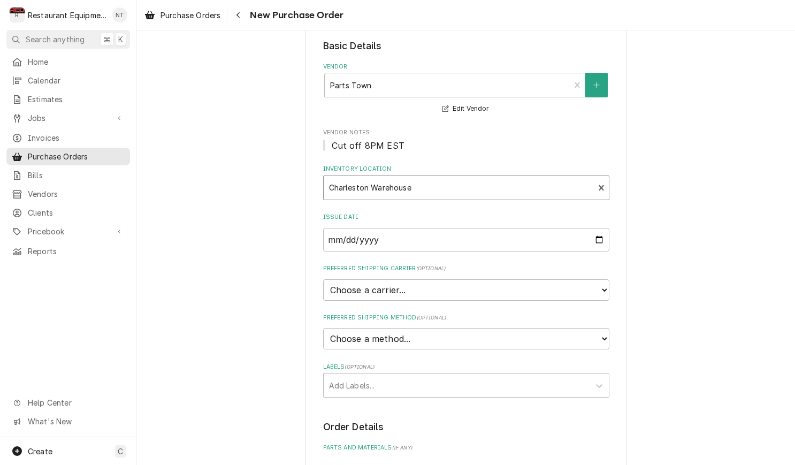
scroll to position [53, 0]
select select "4"
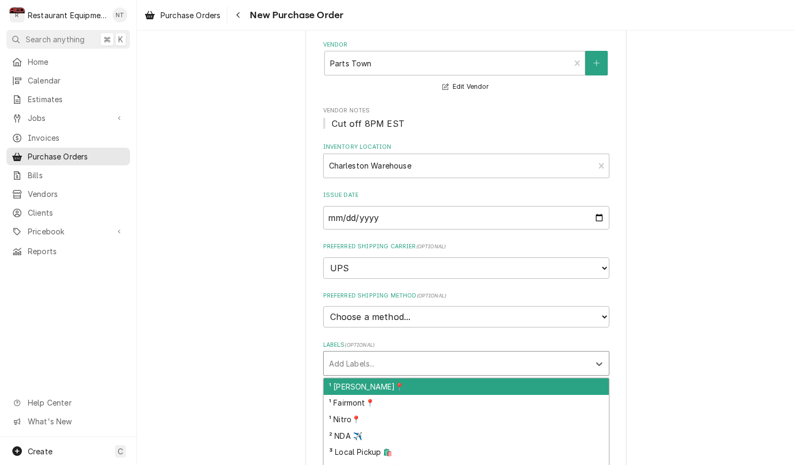
click at [531, 354] on div "Labels" at bounding box center [456, 363] width 255 height 19
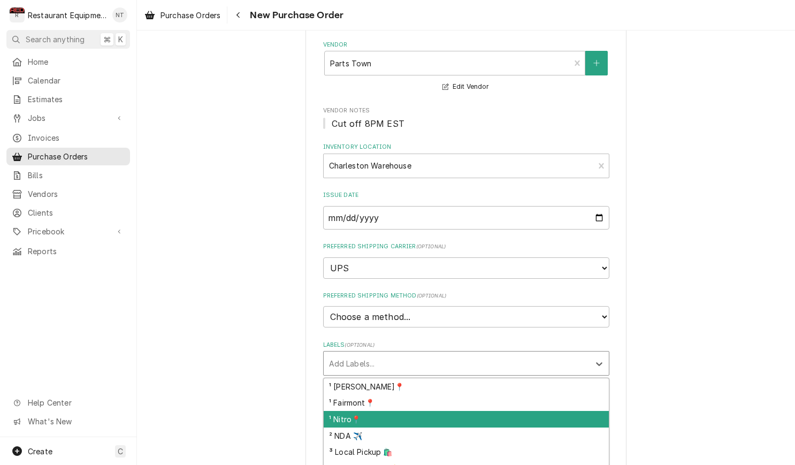
click at [580, 411] on div "¹ Nitro📍" at bounding box center [466, 419] width 285 height 17
type textarea "x"
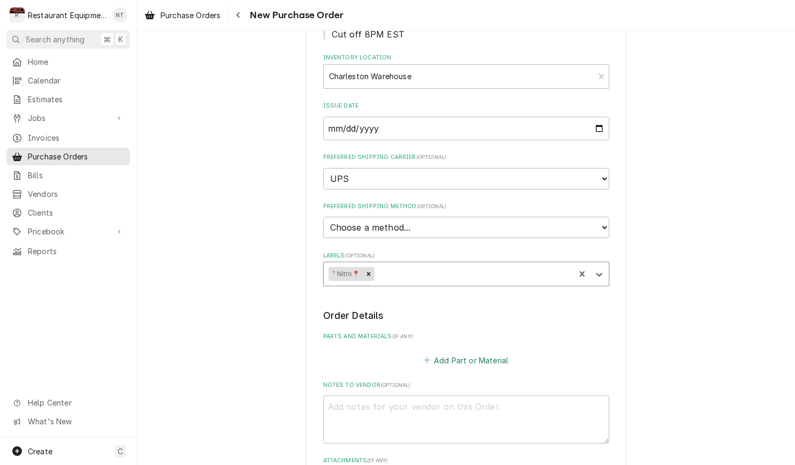
scroll to position [165, 0]
click at [498, 351] on button "Add Part or Material" at bounding box center [466, 358] width 88 height 15
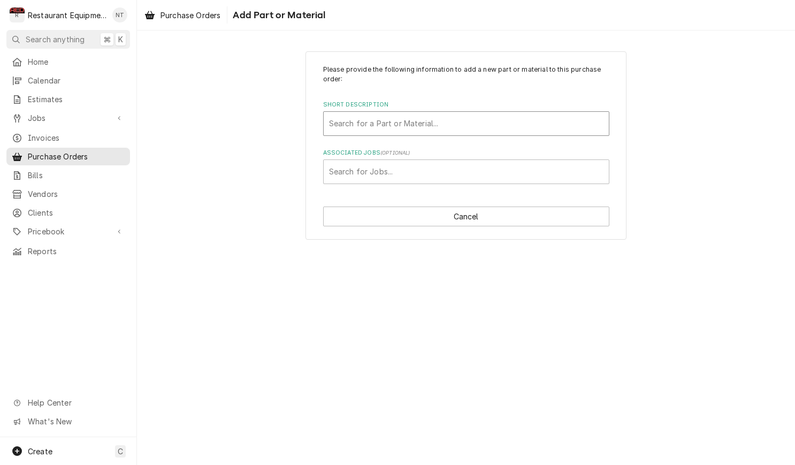
click at [508, 124] on div "Short Description" at bounding box center [466, 123] width 275 height 19
type input "CK4603129"
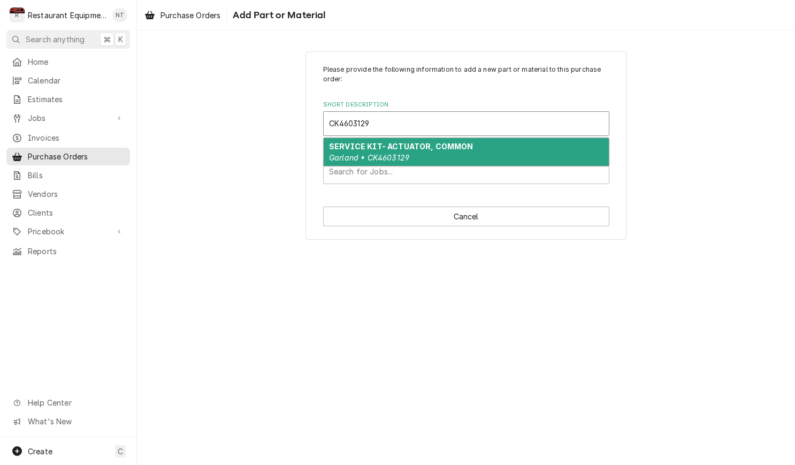
click at [507, 141] on div "SERVICE KIT- ACTUATOR, COMMON Garland • CK4603129" at bounding box center [466, 152] width 285 height 28
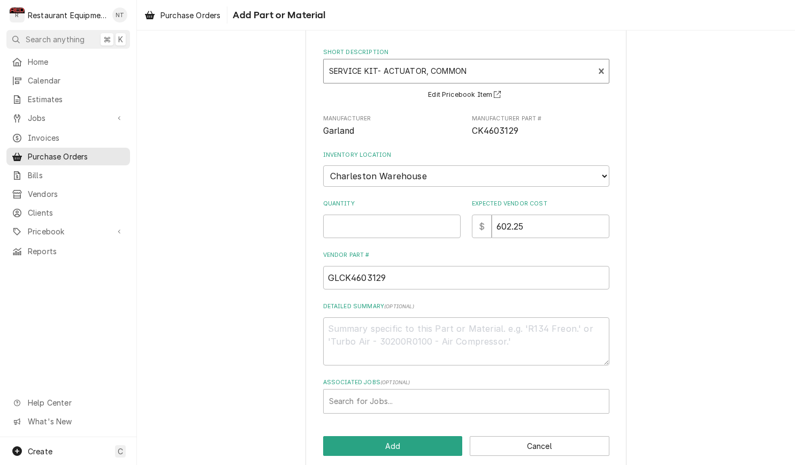
scroll to position [54, 0]
click at [431, 214] on input "Quantity" at bounding box center [392, 226] width 138 height 24
type textarea "x"
type input "2"
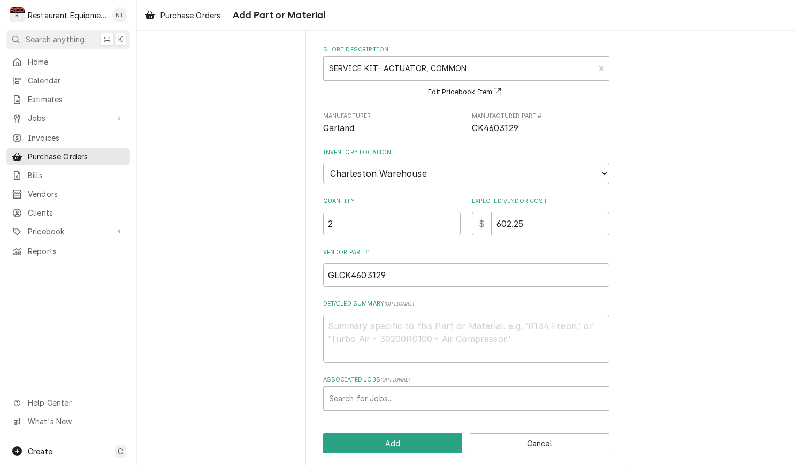
scroll to position [55, 0]
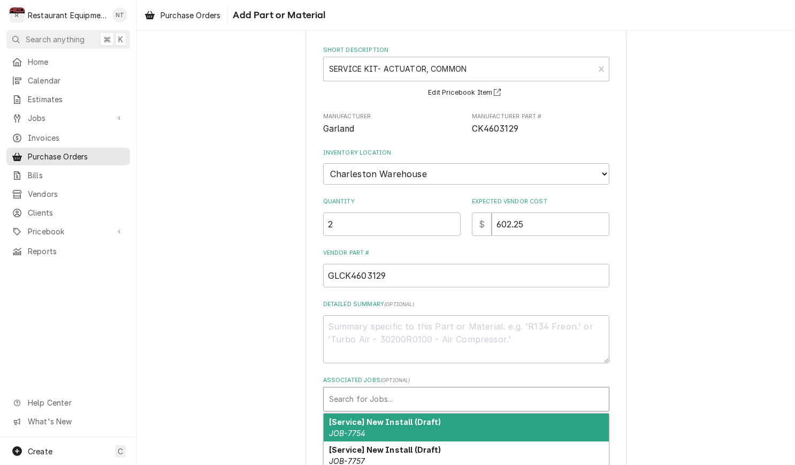
click at [534, 390] on div "Associated Jobs" at bounding box center [466, 399] width 275 height 19
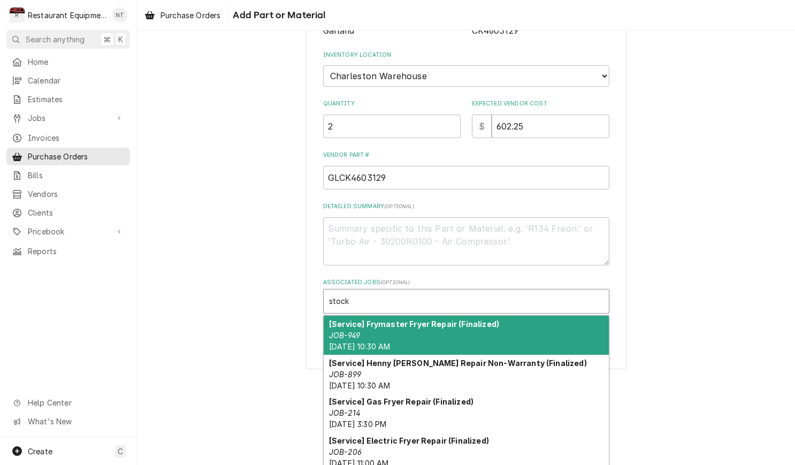
scroll to position [0, 0]
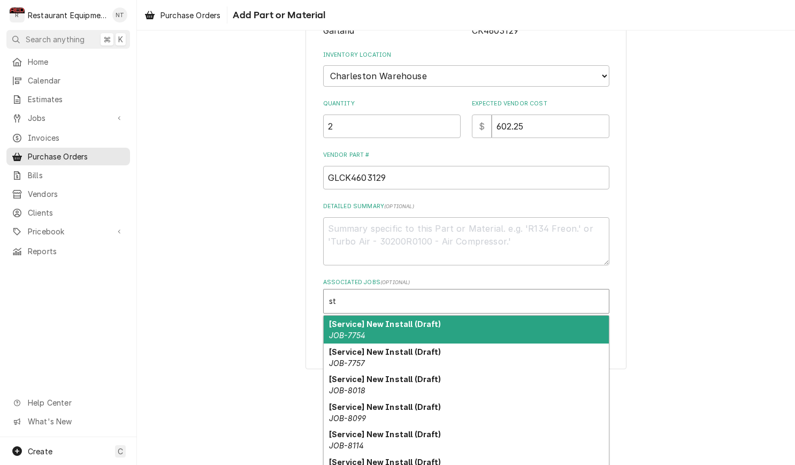
type input "s"
click at [642, 332] on div "Please provide the following information to add a new part or material to this …" at bounding box center [466, 134] width 658 height 490
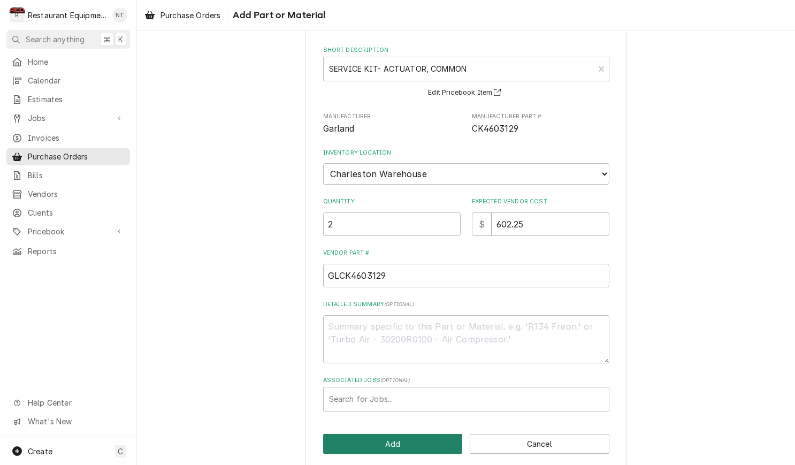
click at [394, 434] on button "Add" at bounding box center [393, 444] width 140 height 20
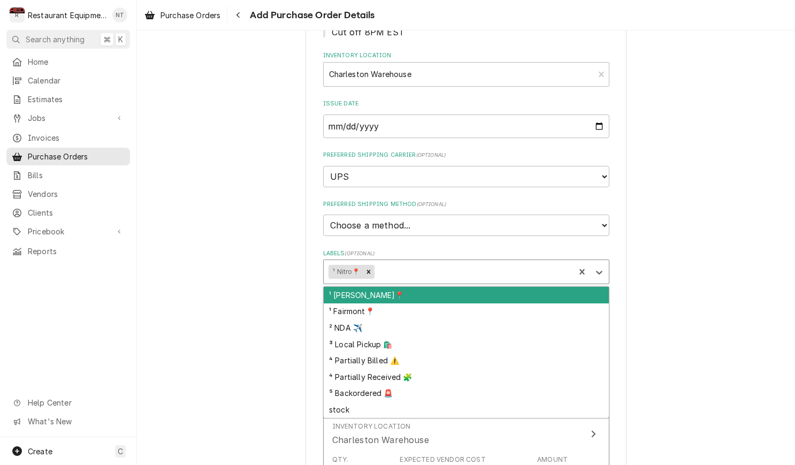
click at [442, 266] on div "Please provide the following information to create your purchase order: Basic D…" at bounding box center [466, 286] width 286 height 774
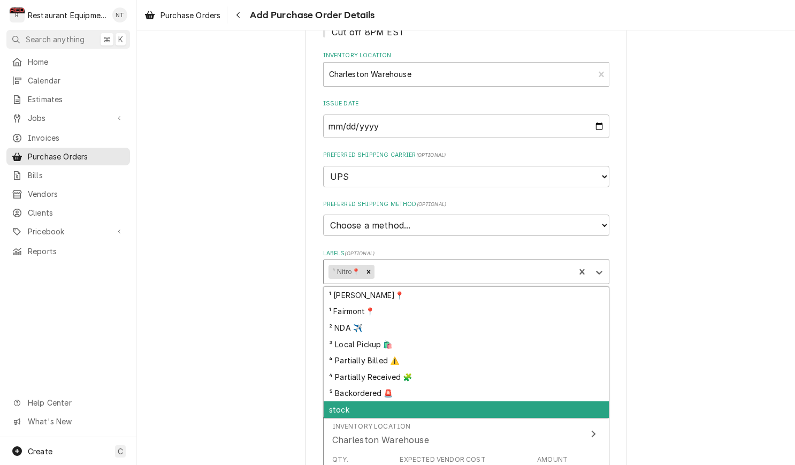
click at [448, 401] on div "stock" at bounding box center [466, 409] width 285 height 17
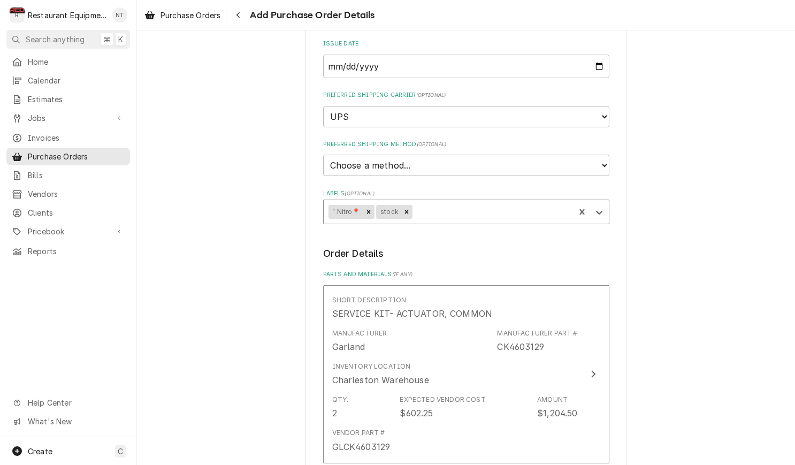
scroll to position [217, 0]
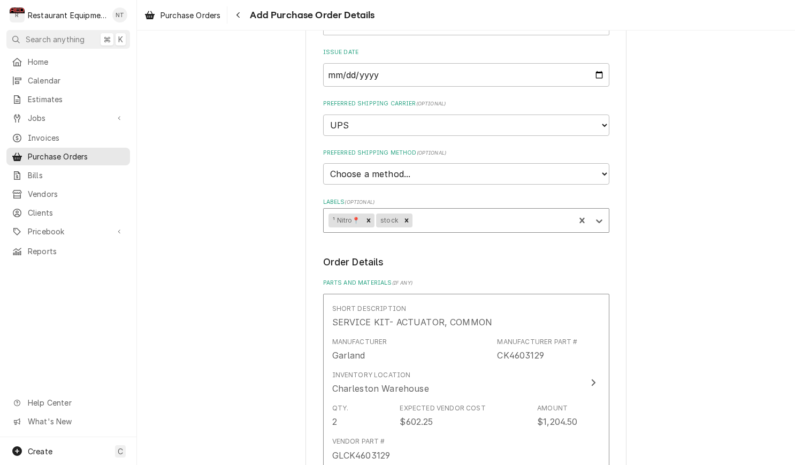
type textarea "x"
click at [534, 168] on fieldset "Basic Details Vendor Parts Town Edit Vendor Vendor Notes Cut off 8PM EST Invent…" at bounding box center [466, 53] width 286 height 359
select select "3"
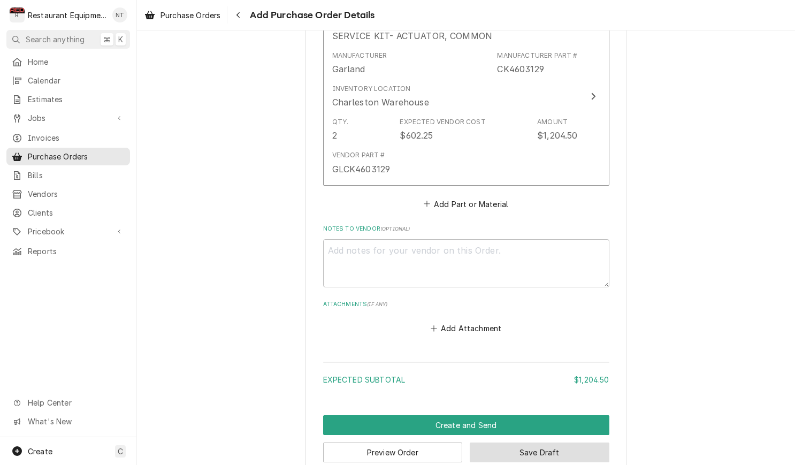
click at [529, 443] on button "Save Draft" at bounding box center [540, 453] width 140 height 20
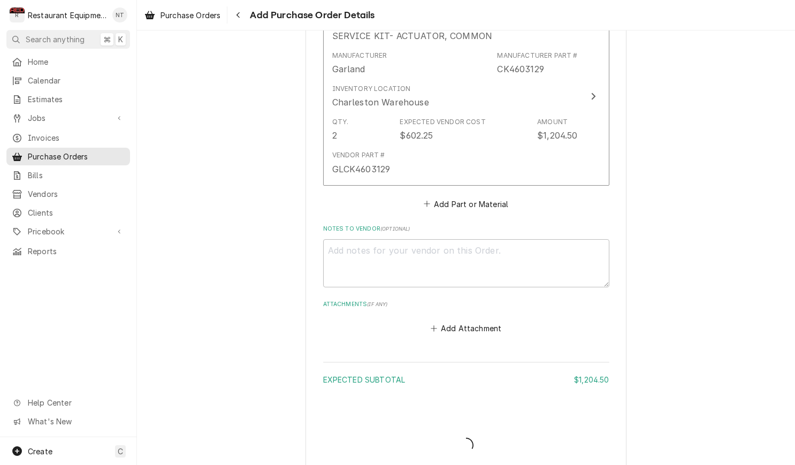
scroll to position [497, 0]
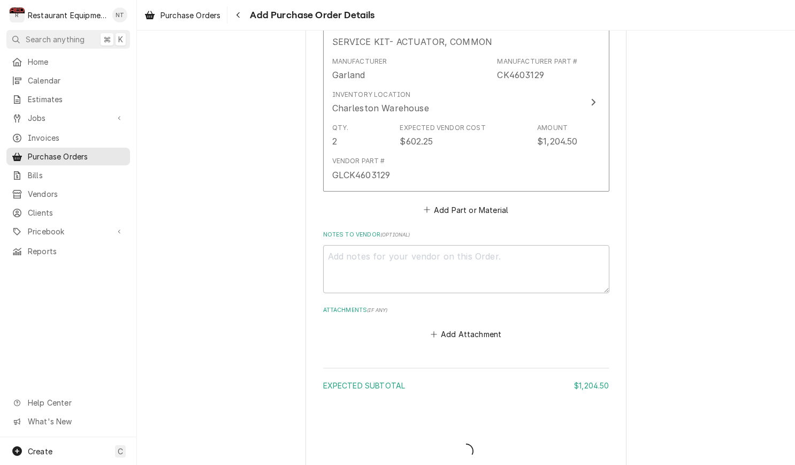
type textarea "x"
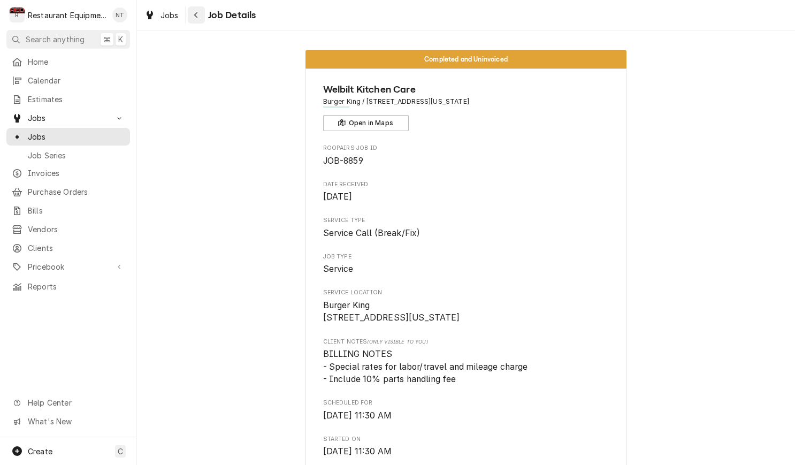
click at [198, 18] on icon "Navigate back" at bounding box center [196, 14] width 5 height 7
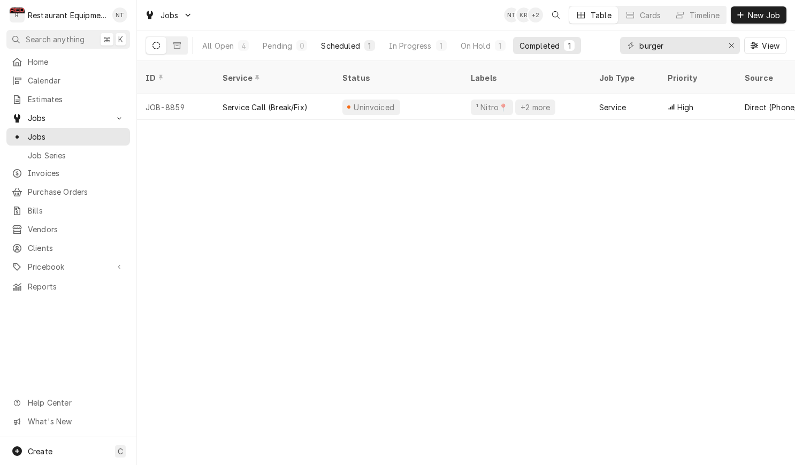
click at [334, 48] on div "Scheduled" at bounding box center [340, 45] width 39 height 11
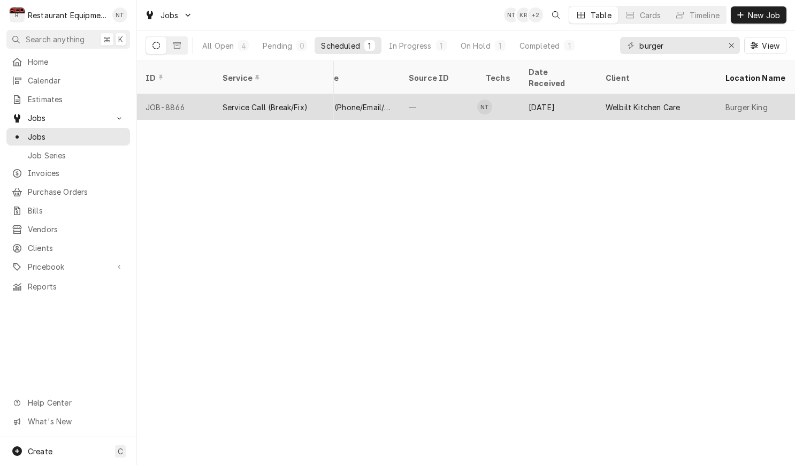
scroll to position [0, 435]
click at [503, 94] on td "NT" at bounding box center [498, 107] width 43 height 26
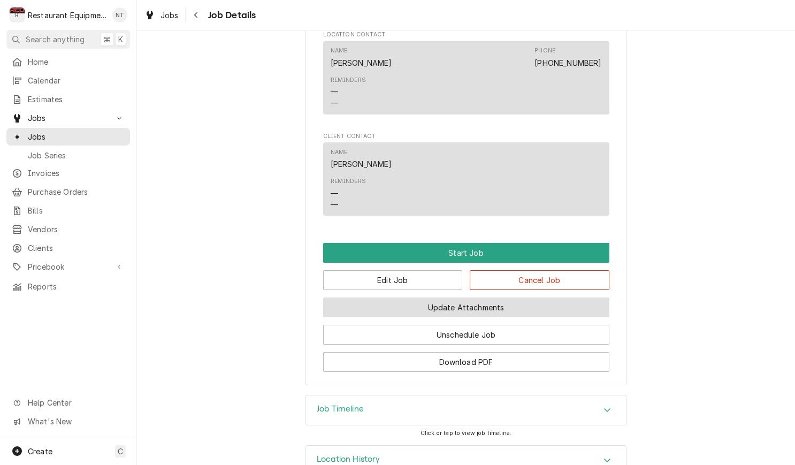
scroll to position [1340, 0]
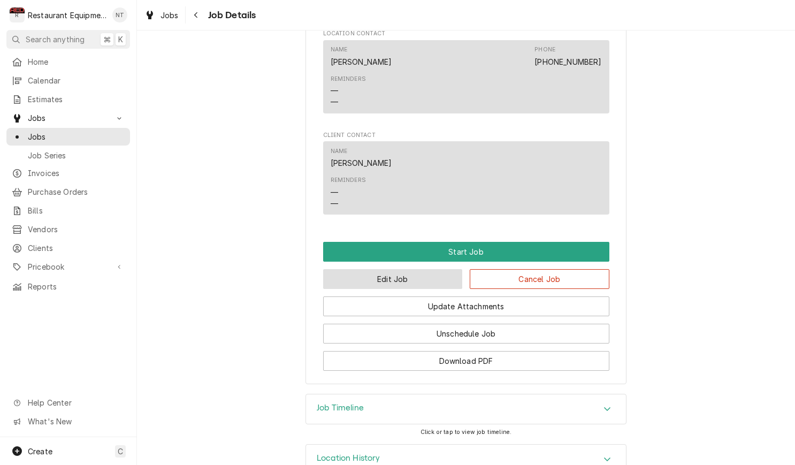
click at [406, 269] on button "Edit Job" at bounding box center [393, 279] width 140 height 20
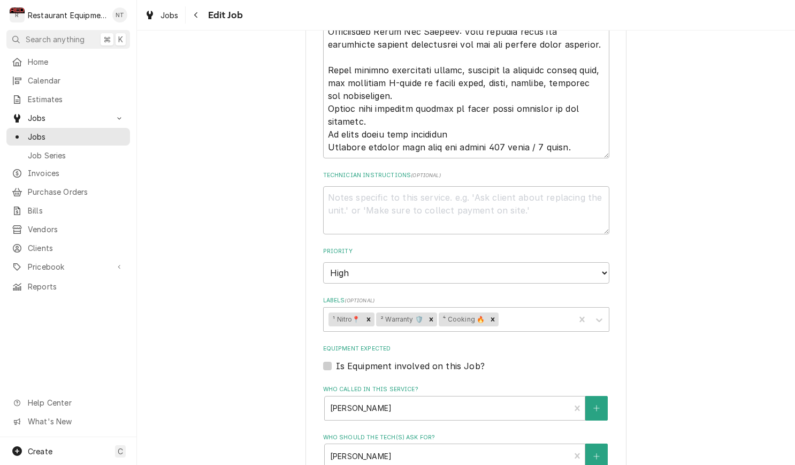
scroll to position [1018, 0]
click at [421, 192] on textarea "Technician Instructions ( optional )" at bounding box center [466, 209] width 286 height 48
paste textarea "[URL][DOMAIN_NAME]"
type textarea "x"
type textarea "[URL][DOMAIN_NAME]"
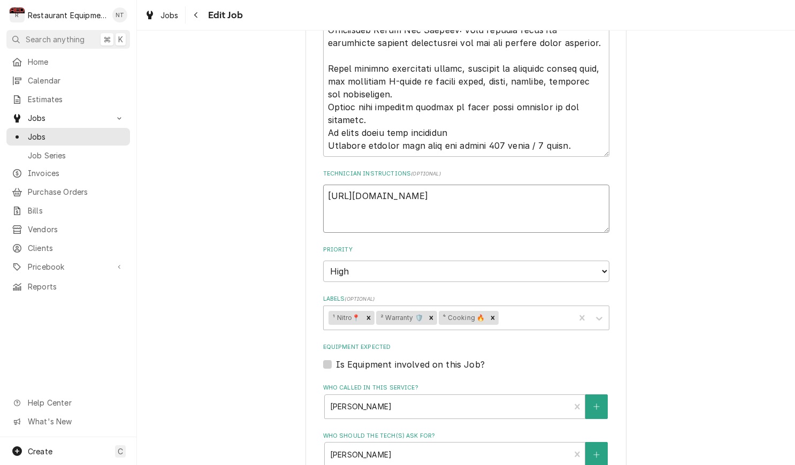
type textarea "x"
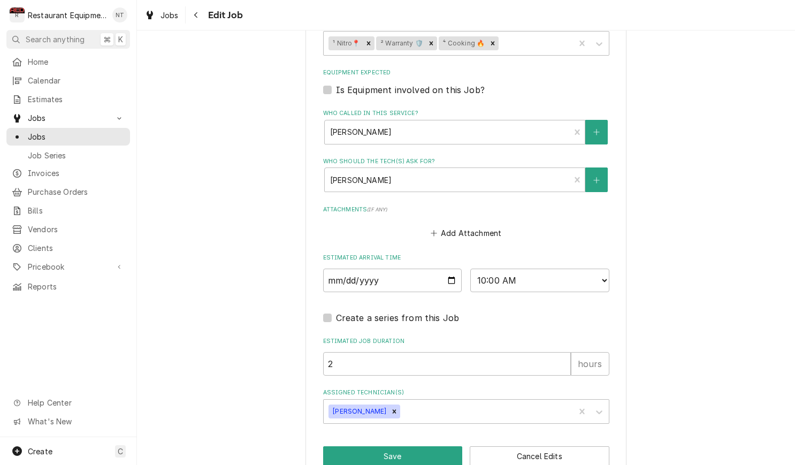
scroll to position [1292, 0]
type textarea "[URL][DOMAIN_NAME]"
click at [437, 447] on button "Save" at bounding box center [393, 457] width 140 height 20
type textarea "x"
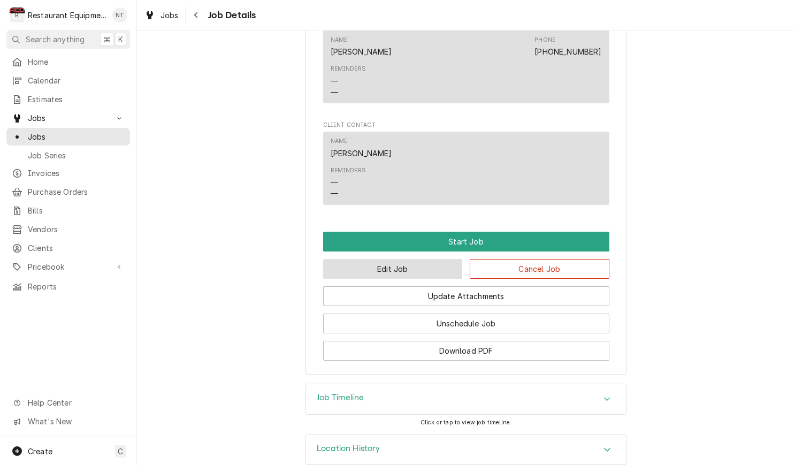
scroll to position [1386, 0]
click at [438, 260] on button "Edit Job" at bounding box center [393, 270] width 140 height 20
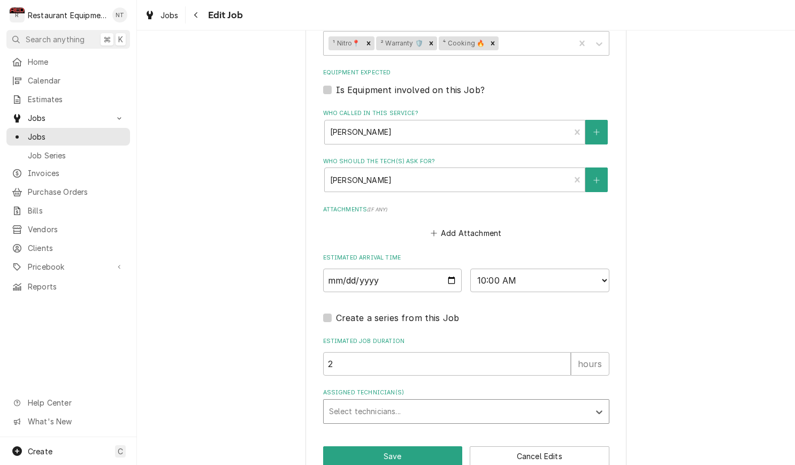
scroll to position [1292, 0]
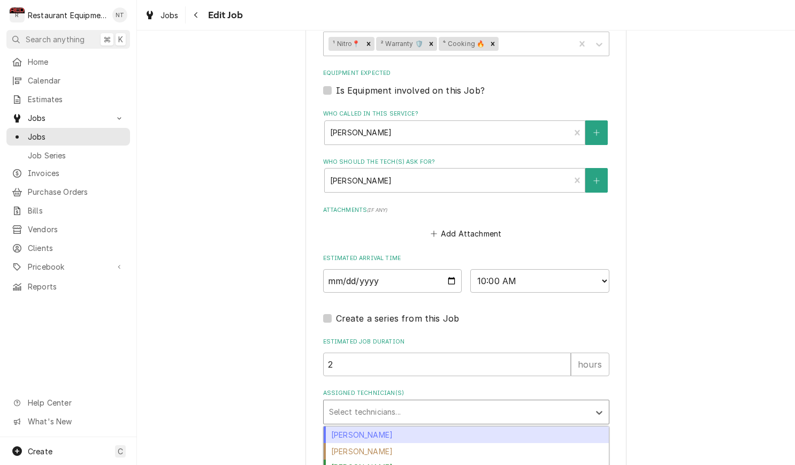
click at [430, 403] on div "Assigned Technician(s)" at bounding box center [456, 412] width 255 height 19
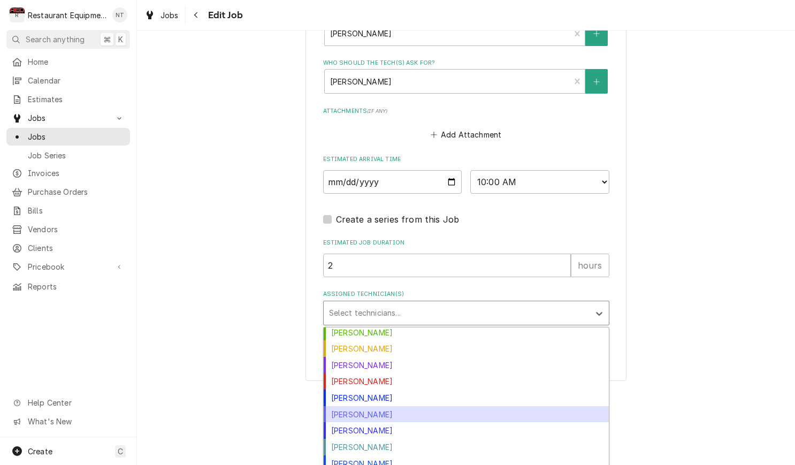
scroll to position [1391, 0]
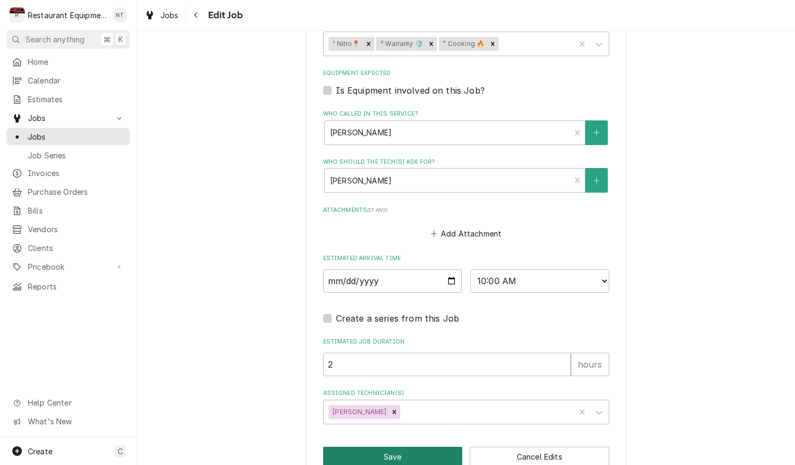
click at [456, 447] on button "Save" at bounding box center [393, 457] width 140 height 20
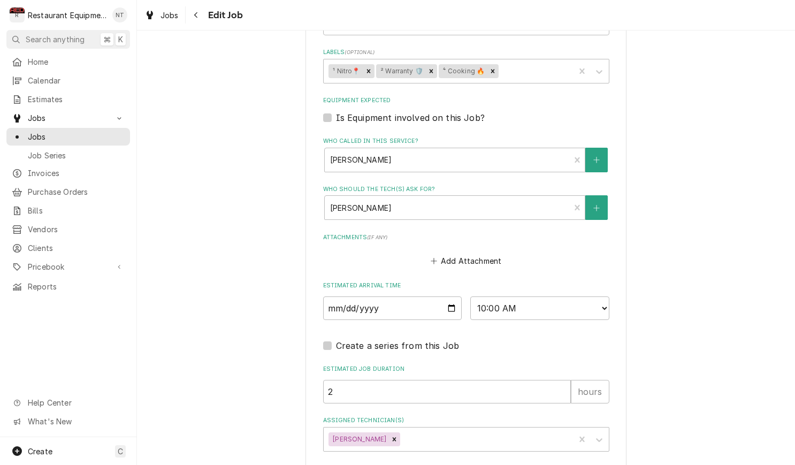
scroll to position [1241, 0]
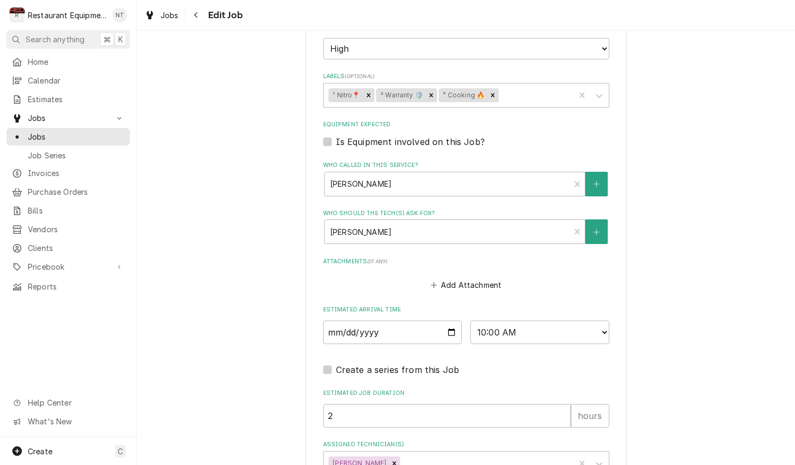
type textarea "x"
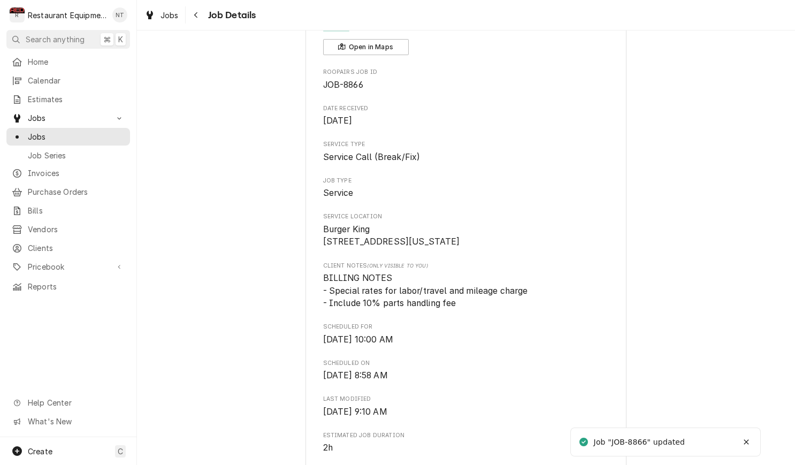
scroll to position [81, 0]
